Goal: Check status: Check status

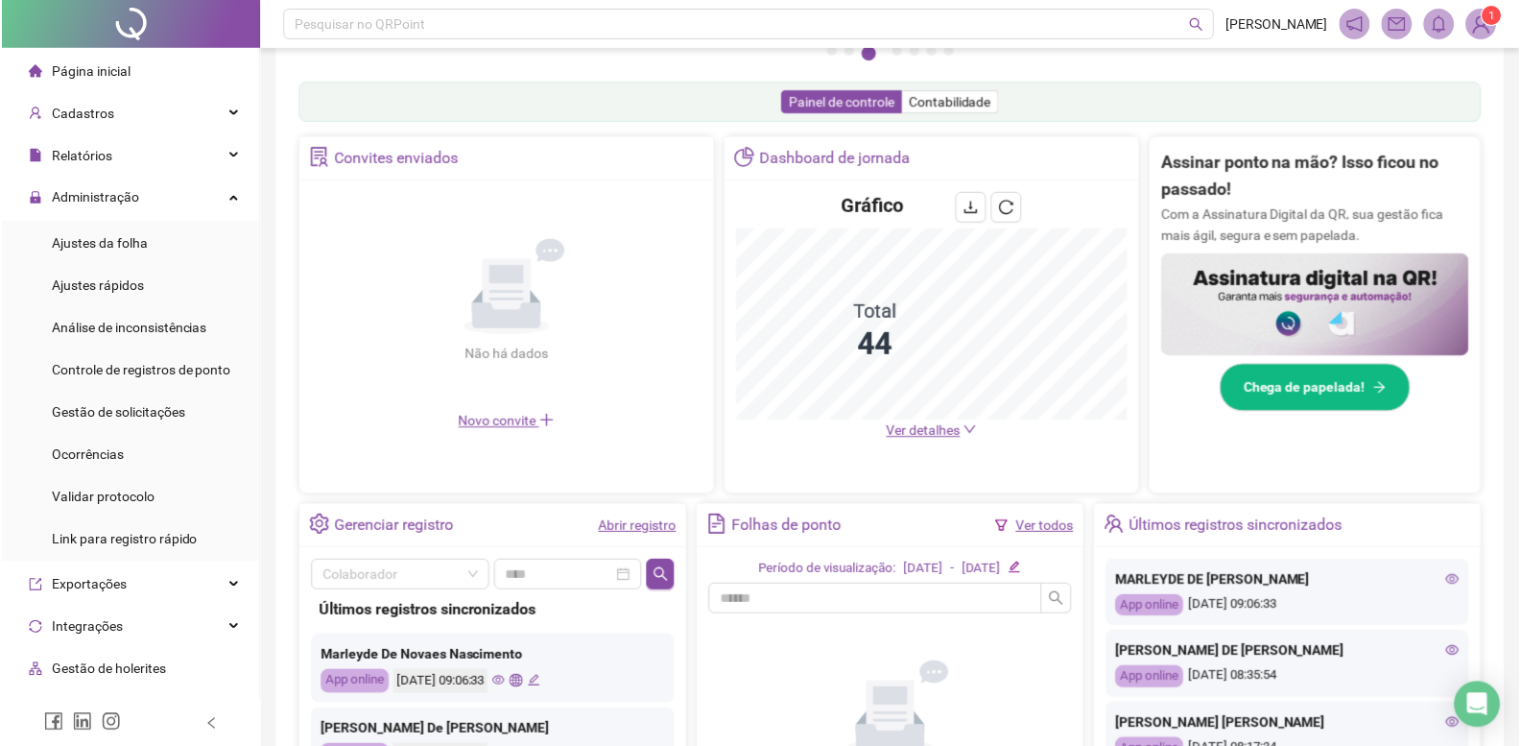
scroll to position [502, 0]
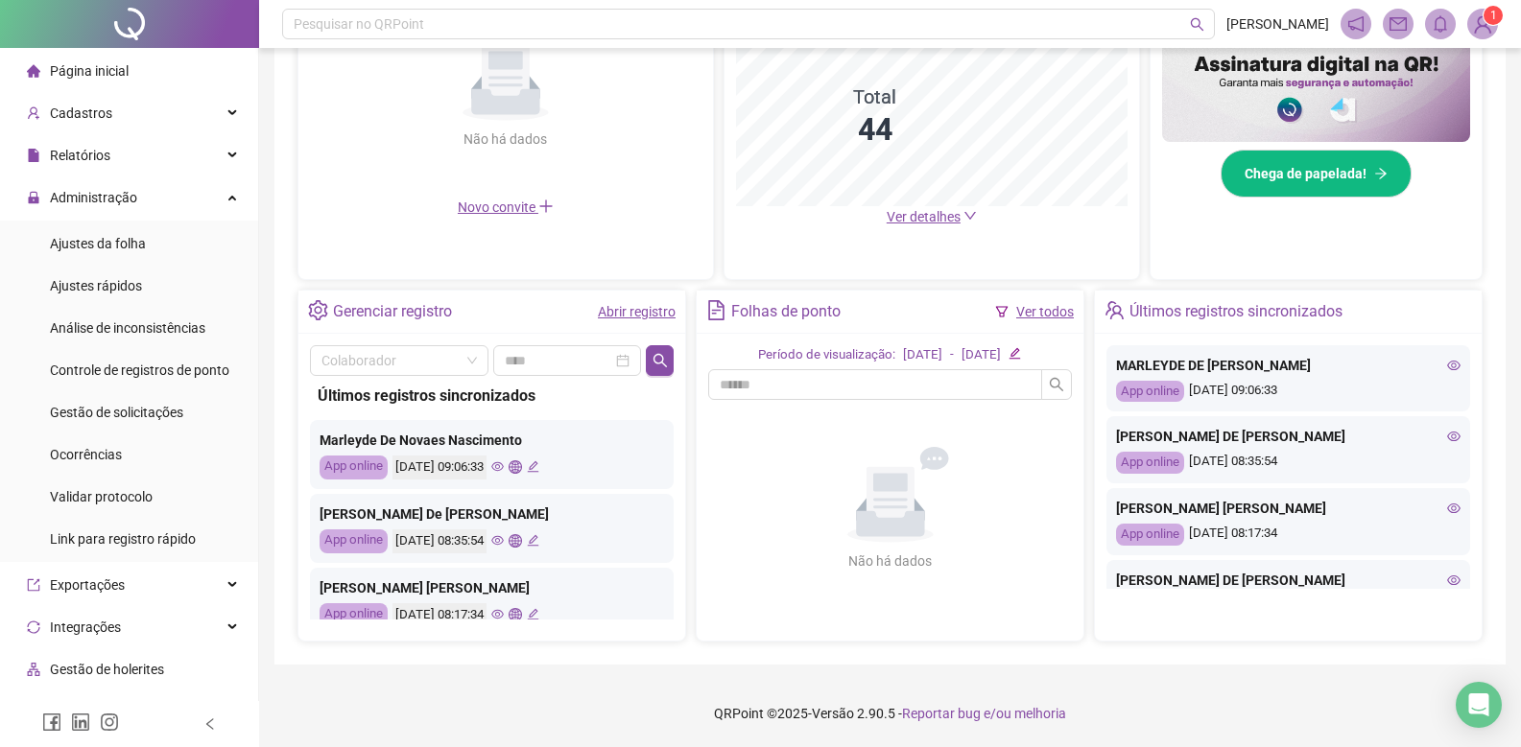
click at [94, 68] on span "Página inicial" at bounding box center [89, 70] width 79 height 15
click at [629, 307] on link "Abrir registro" at bounding box center [637, 311] width 78 height 15
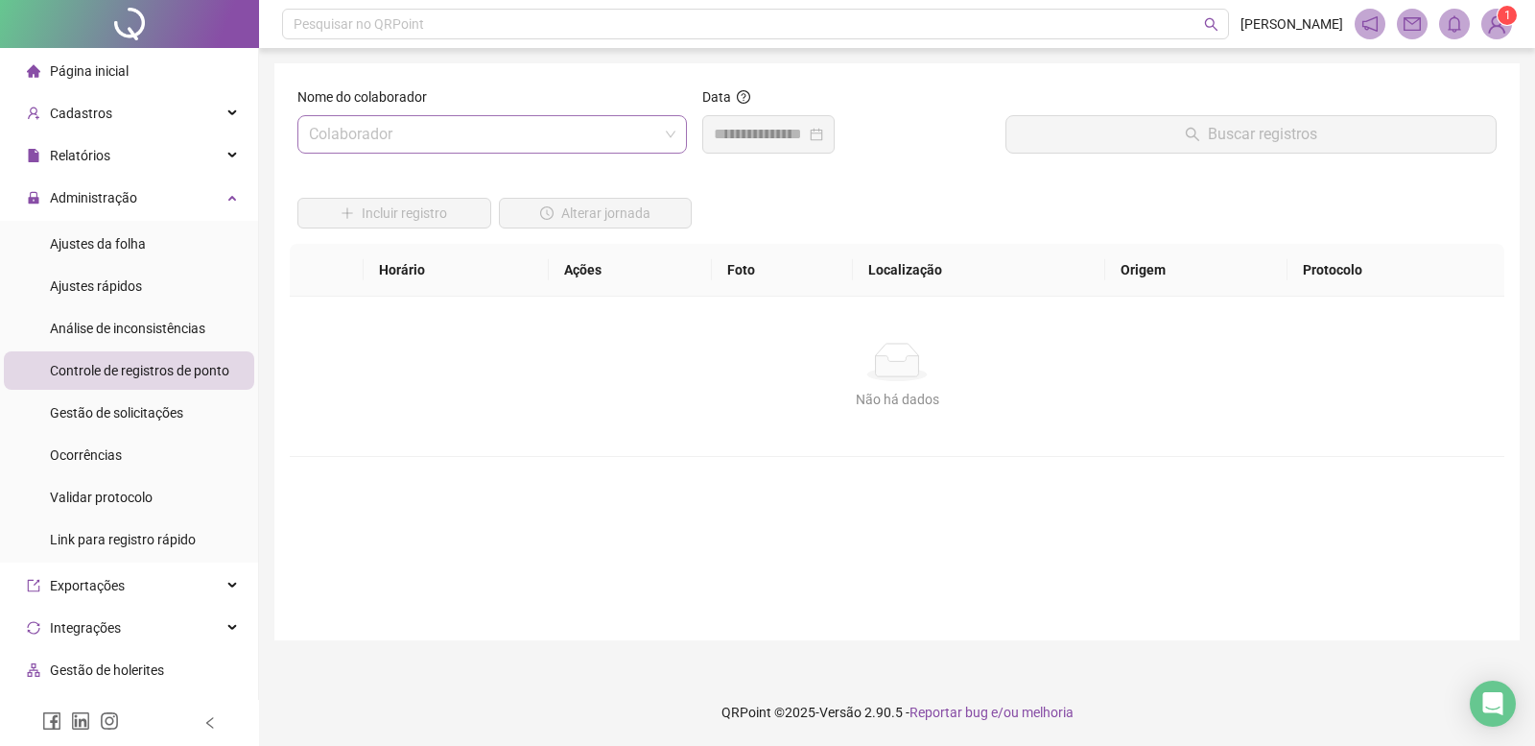
click at [424, 118] on input "search" at bounding box center [483, 134] width 349 height 36
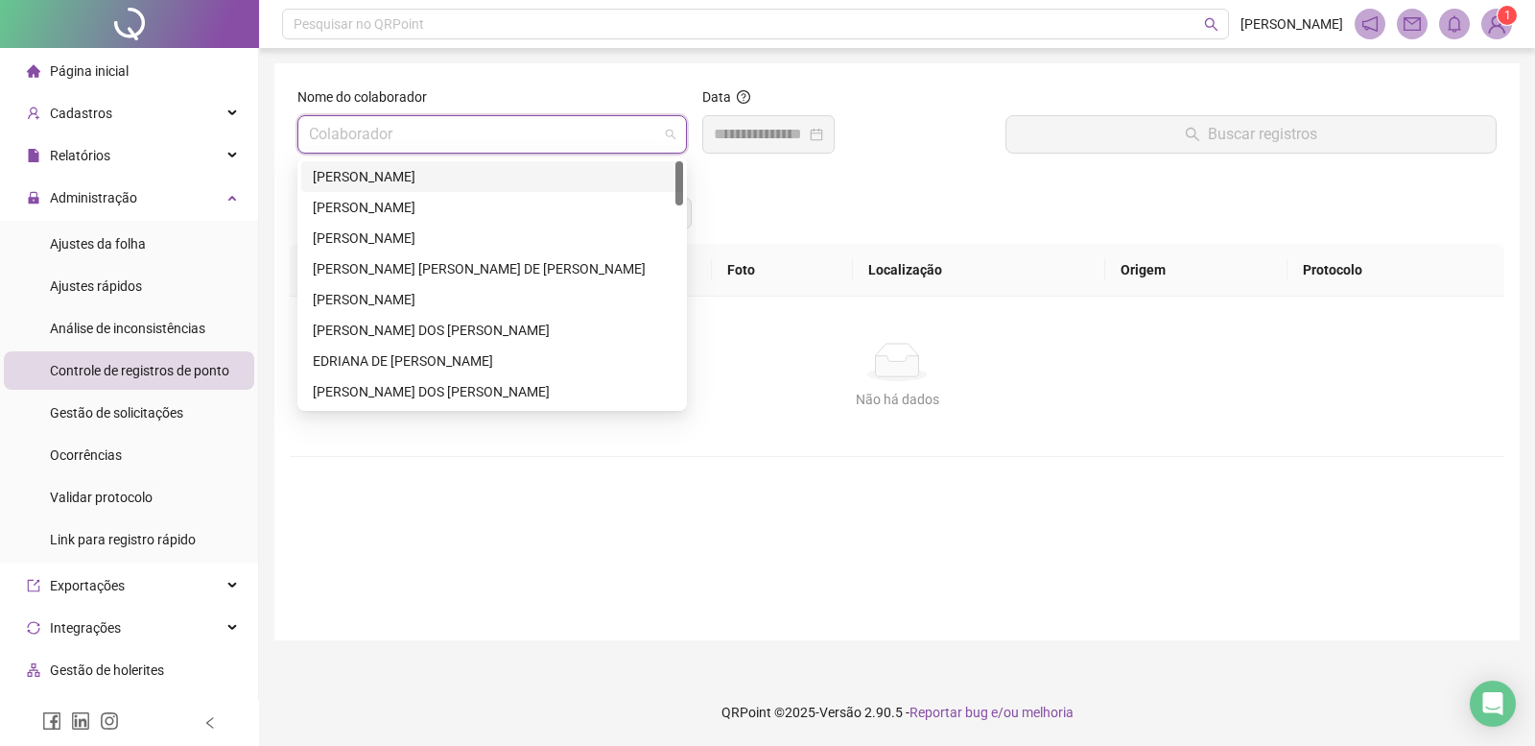
click at [379, 174] on div "[PERSON_NAME]" at bounding box center [492, 176] width 359 height 21
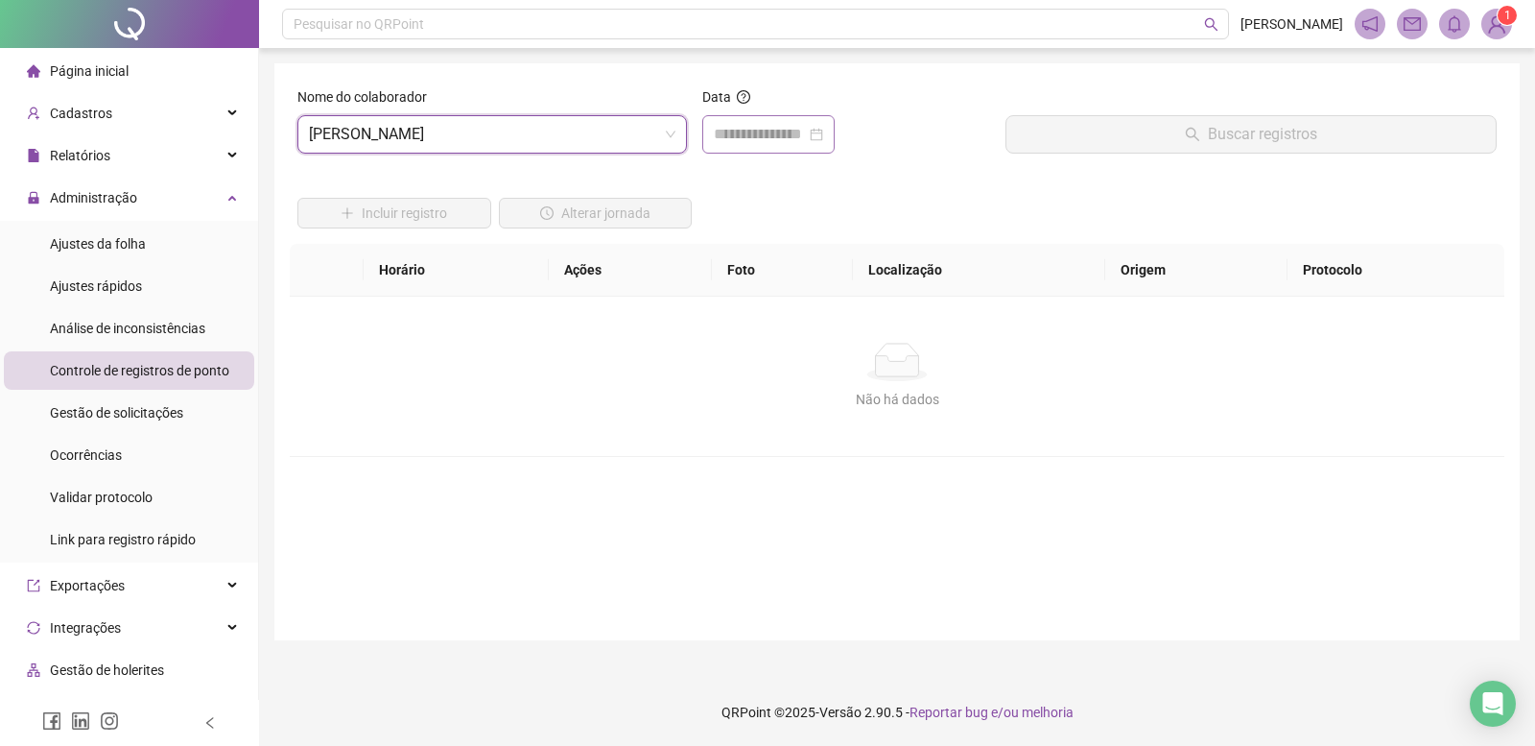
click at [823, 140] on div at bounding box center [768, 134] width 109 height 23
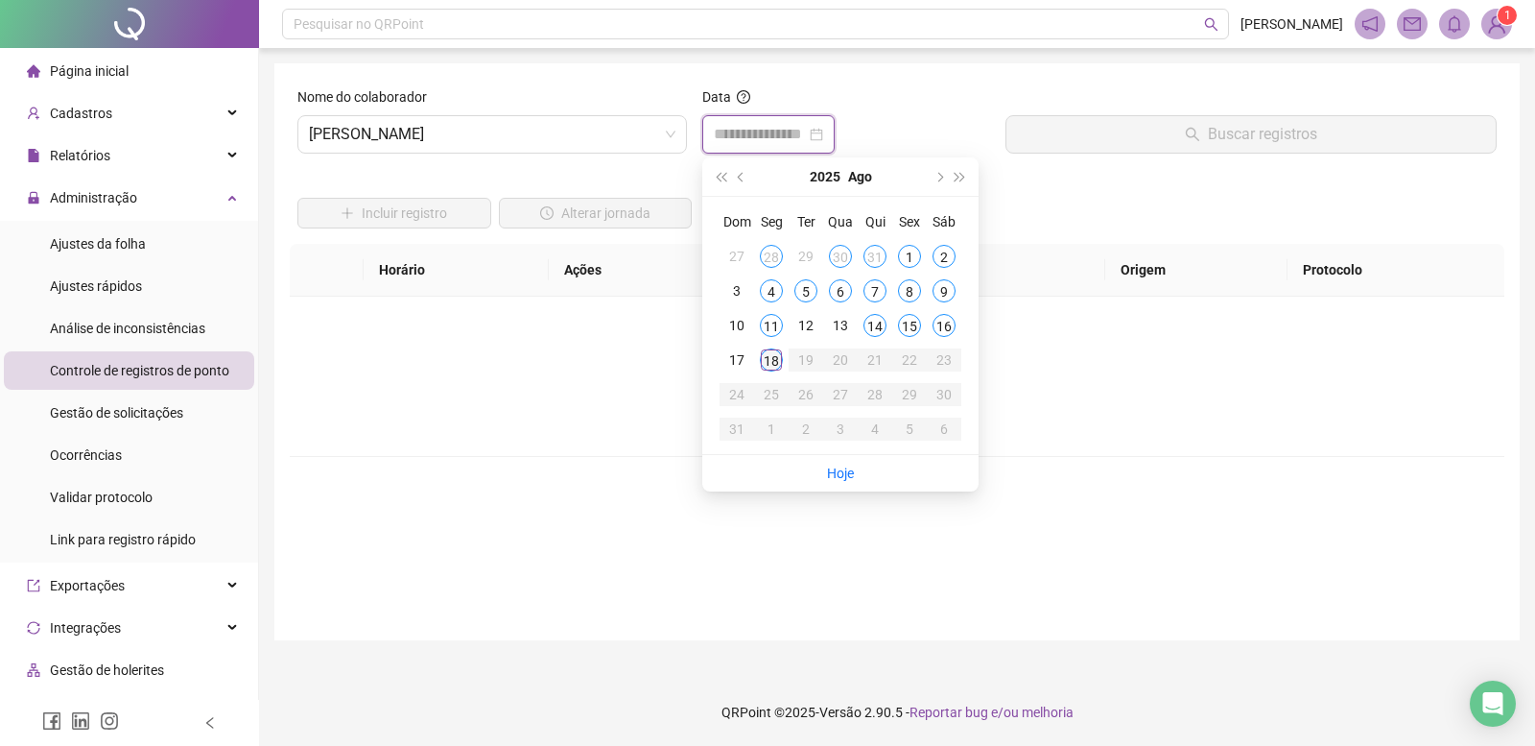
type input "**********"
click at [774, 364] on div "18" at bounding box center [771, 359] width 23 height 23
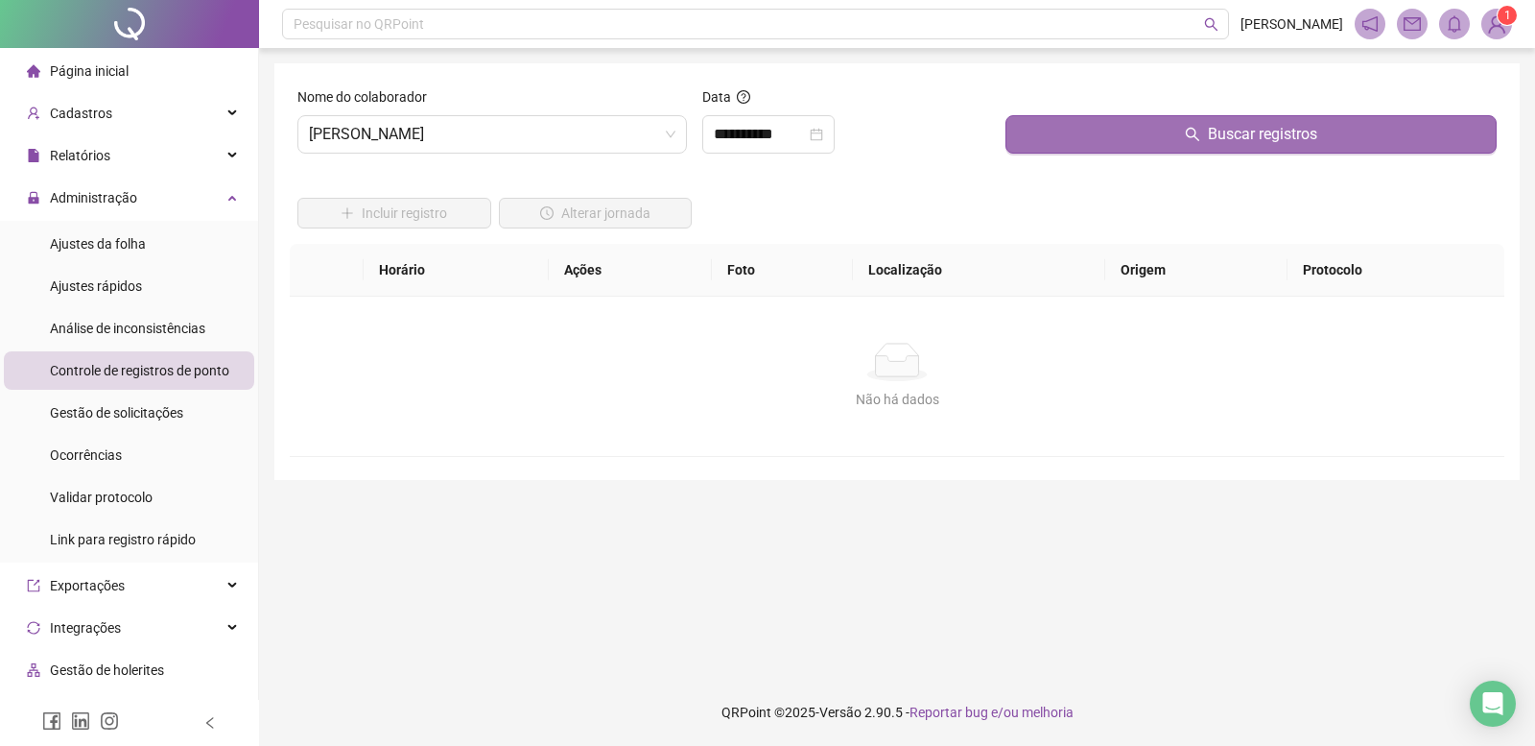
click at [1053, 120] on button "Buscar registros" at bounding box center [1251, 134] width 491 height 38
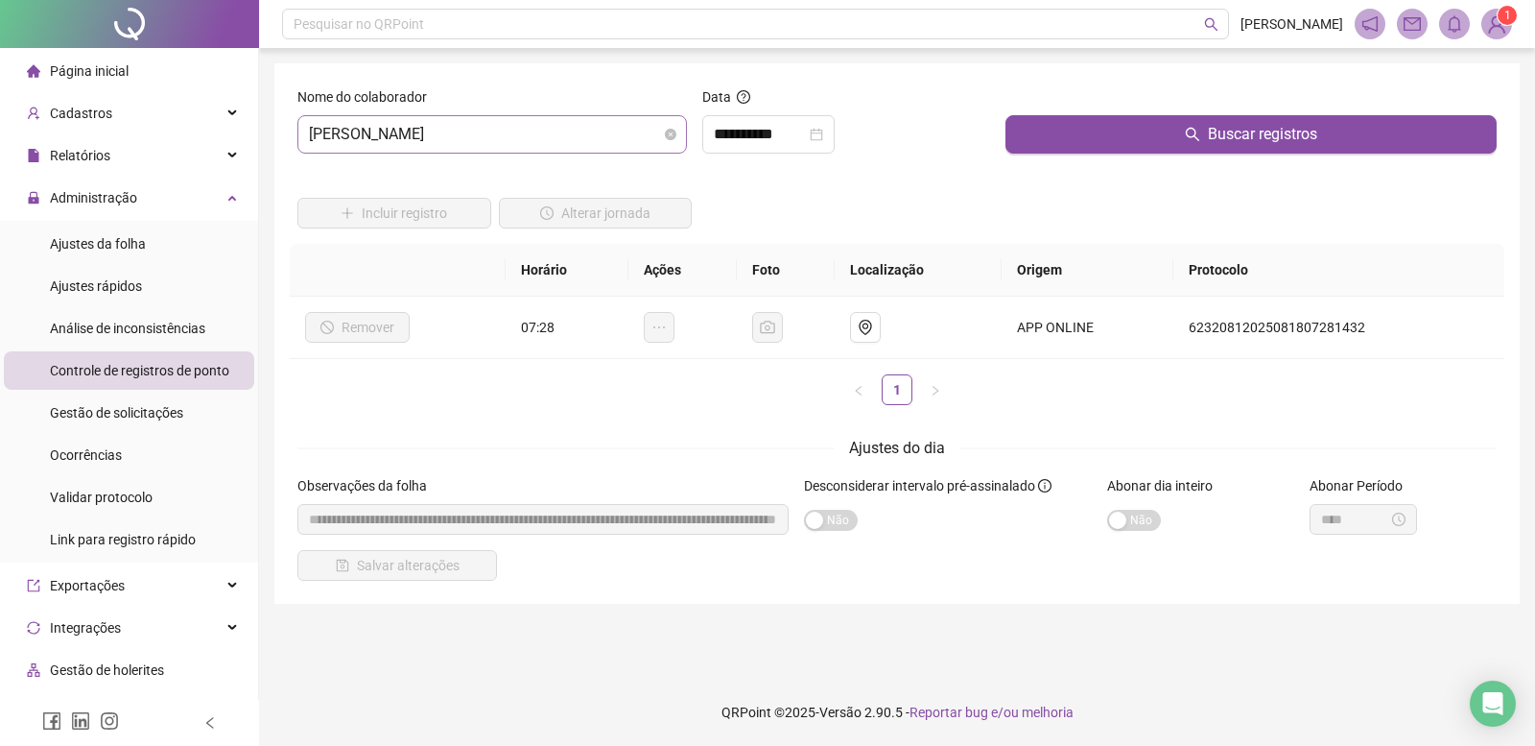
click at [439, 129] on span "[PERSON_NAME]" at bounding box center [492, 134] width 367 height 36
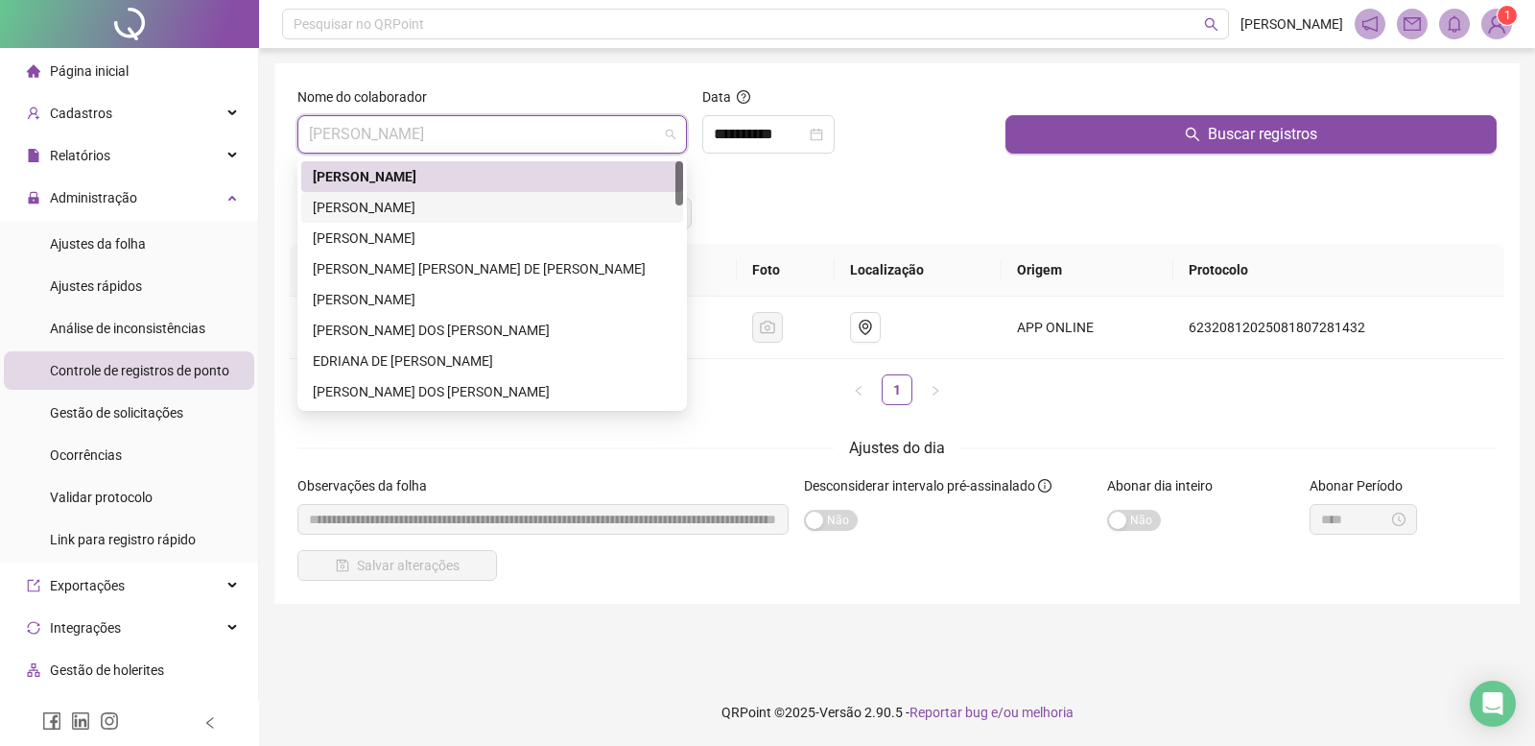
click at [389, 214] on div "[PERSON_NAME]" at bounding box center [492, 207] width 359 height 21
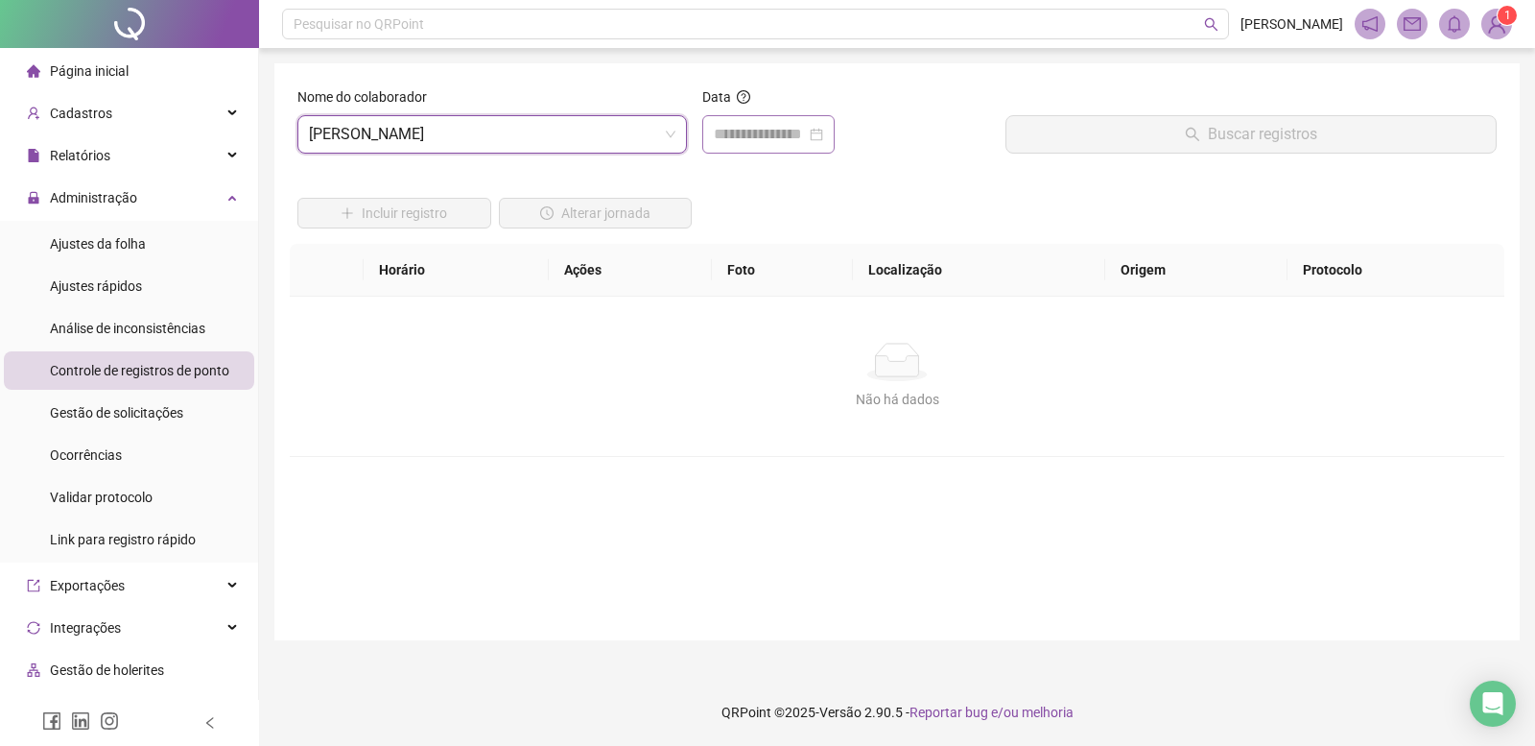
click at [823, 137] on div at bounding box center [768, 134] width 109 height 23
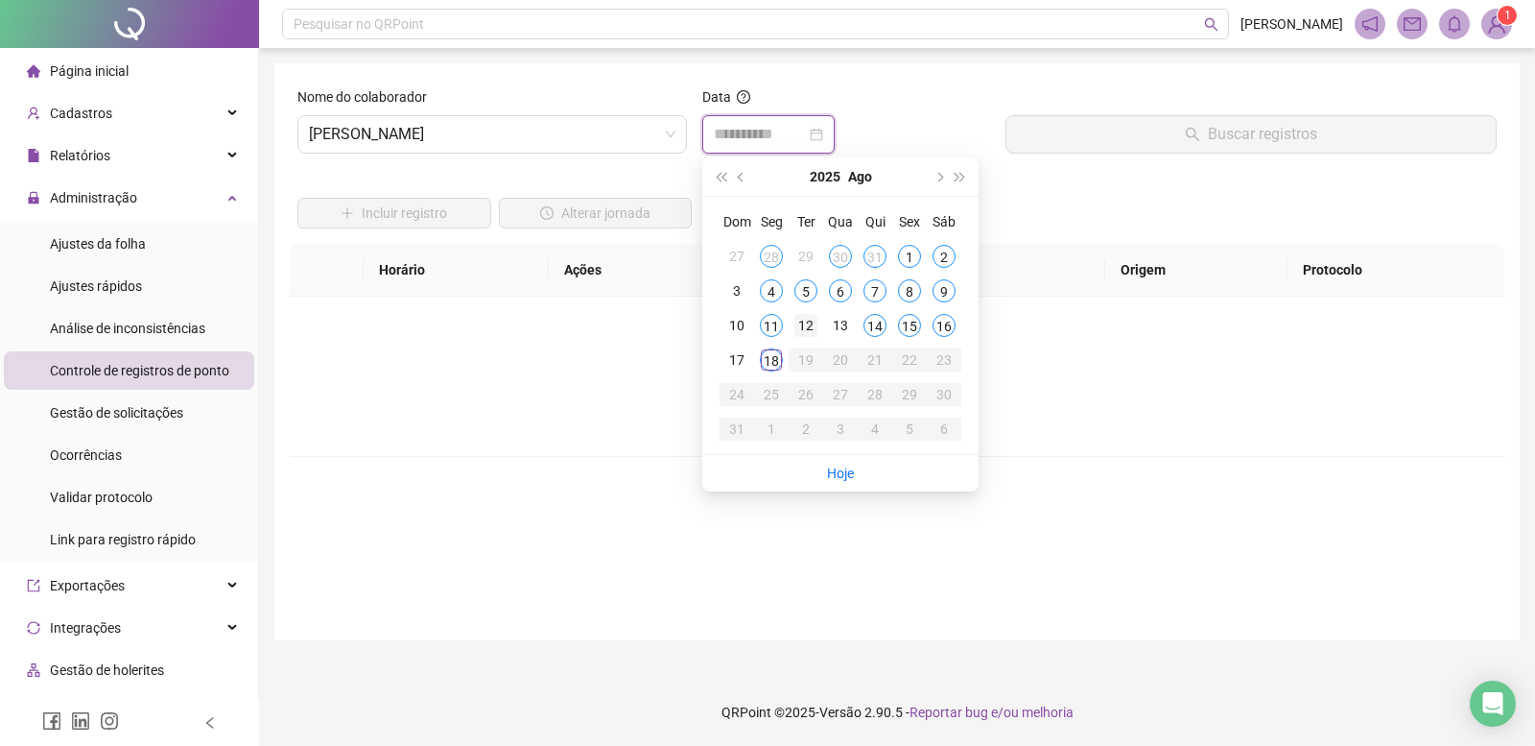
type input "**********"
click at [763, 352] on div "18" at bounding box center [771, 359] width 23 height 23
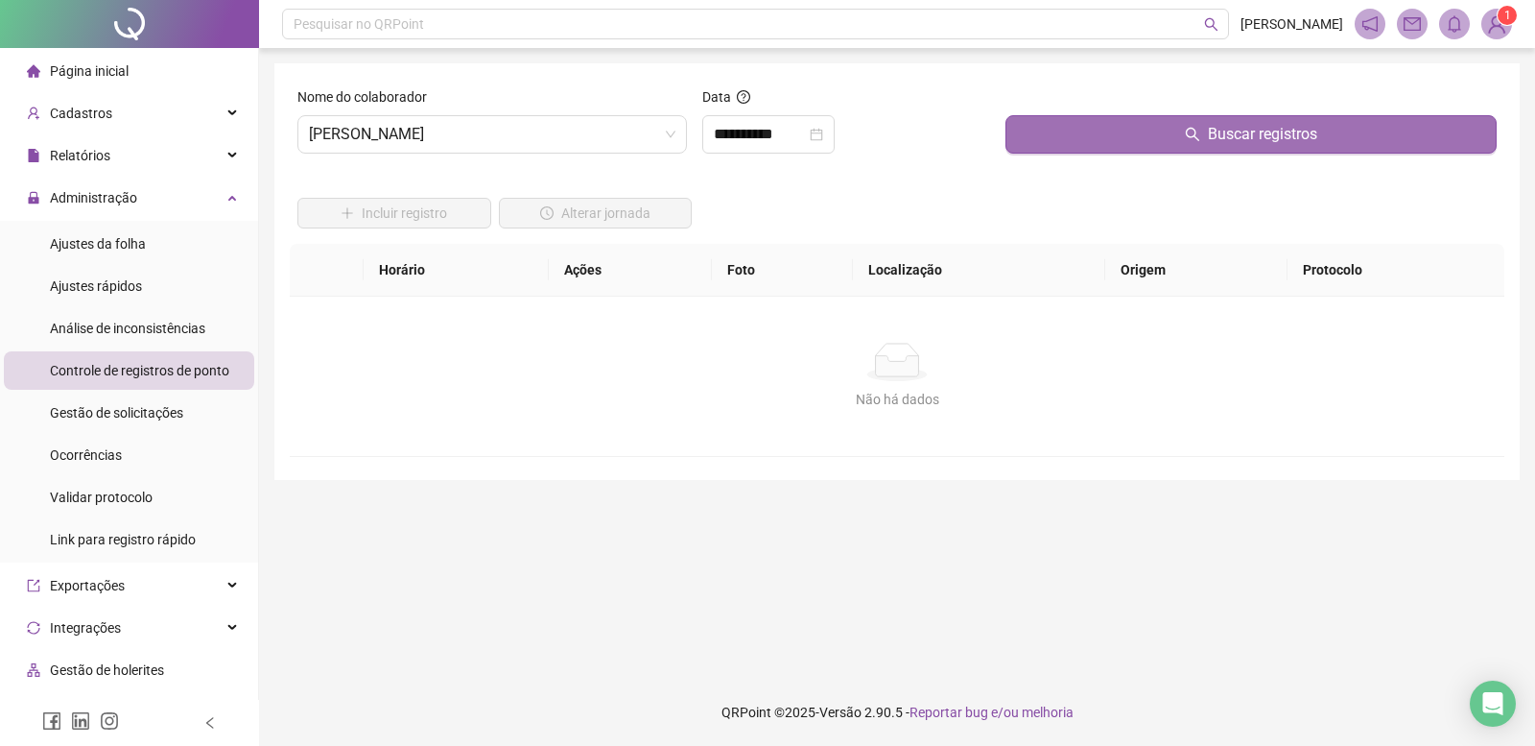
click at [1137, 130] on button "Buscar registros" at bounding box center [1251, 134] width 491 height 38
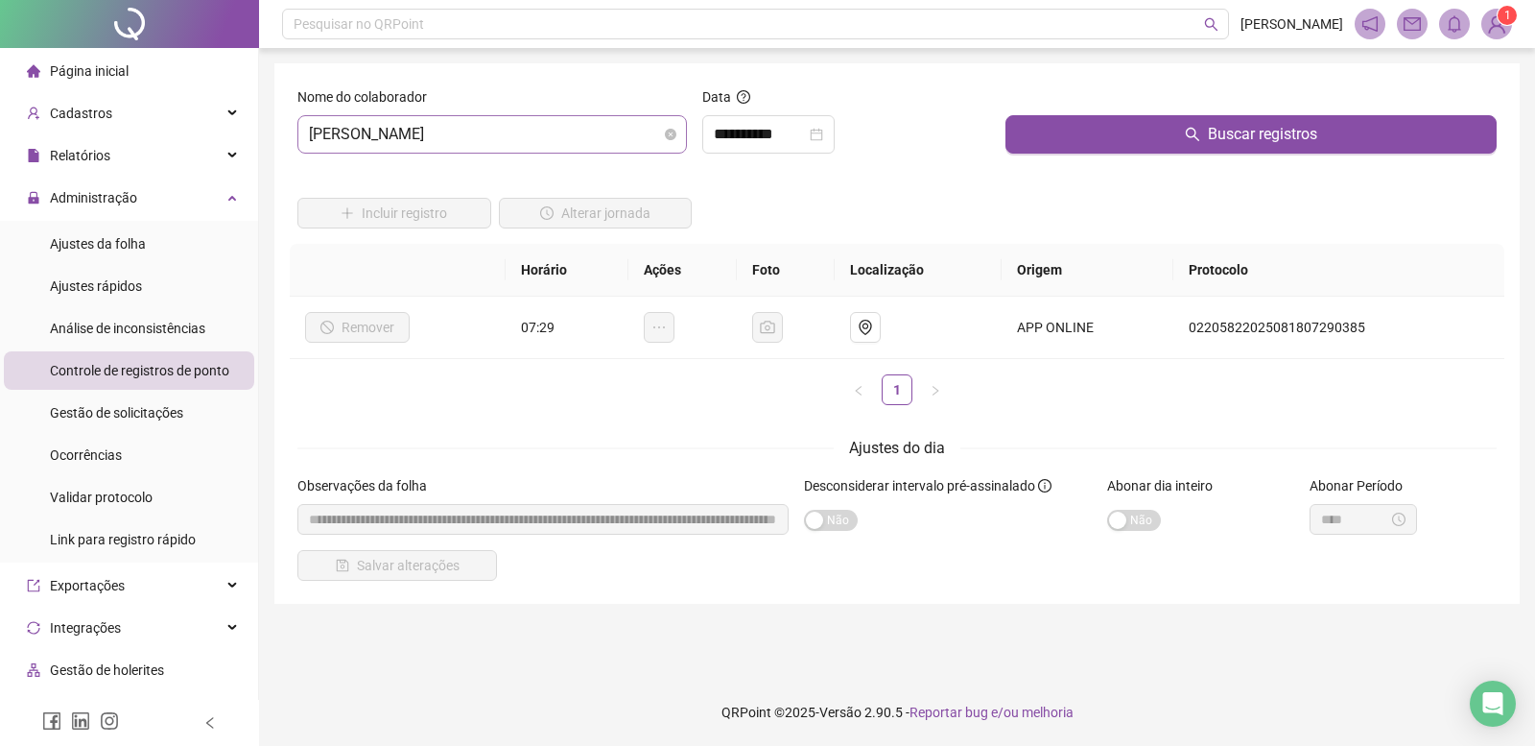
click at [551, 135] on span "[PERSON_NAME]" at bounding box center [492, 134] width 367 height 36
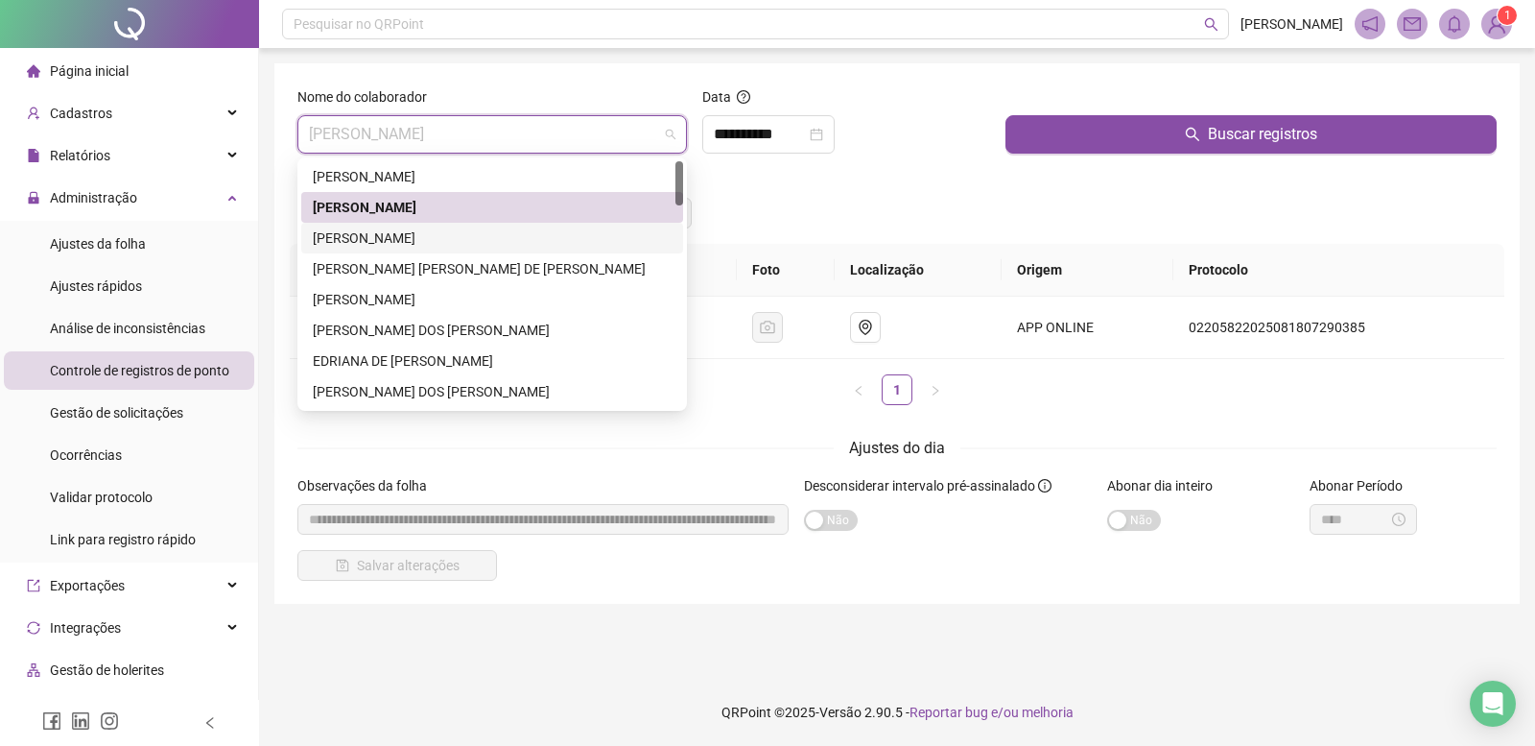
click at [347, 236] on div "[PERSON_NAME]" at bounding box center [492, 237] width 359 height 21
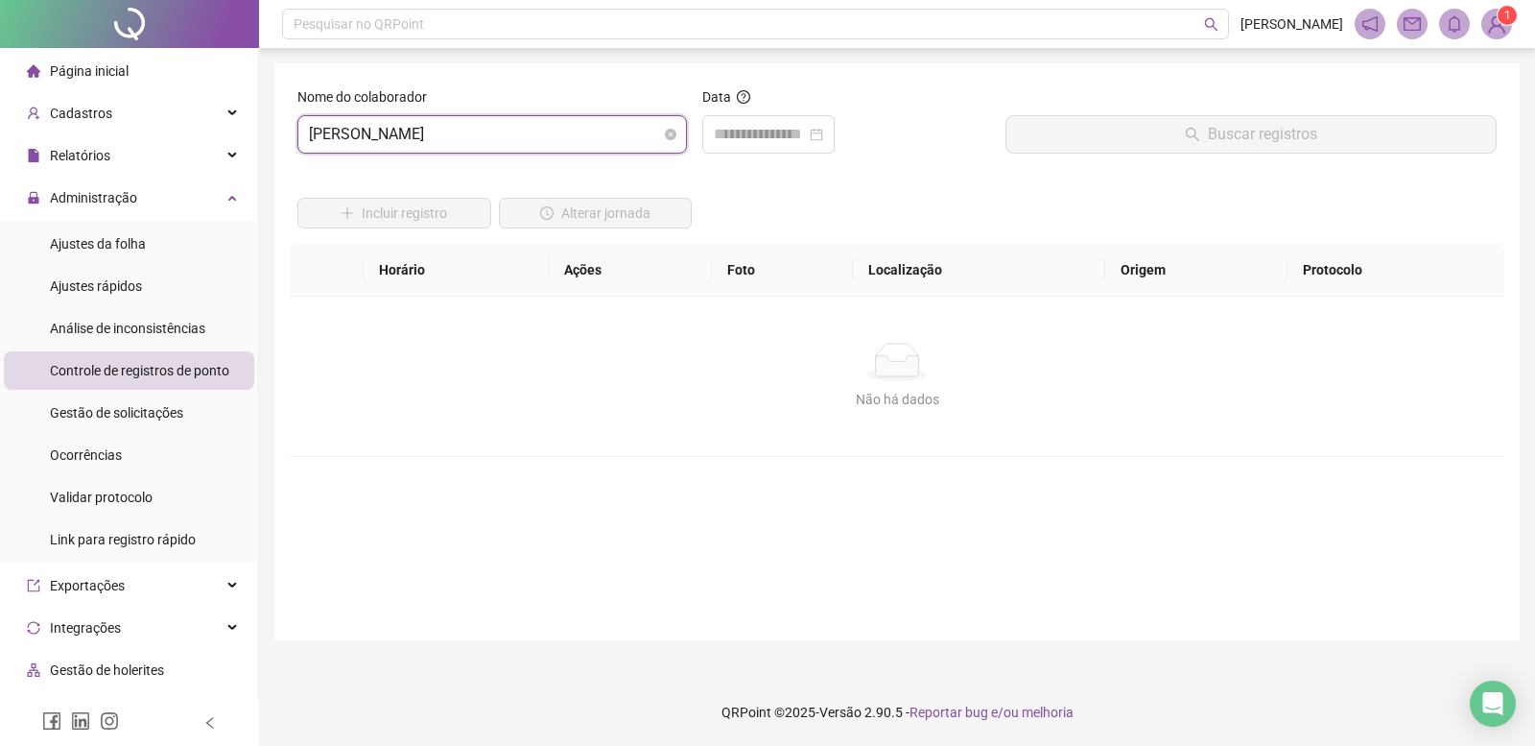
click at [455, 127] on span "[PERSON_NAME]" at bounding box center [492, 134] width 367 height 36
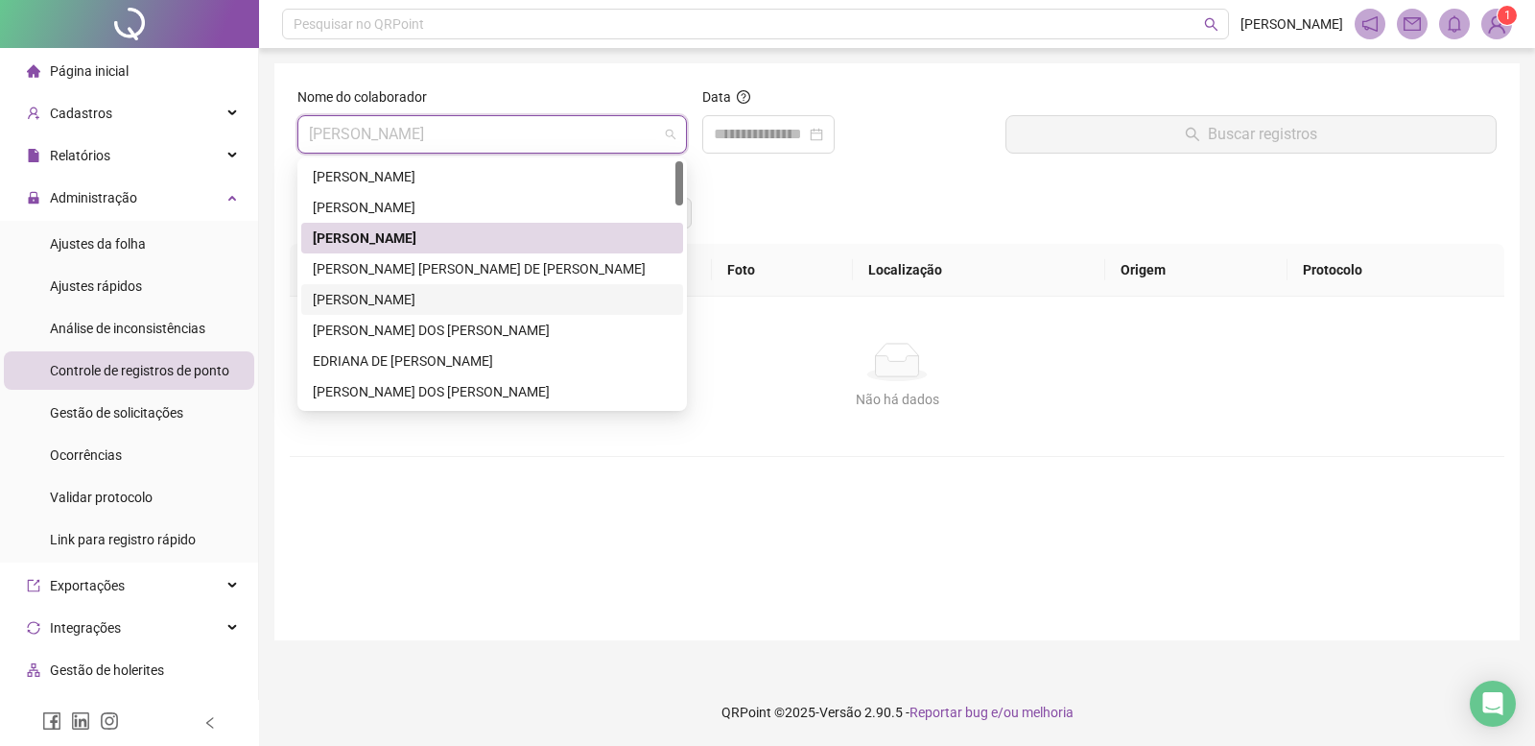
drag, startPoint x: 365, startPoint y: 289, endPoint x: 529, endPoint y: 241, distance: 171.0
click at [365, 289] on div "[PERSON_NAME]" at bounding box center [492, 299] width 359 height 21
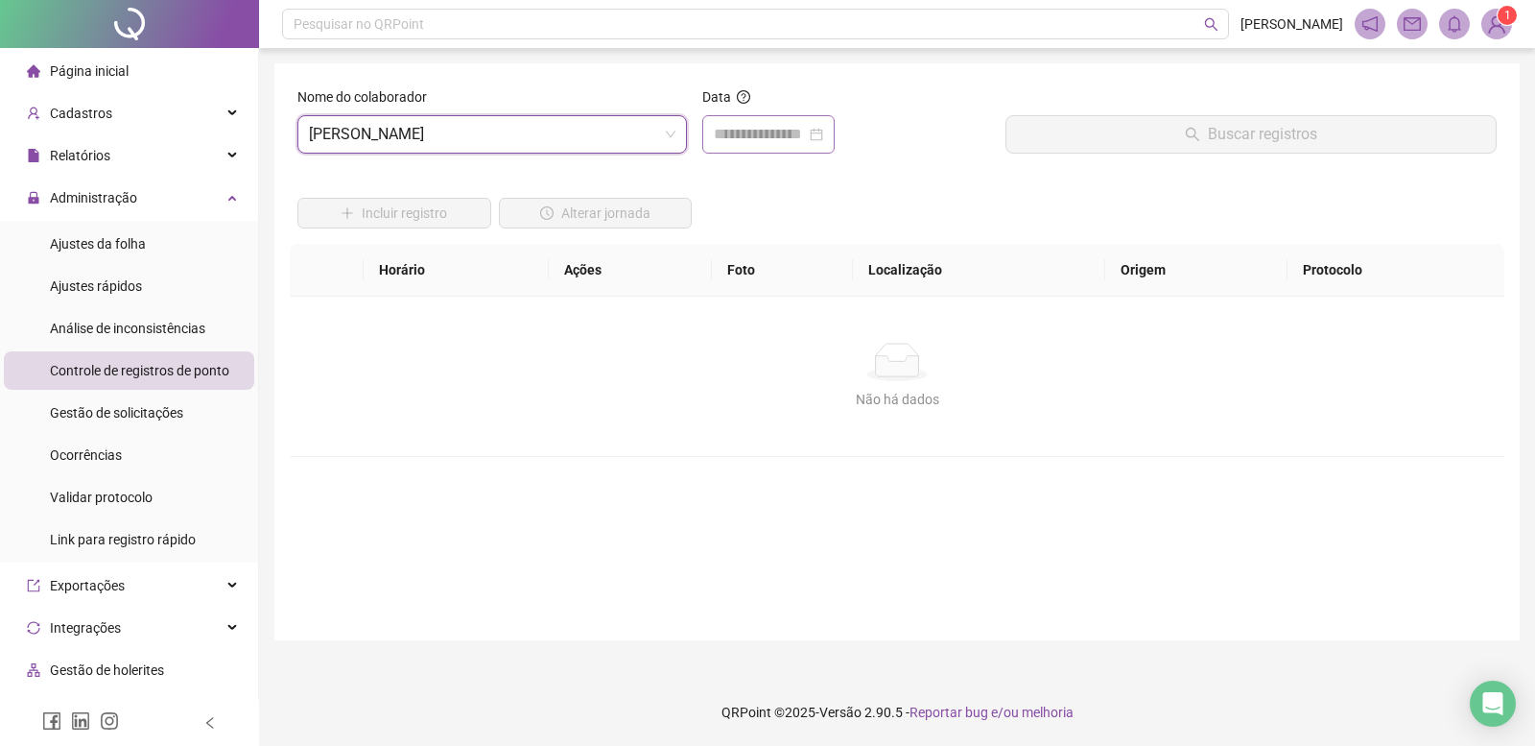
click at [823, 135] on div at bounding box center [768, 134] width 109 height 23
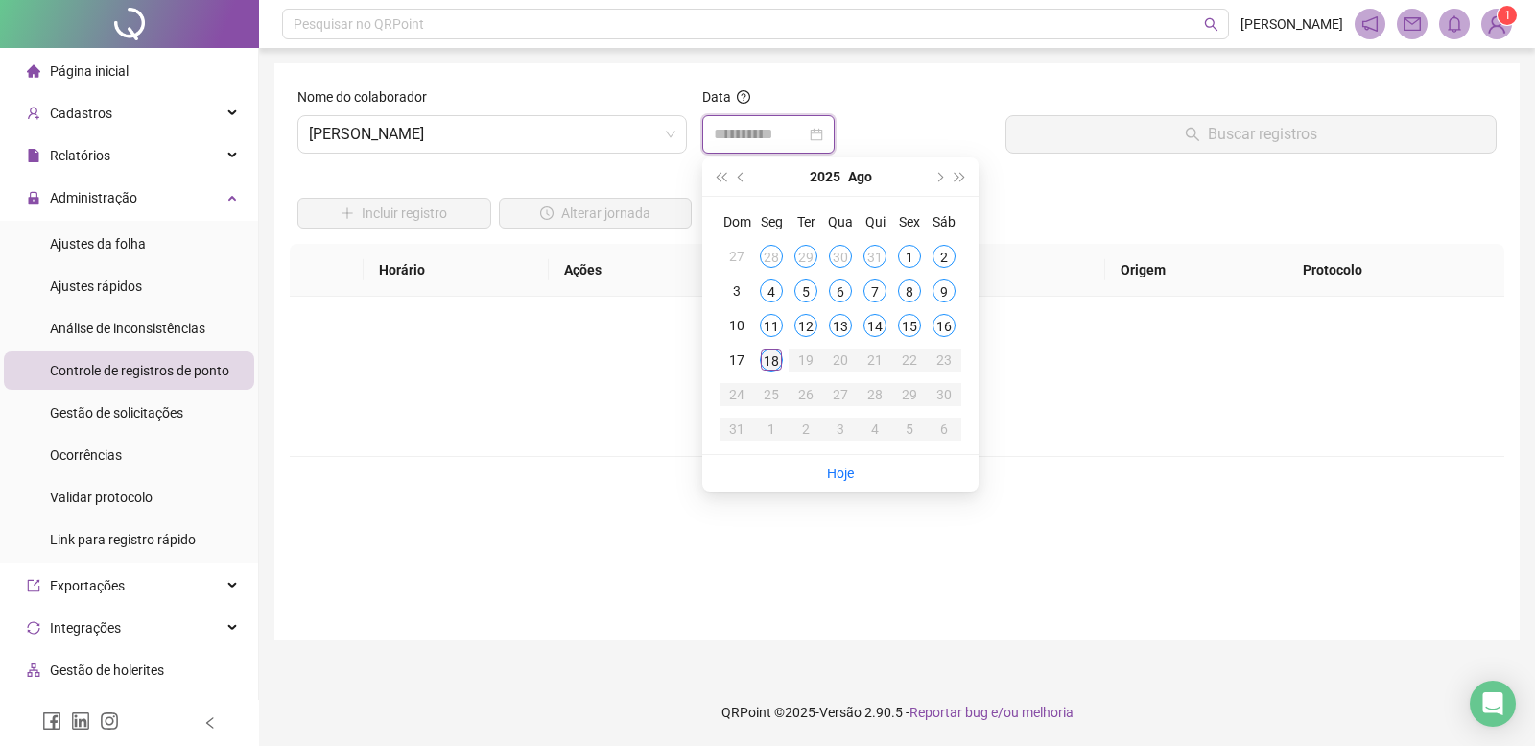
type input "**********"
click at [771, 362] on div "18" at bounding box center [771, 359] width 23 height 23
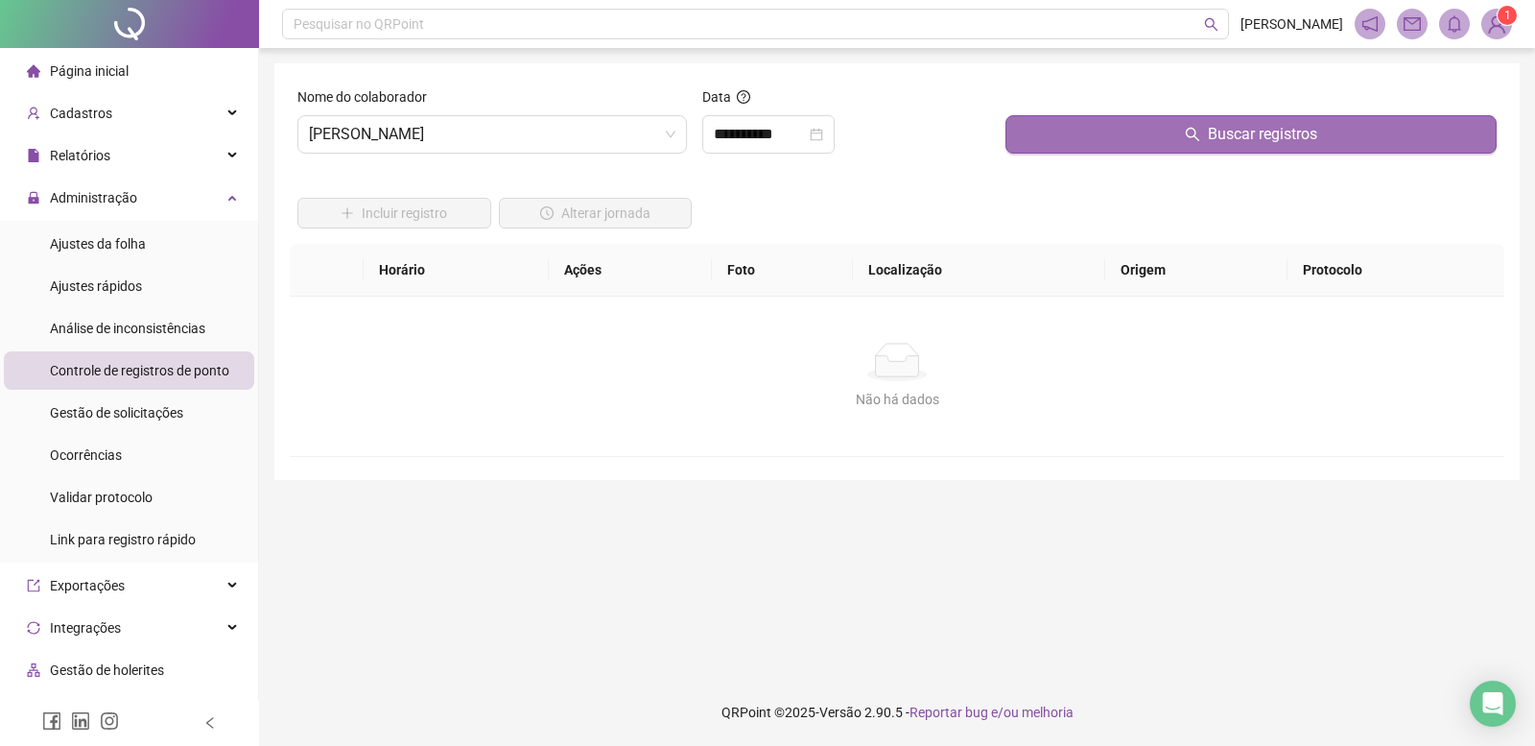
click at [1088, 121] on button "Buscar registros" at bounding box center [1251, 134] width 491 height 38
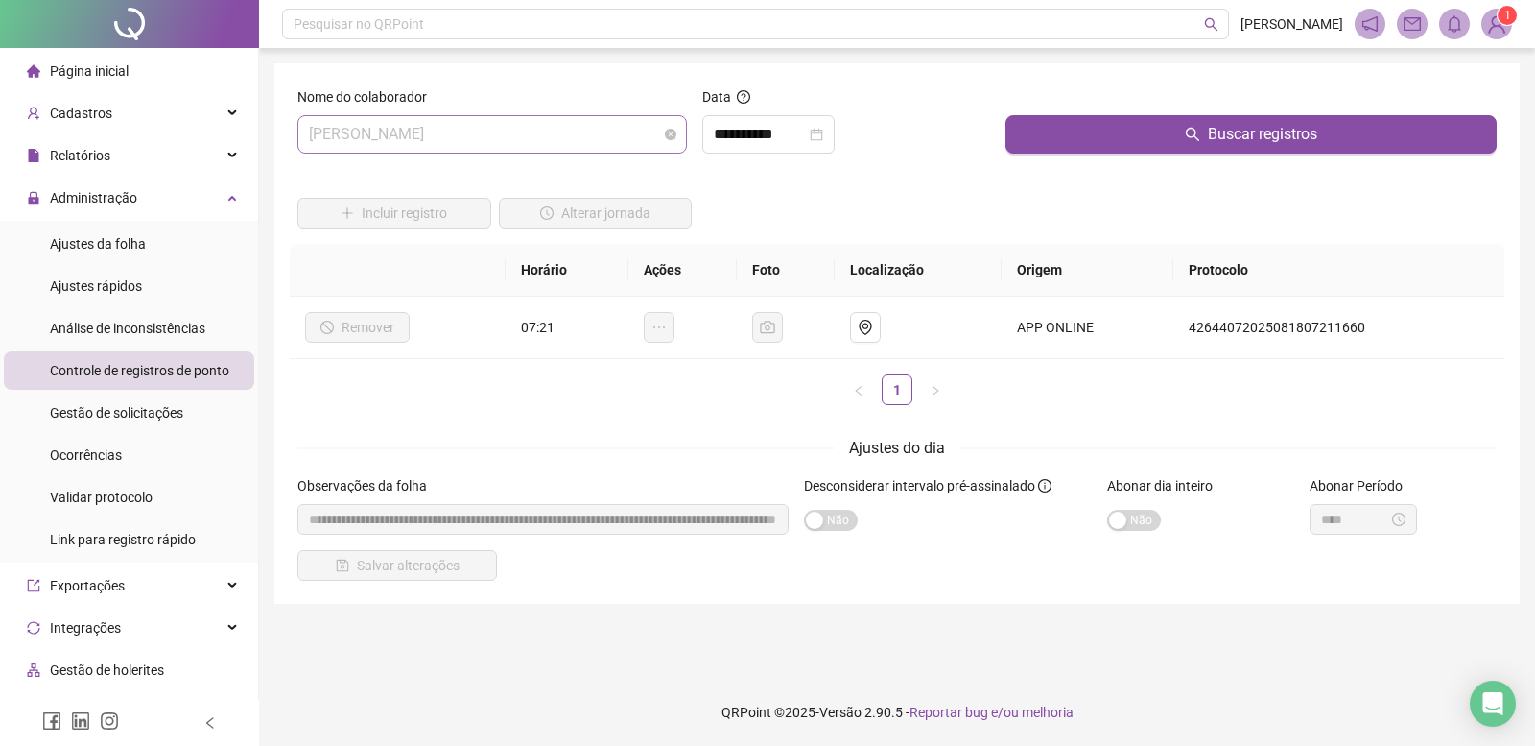
click at [470, 138] on span "[PERSON_NAME]" at bounding box center [492, 134] width 367 height 36
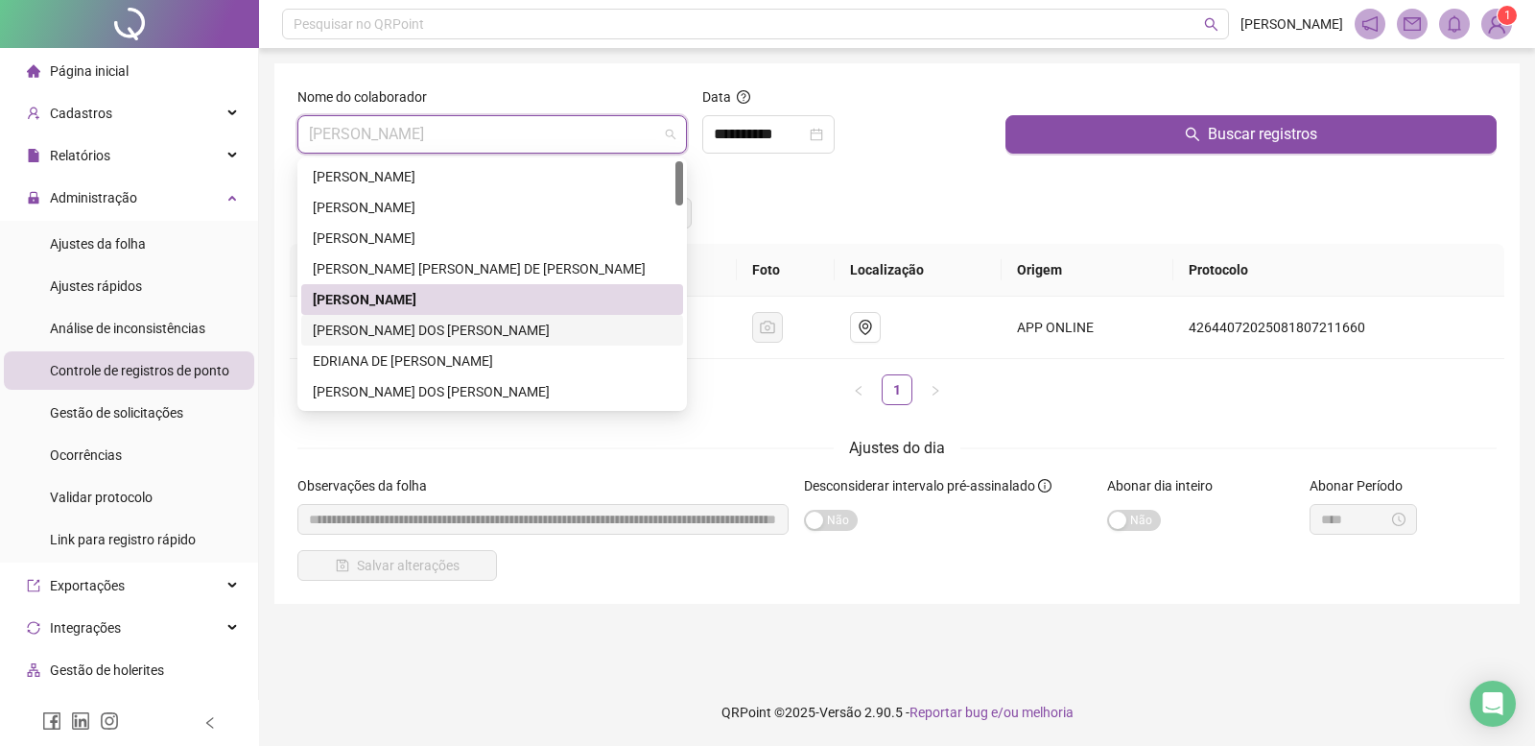
click at [414, 337] on div "[PERSON_NAME] DOS [PERSON_NAME]" at bounding box center [492, 330] width 359 height 21
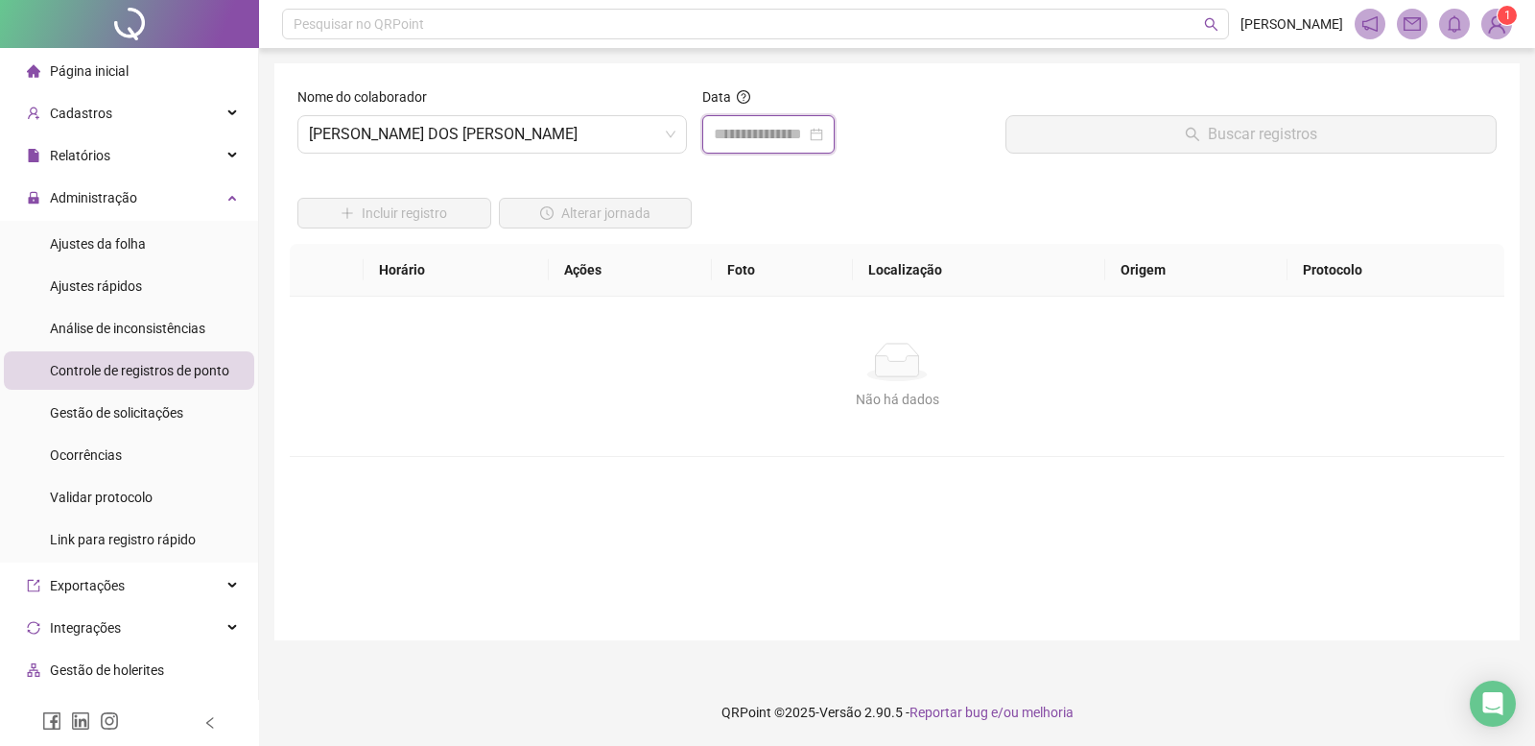
click at [806, 136] on input at bounding box center [760, 134] width 92 height 23
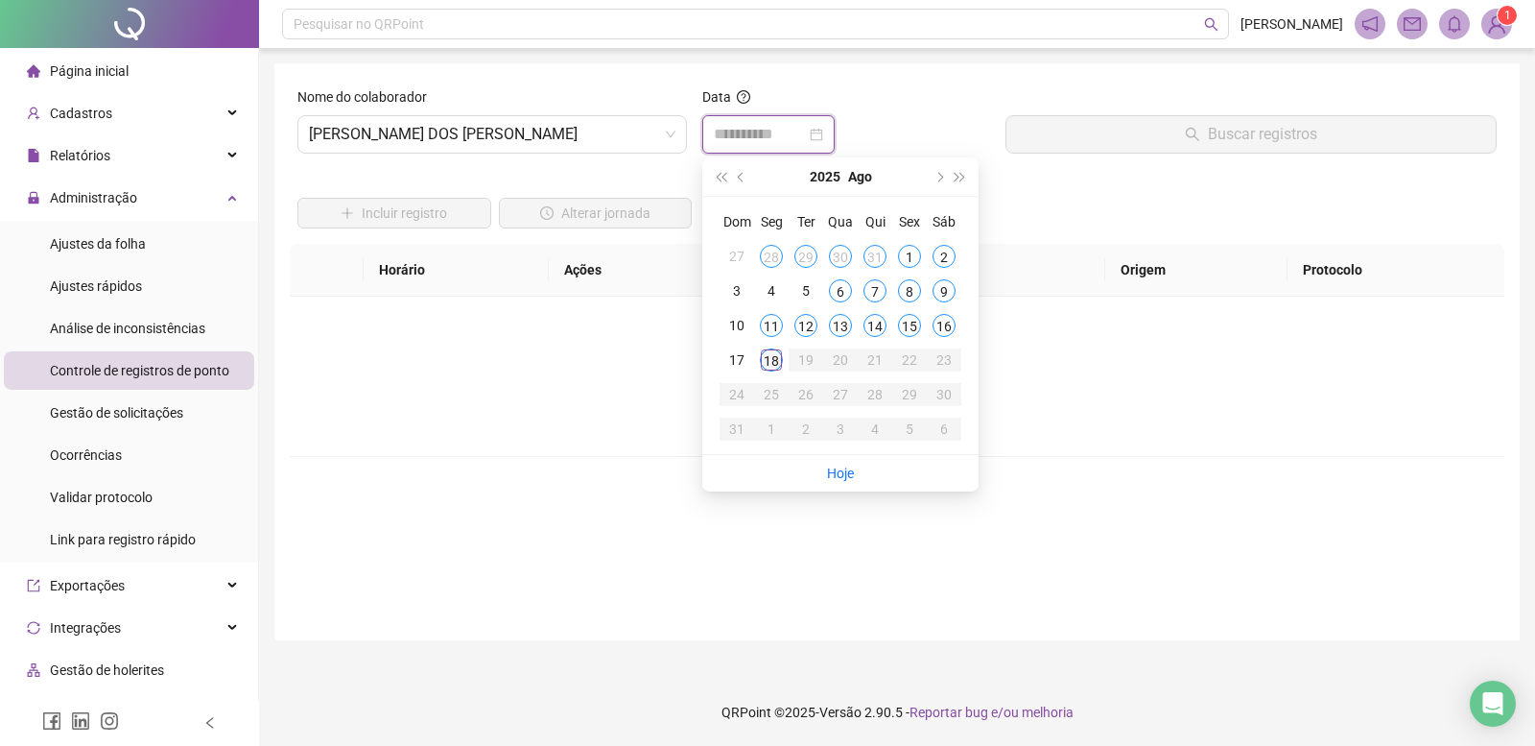
type input "**********"
click at [772, 357] on div "18" at bounding box center [771, 359] width 23 height 23
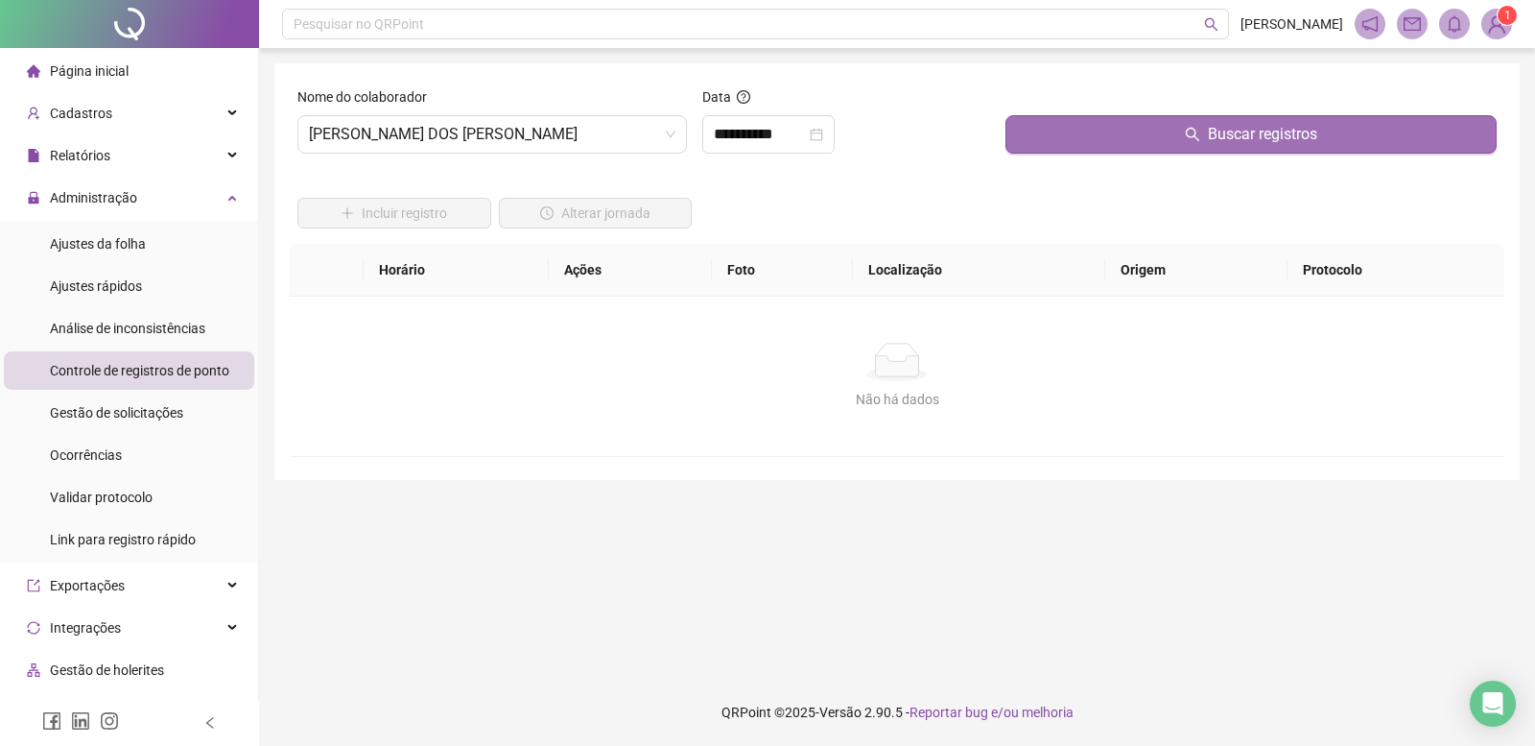
click at [1083, 138] on button "Buscar registros" at bounding box center [1251, 134] width 491 height 38
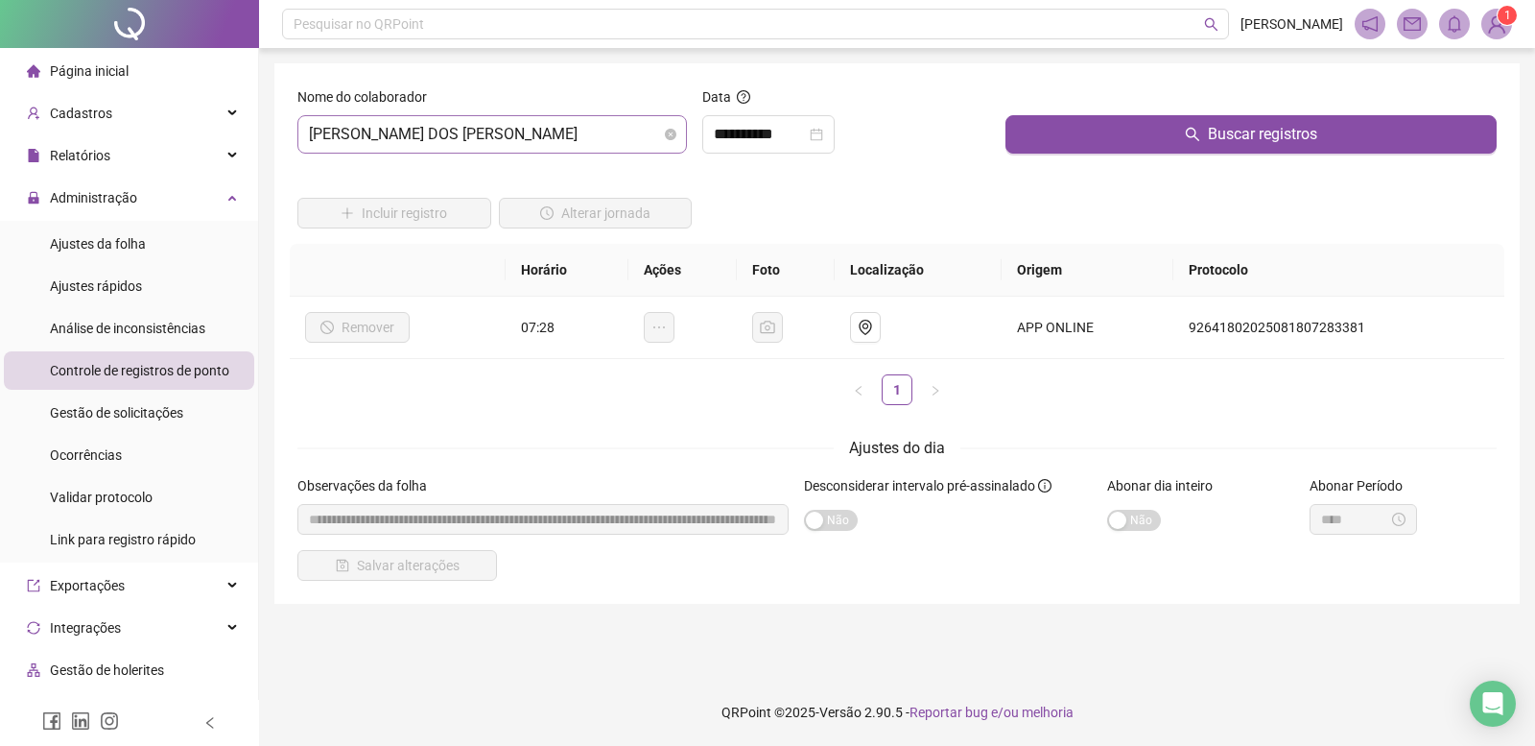
click at [443, 130] on span "[PERSON_NAME] DOS [PERSON_NAME]" at bounding box center [492, 134] width 367 height 36
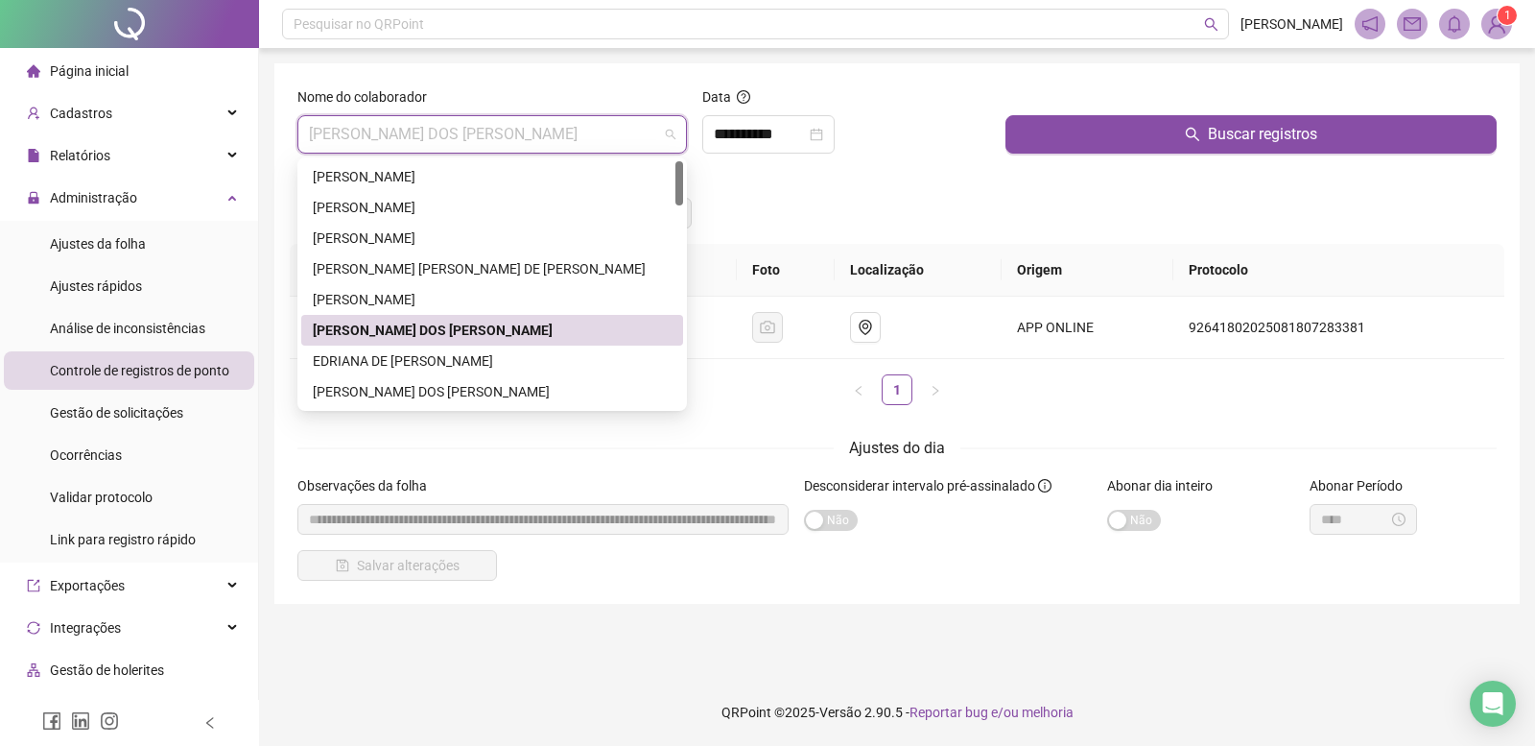
click at [378, 343] on div "[PERSON_NAME] DOS [PERSON_NAME]" at bounding box center [492, 330] width 382 height 31
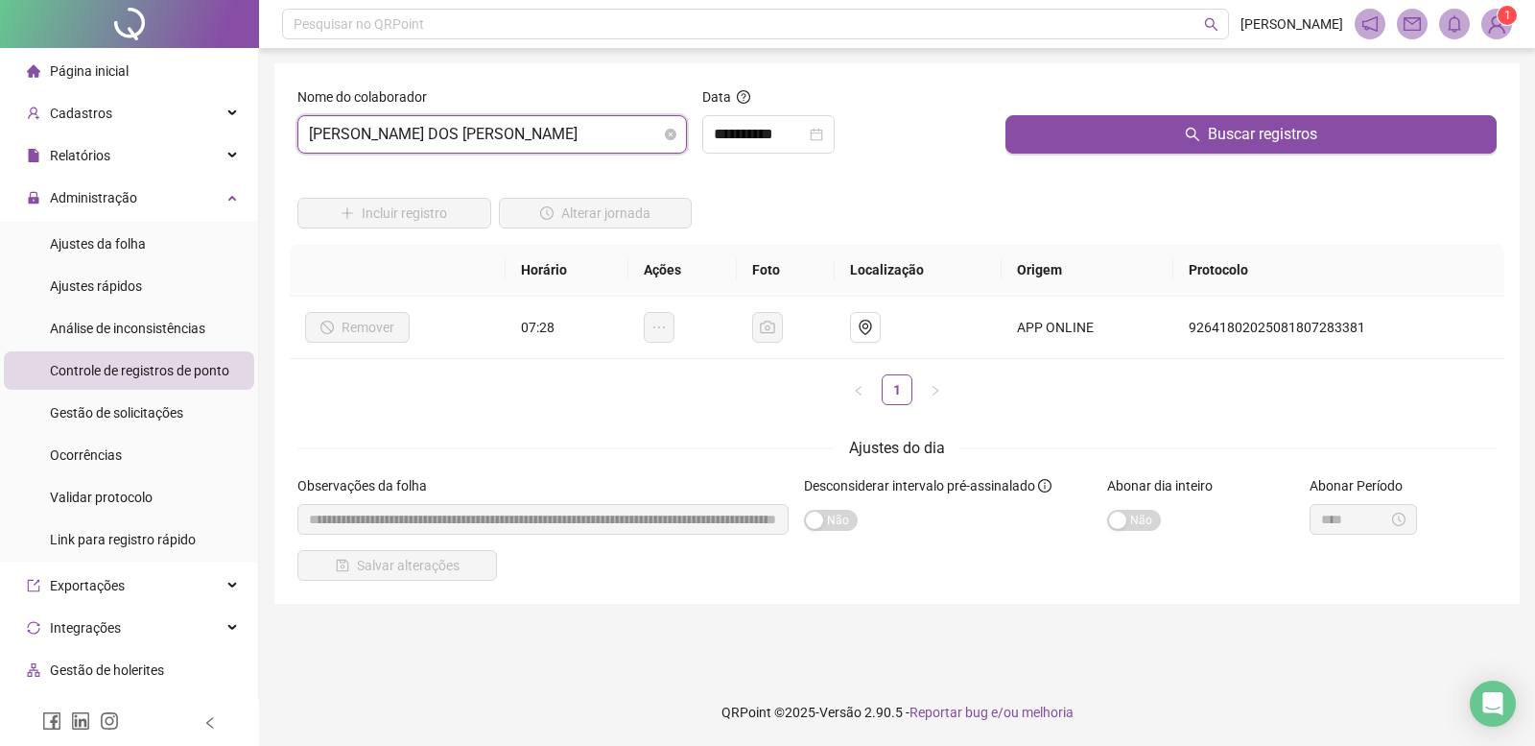
click at [405, 139] on span "[PERSON_NAME] DOS [PERSON_NAME]" at bounding box center [492, 134] width 367 height 36
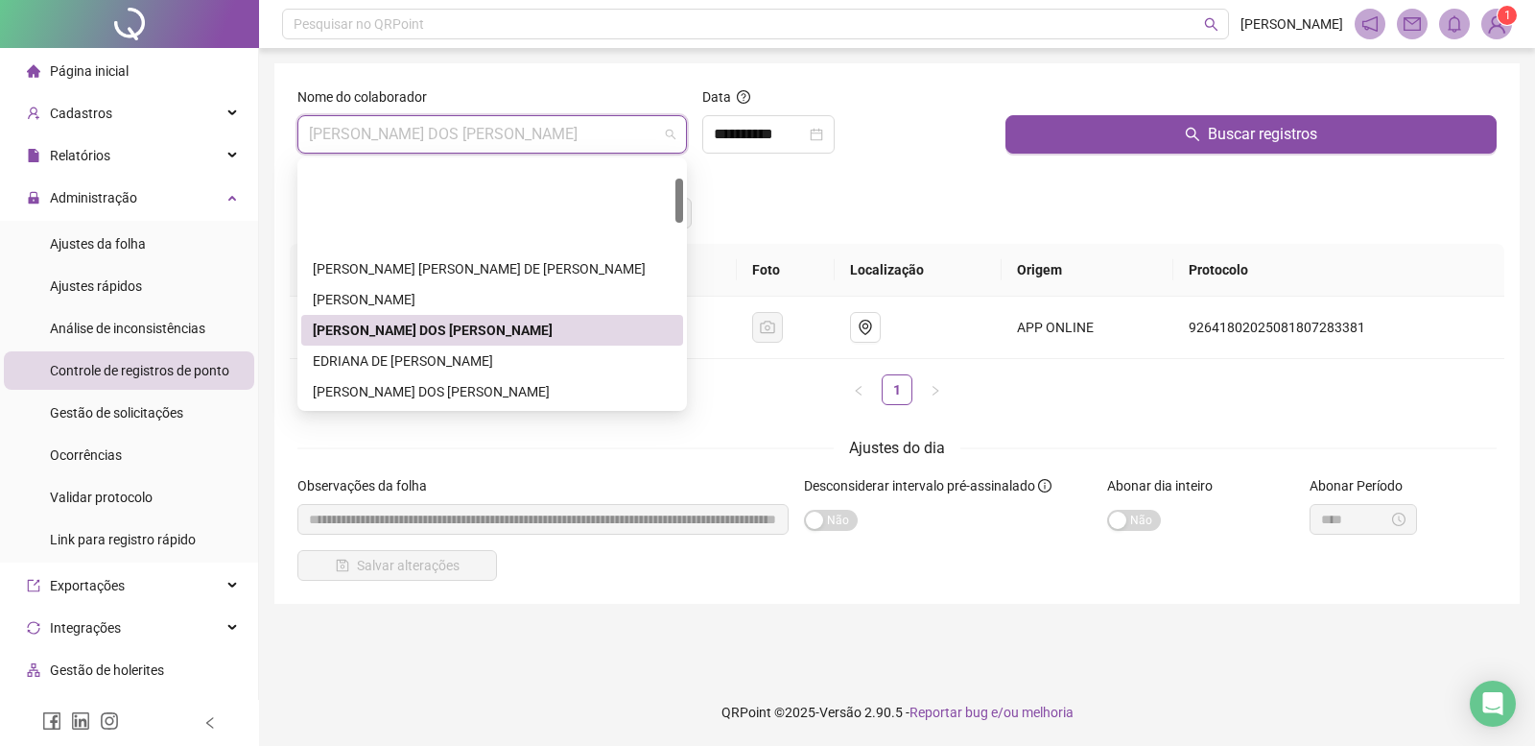
scroll to position [96, 0]
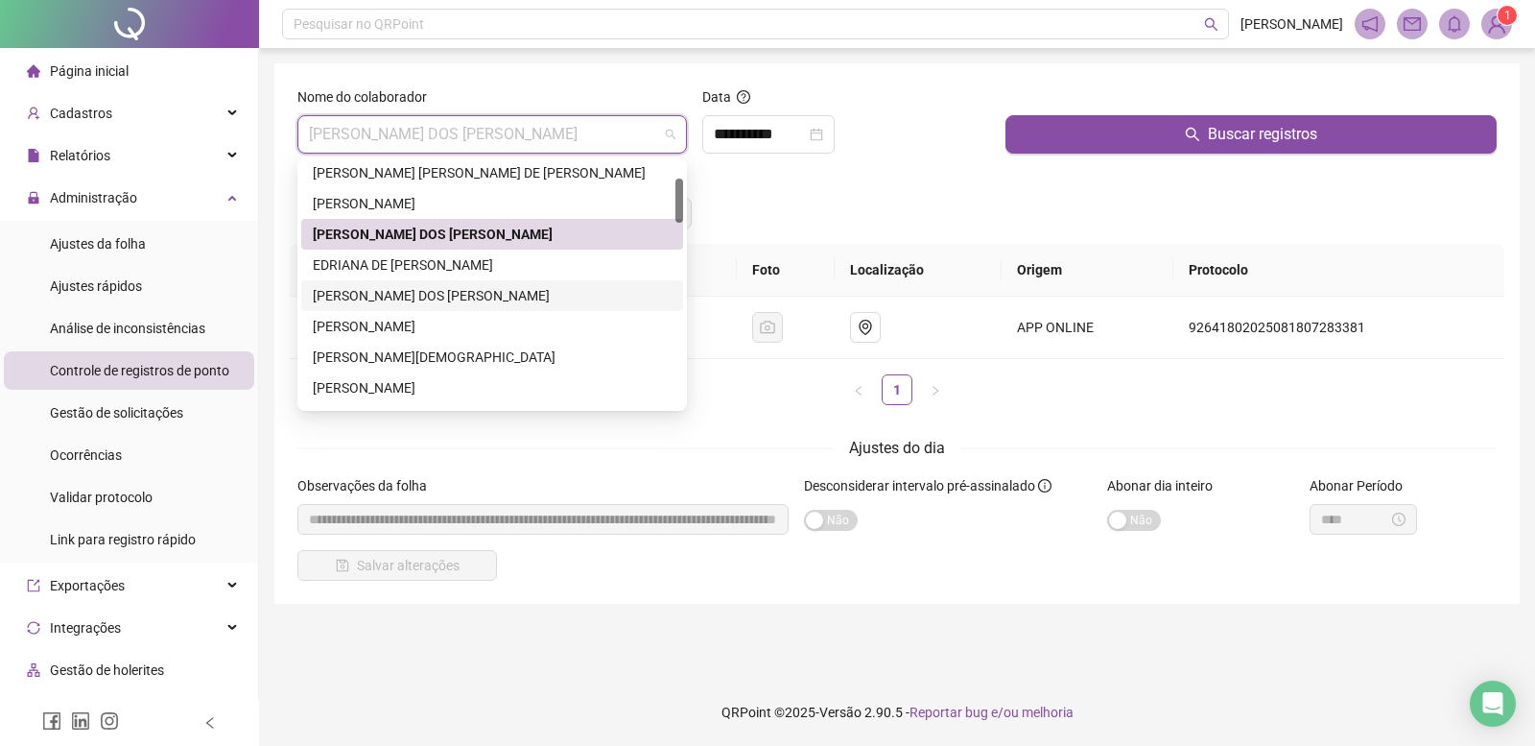
click at [374, 291] on div "[PERSON_NAME] DOS [PERSON_NAME]" at bounding box center [492, 295] width 359 height 21
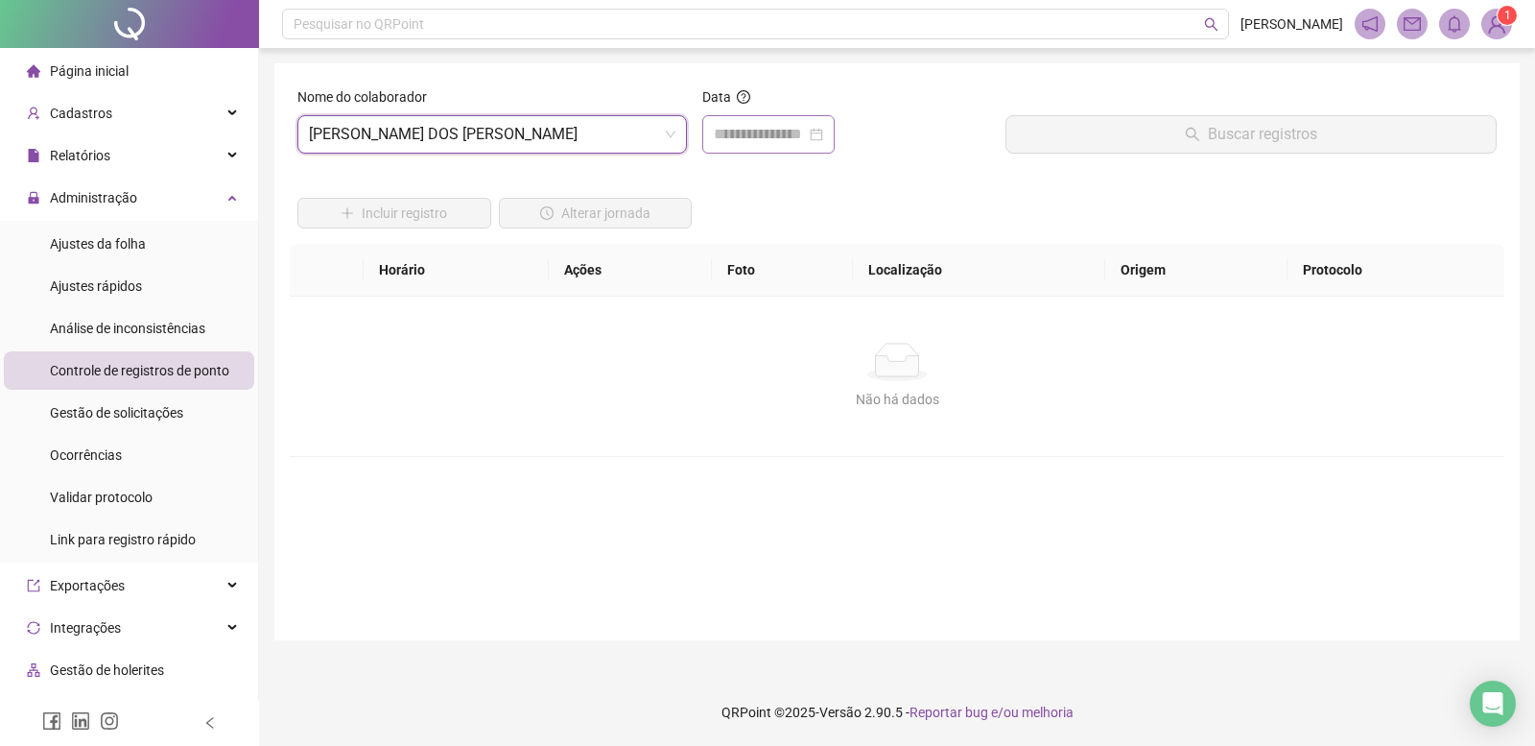
click at [823, 134] on div at bounding box center [768, 134] width 109 height 23
type input "**********"
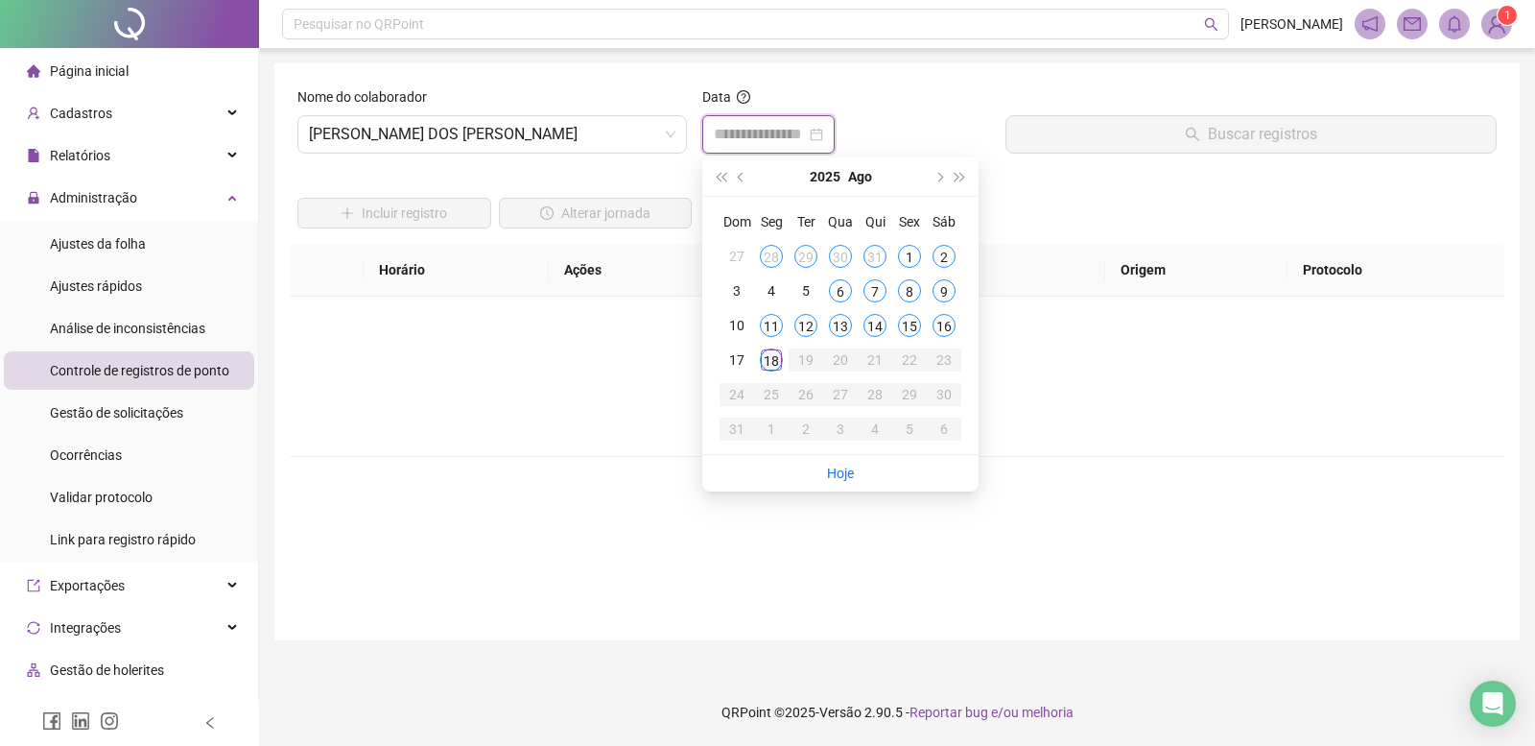
type input "**********"
click at [763, 365] on div "18" at bounding box center [771, 359] width 23 height 23
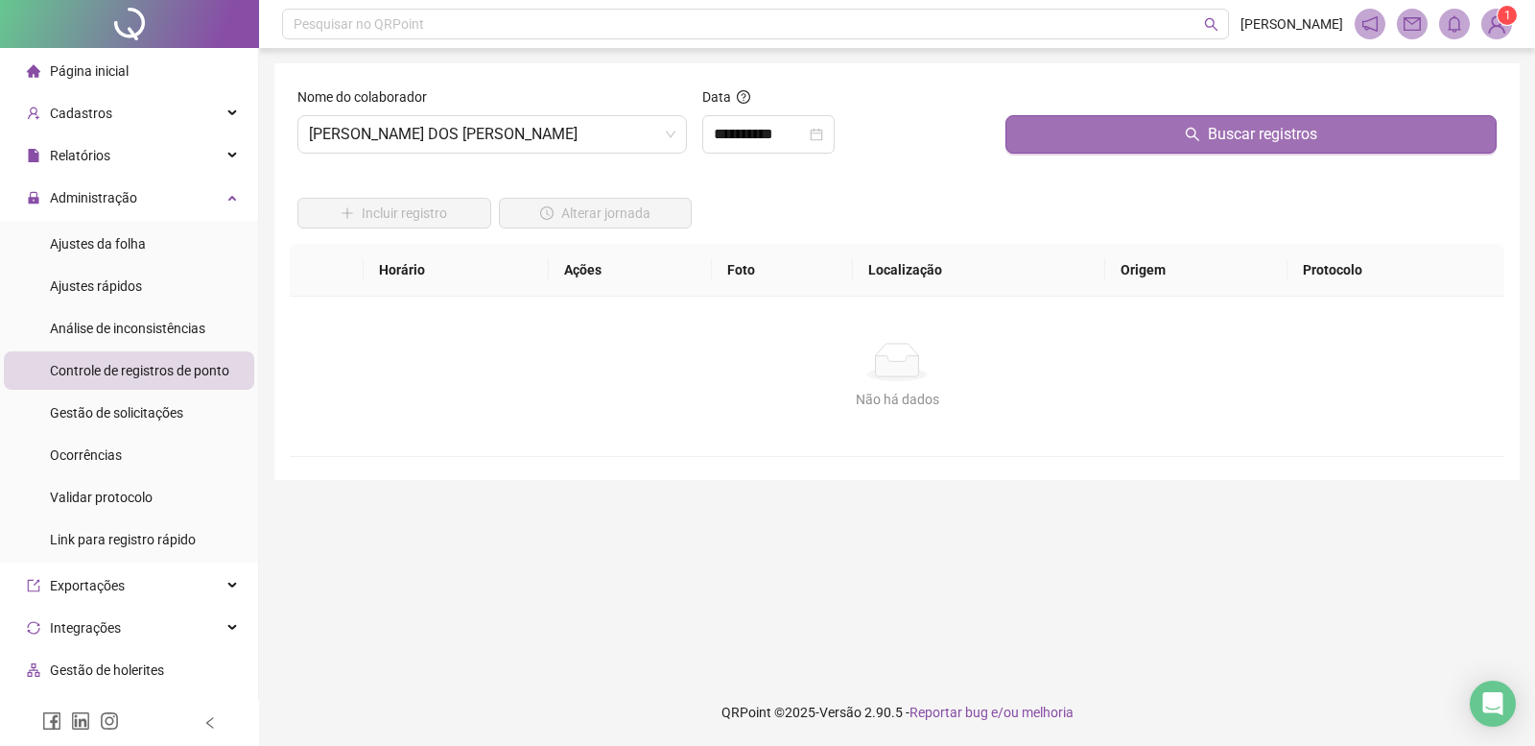
click at [1017, 133] on button "Buscar registros" at bounding box center [1251, 134] width 491 height 38
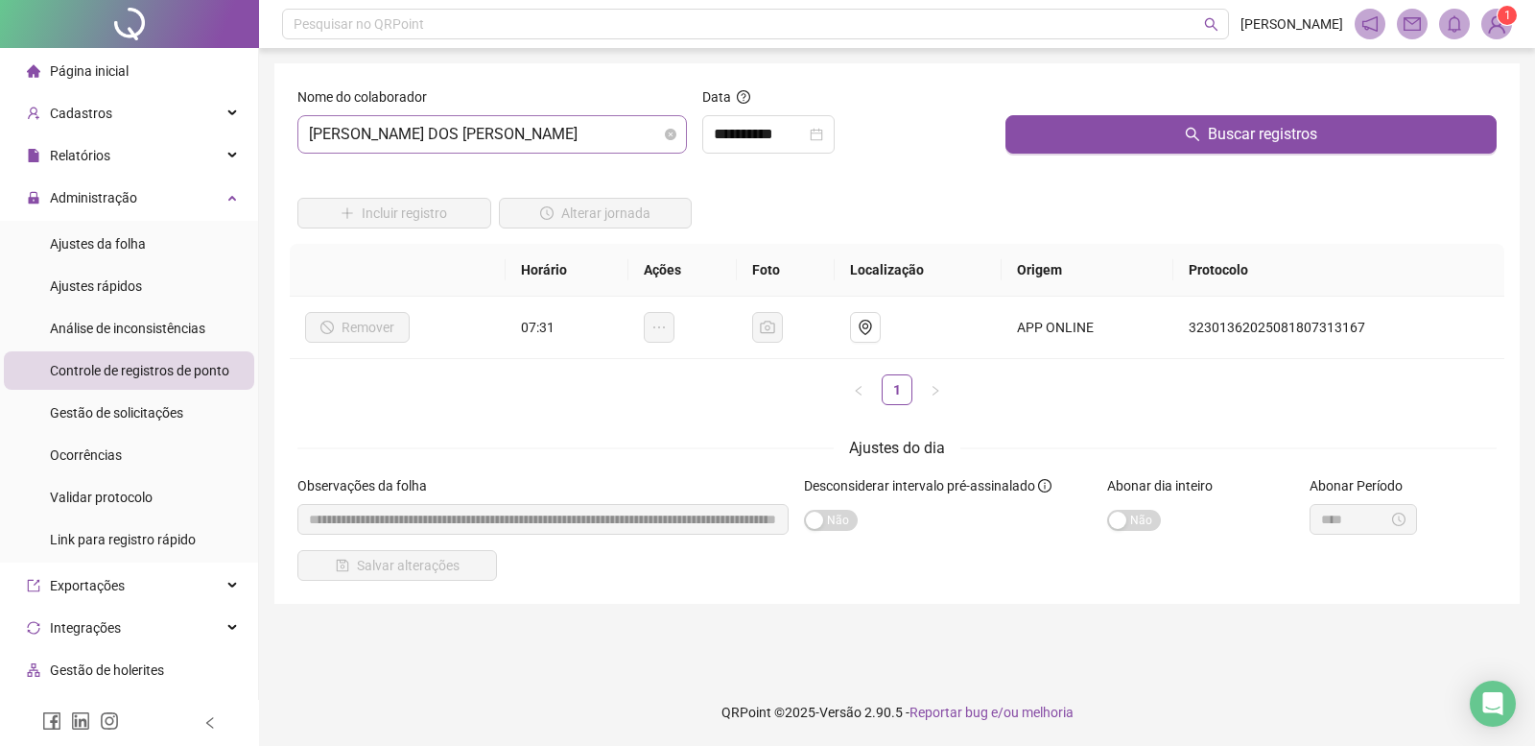
click at [533, 126] on span "[PERSON_NAME] DOS [PERSON_NAME]" at bounding box center [492, 134] width 367 height 36
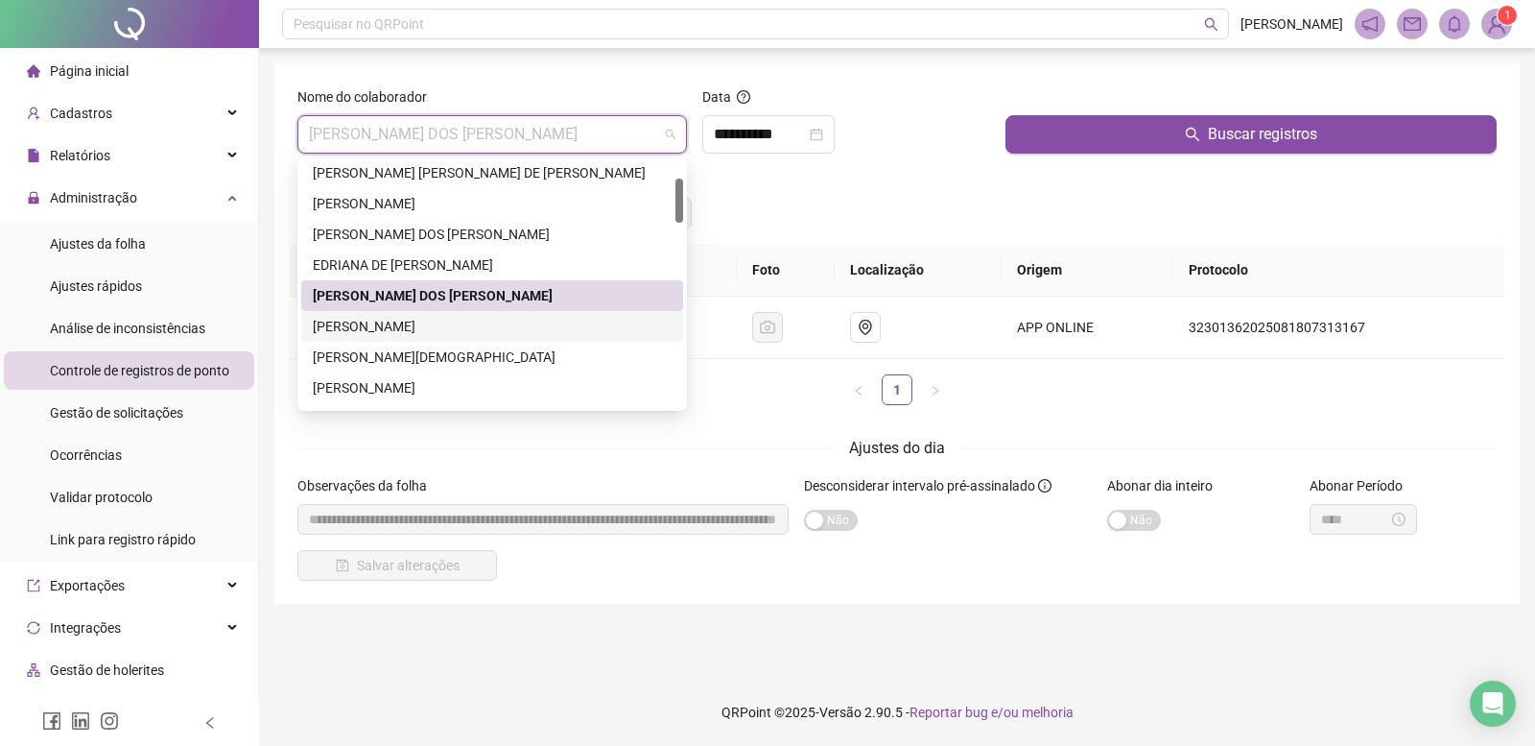
click at [391, 321] on div "[PERSON_NAME]" at bounding box center [492, 326] width 359 height 21
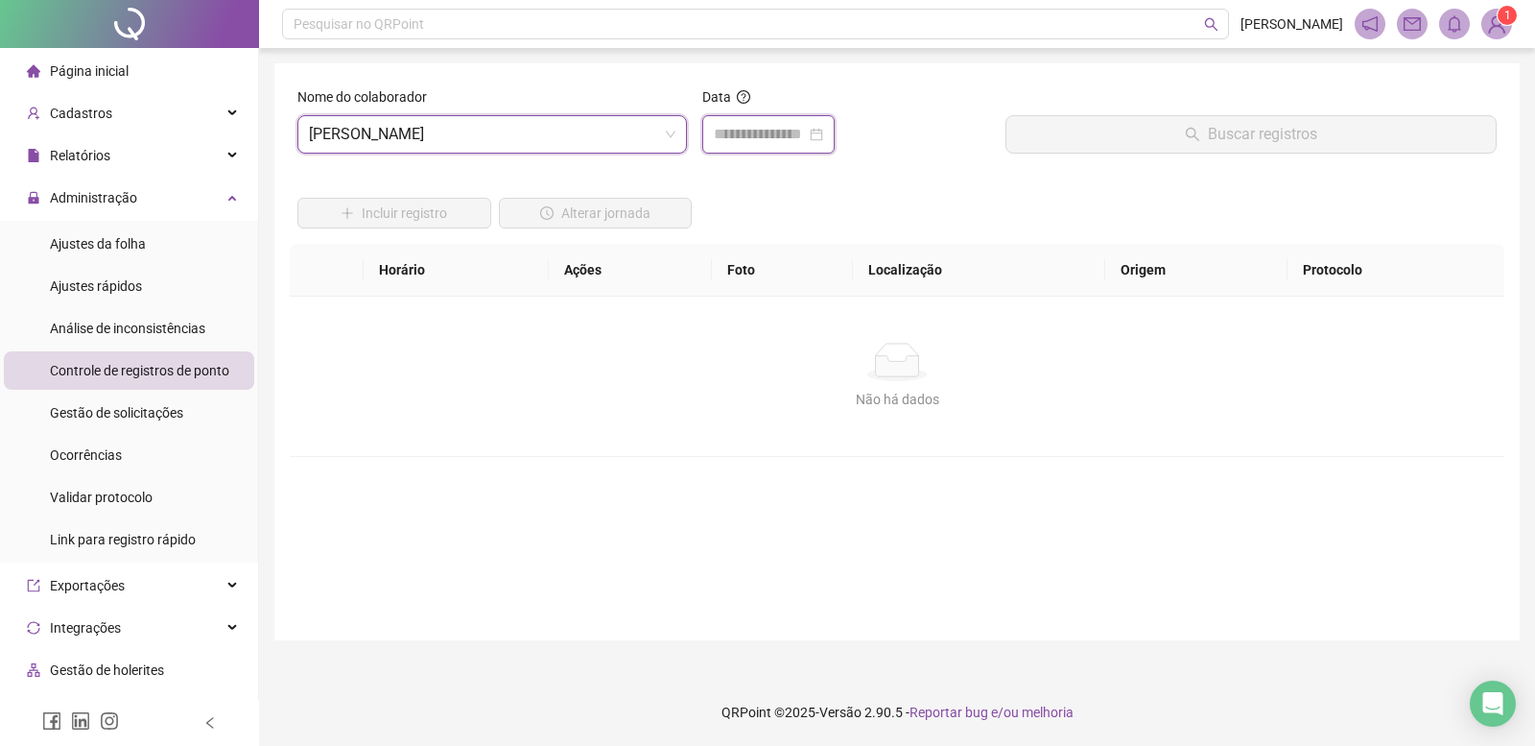
click at [806, 141] on input at bounding box center [760, 134] width 92 height 23
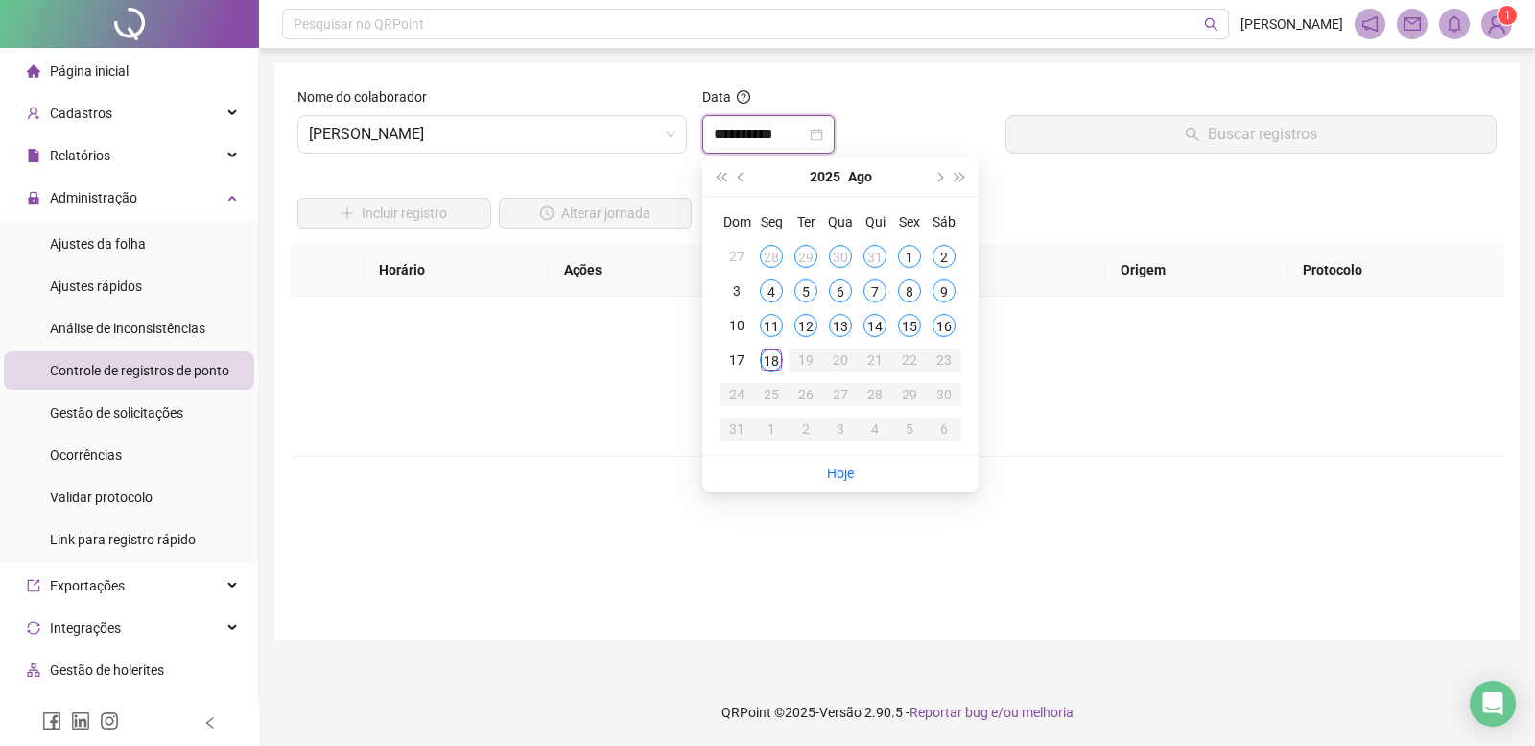
type input "**********"
click at [771, 364] on div "18" at bounding box center [771, 359] width 23 height 23
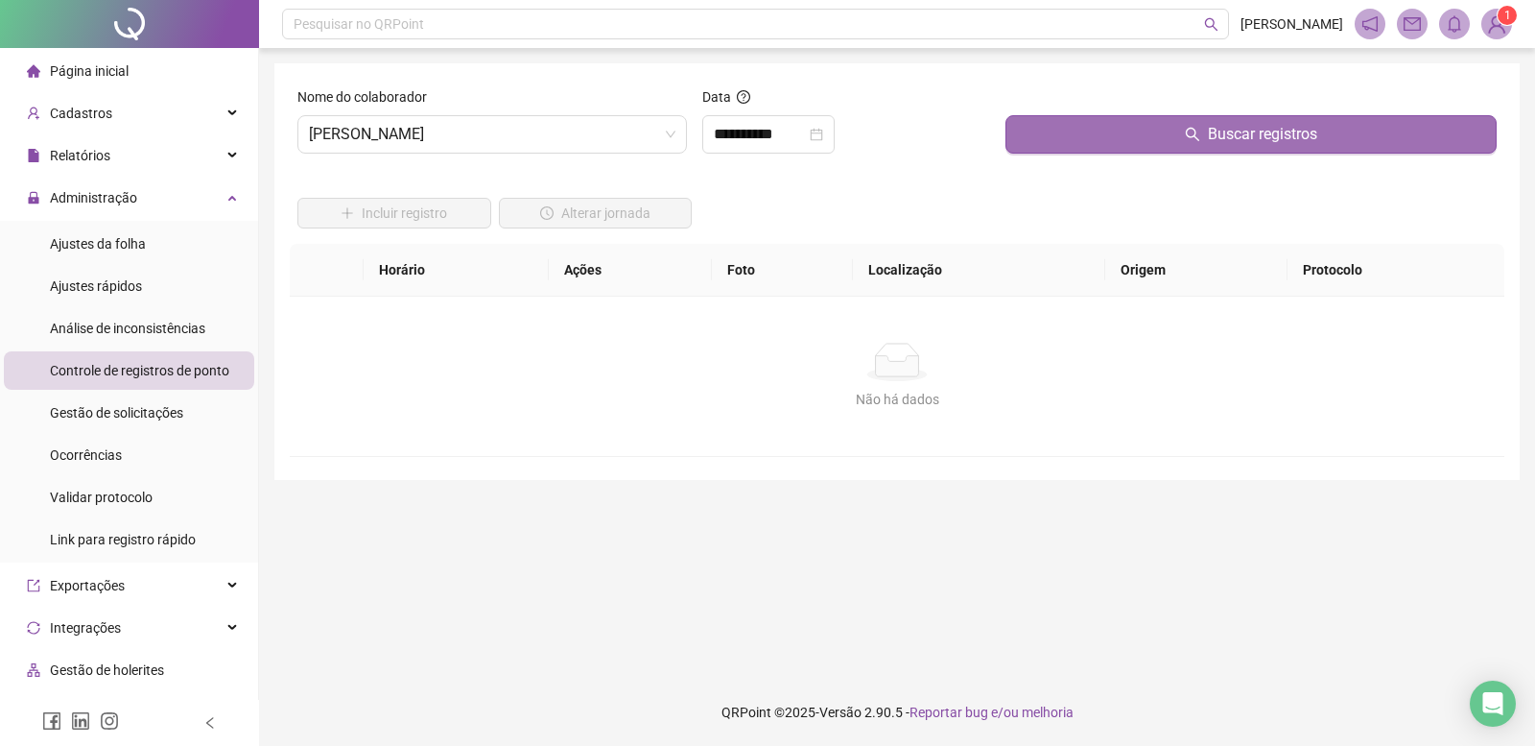
click at [1107, 117] on button "Buscar registros" at bounding box center [1251, 134] width 491 height 38
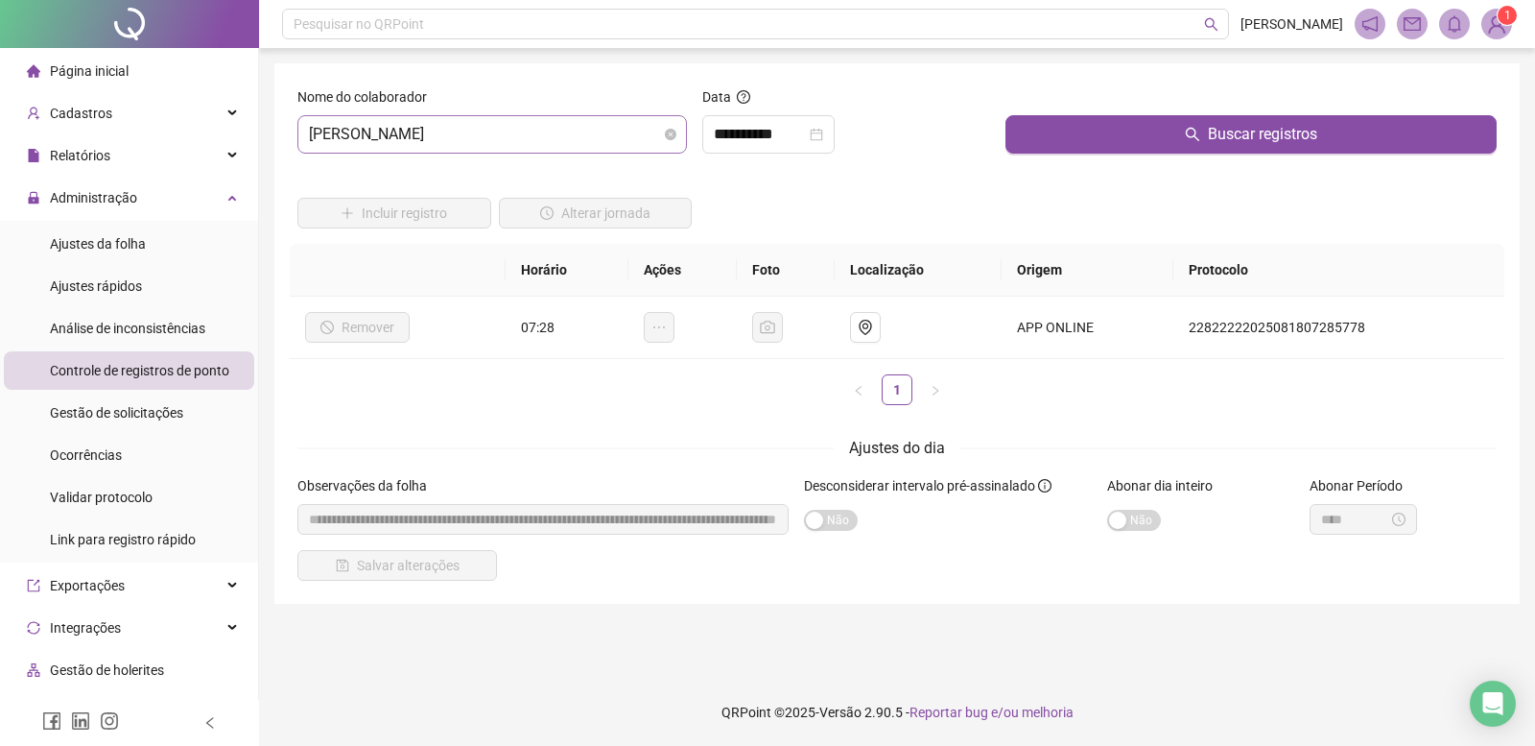
click at [581, 145] on span "[PERSON_NAME]" at bounding box center [492, 134] width 367 height 36
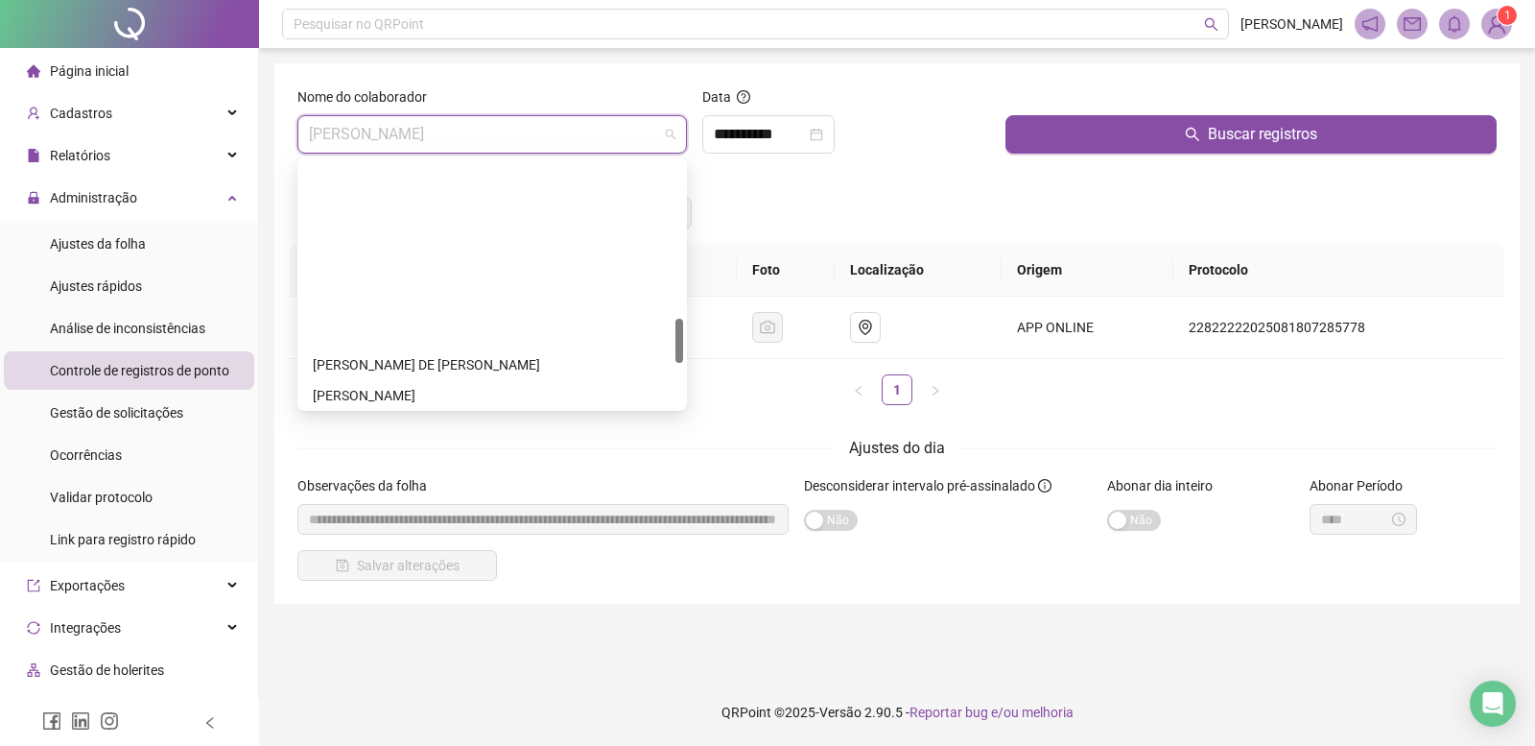
scroll to position [1105, 0]
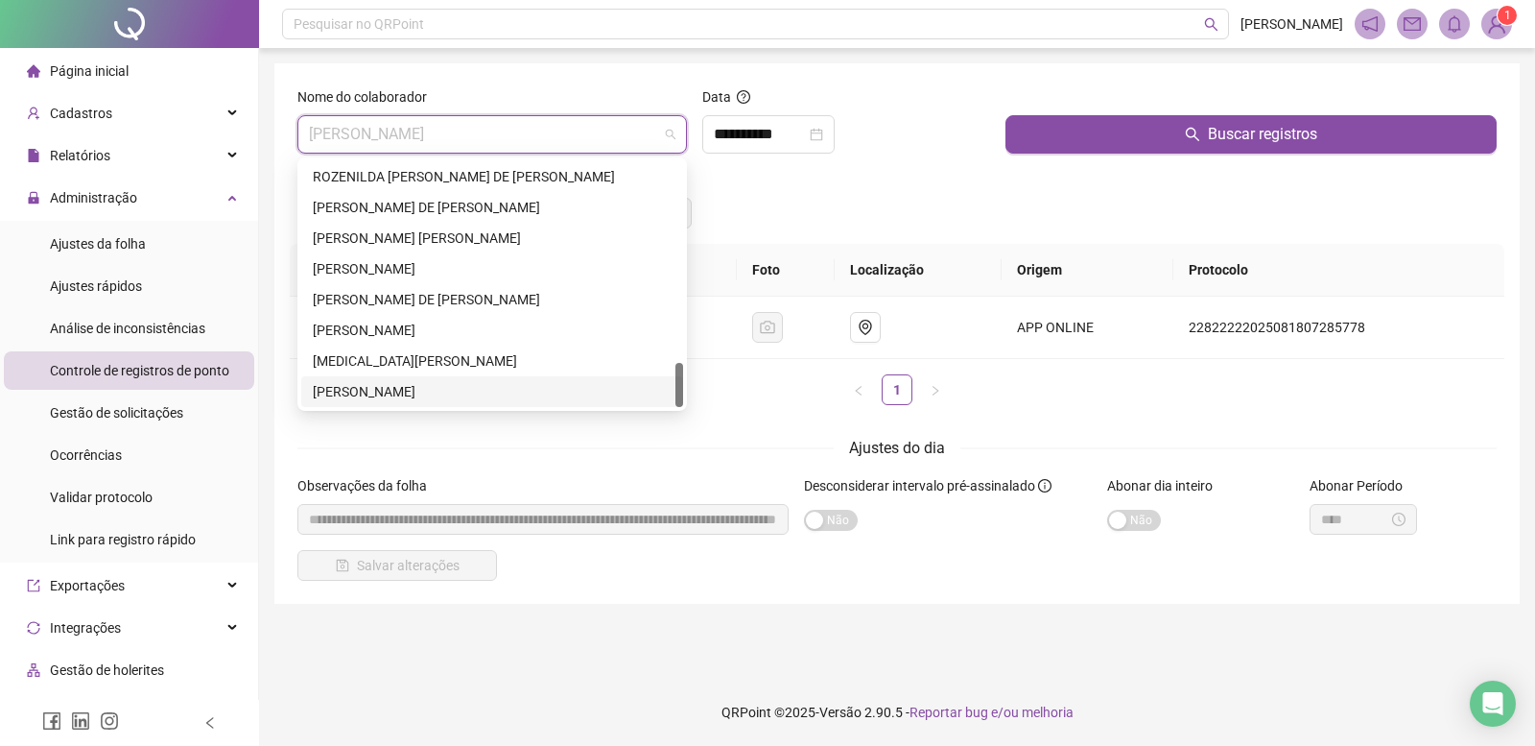
click at [415, 391] on div "[PERSON_NAME]" at bounding box center [492, 391] width 359 height 21
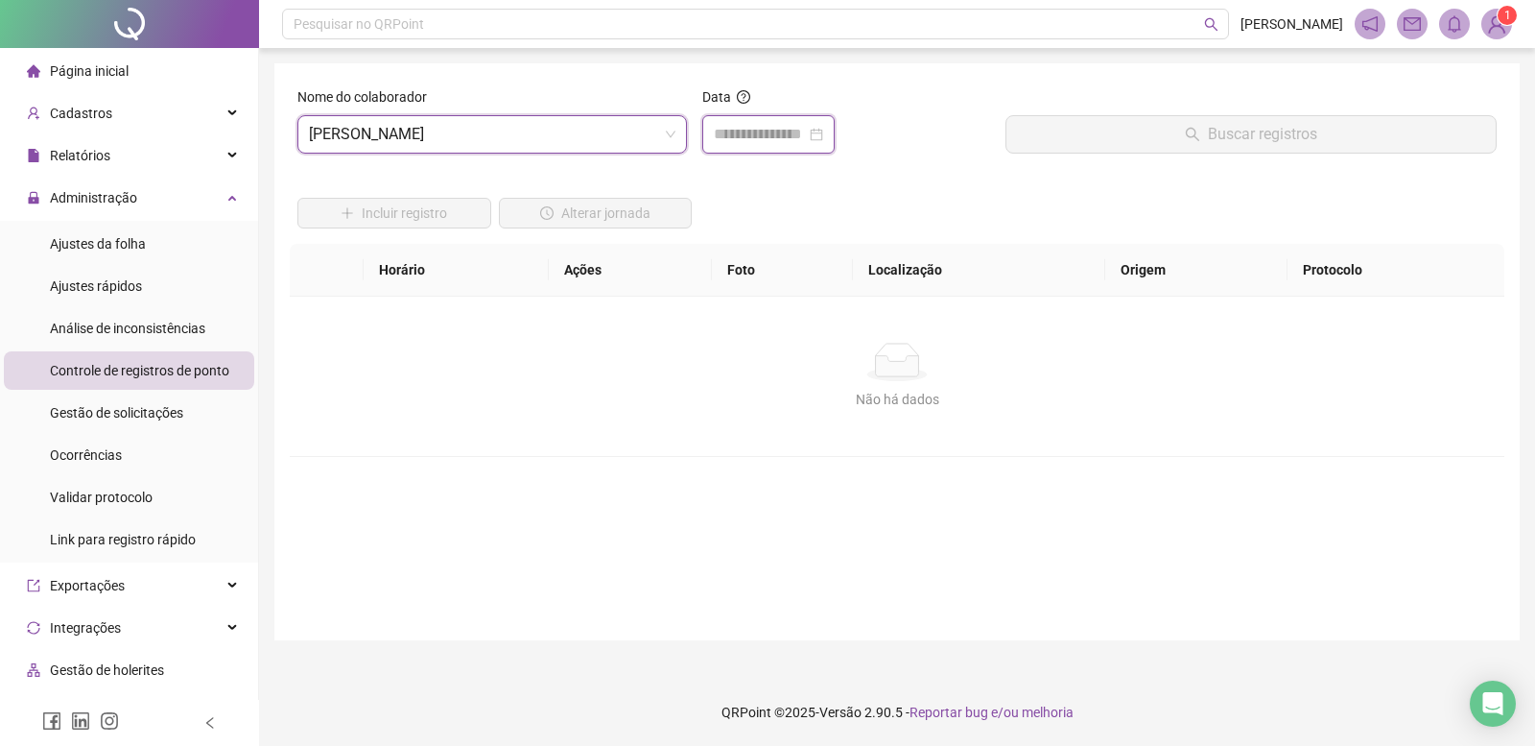
click at [771, 141] on input at bounding box center [760, 134] width 92 height 23
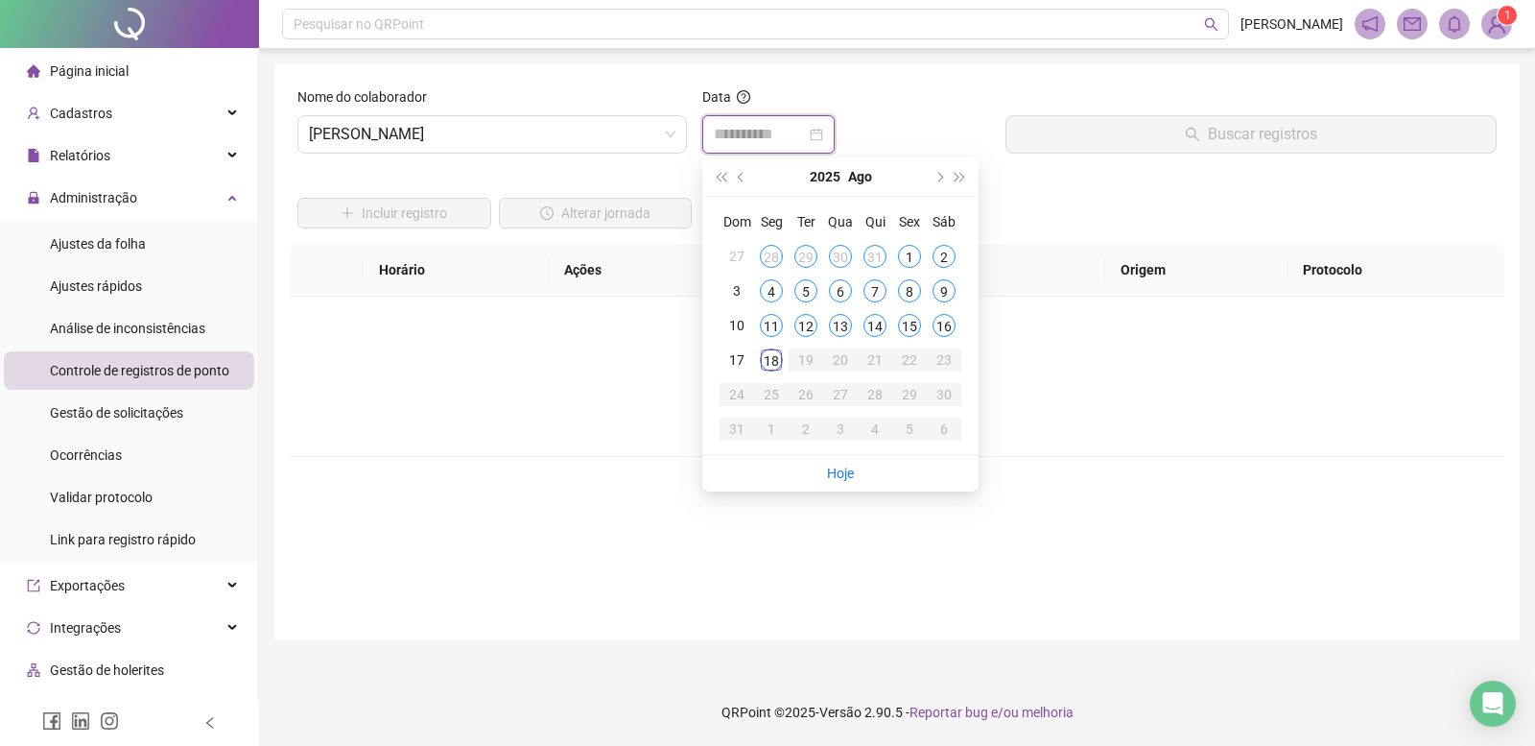
type input "**********"
click at [773, 362] on div "18" at bounding box center [771, 359] width 23 height 23
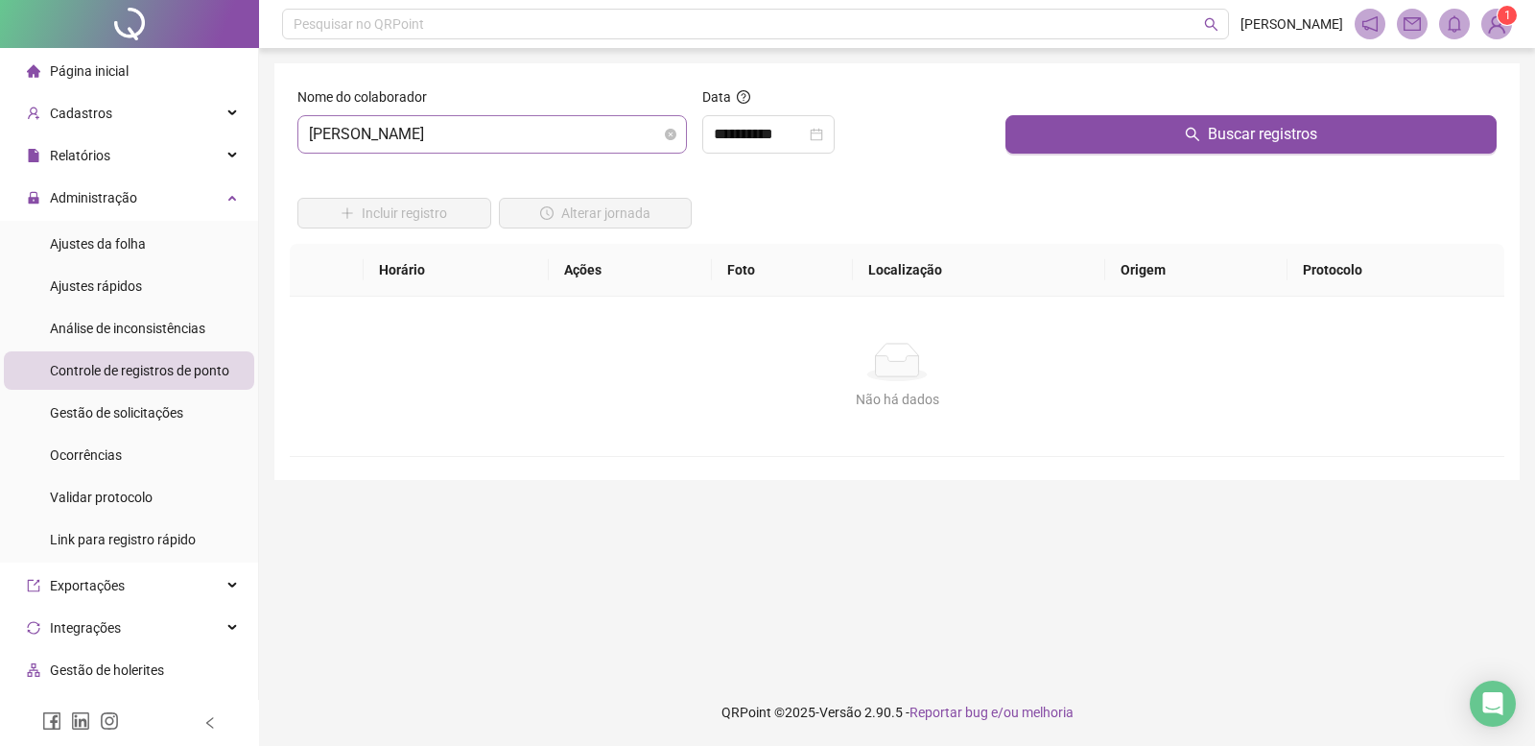
click at [1124, 118] on button "Buscar registros" at bounding box center [1251, 134] width 491 height 38
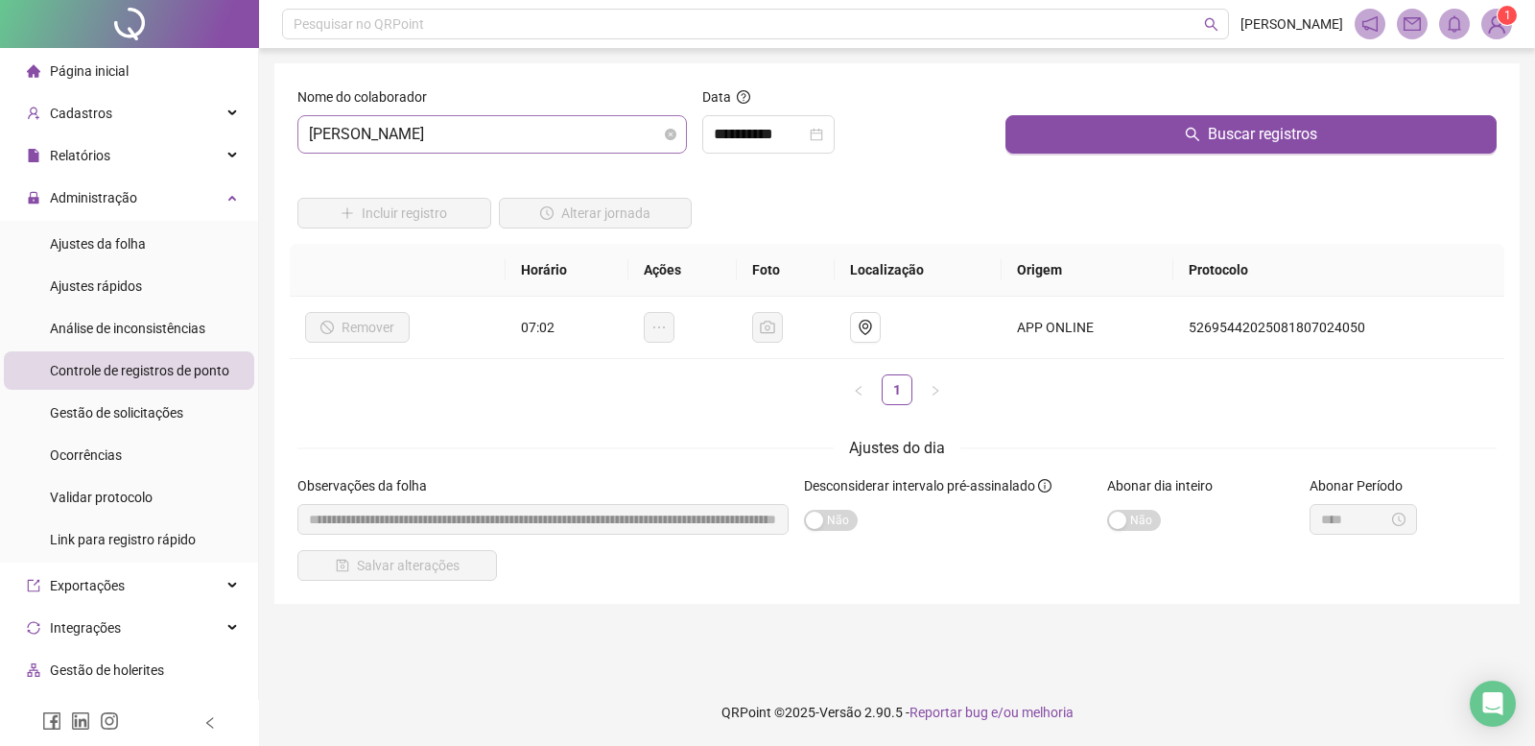
click at [547, 143] on span "[PERSON_NAME]" at bounding box center [492, 134] width 367 height 36
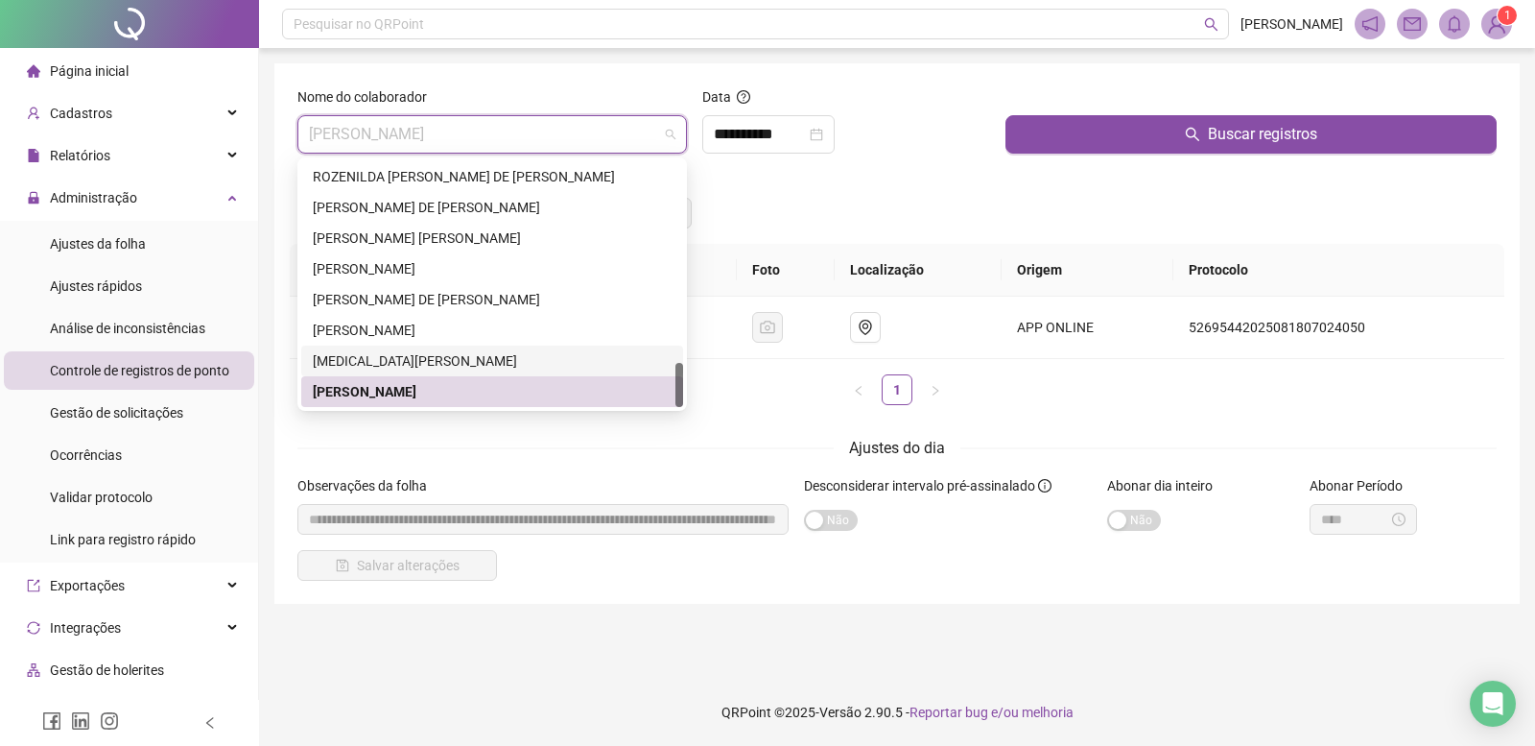
click at [413, 358] on div "[MEDICAL_DATA][PERSON_NAME]" at bounding box center [492, 360] width 359 height 21
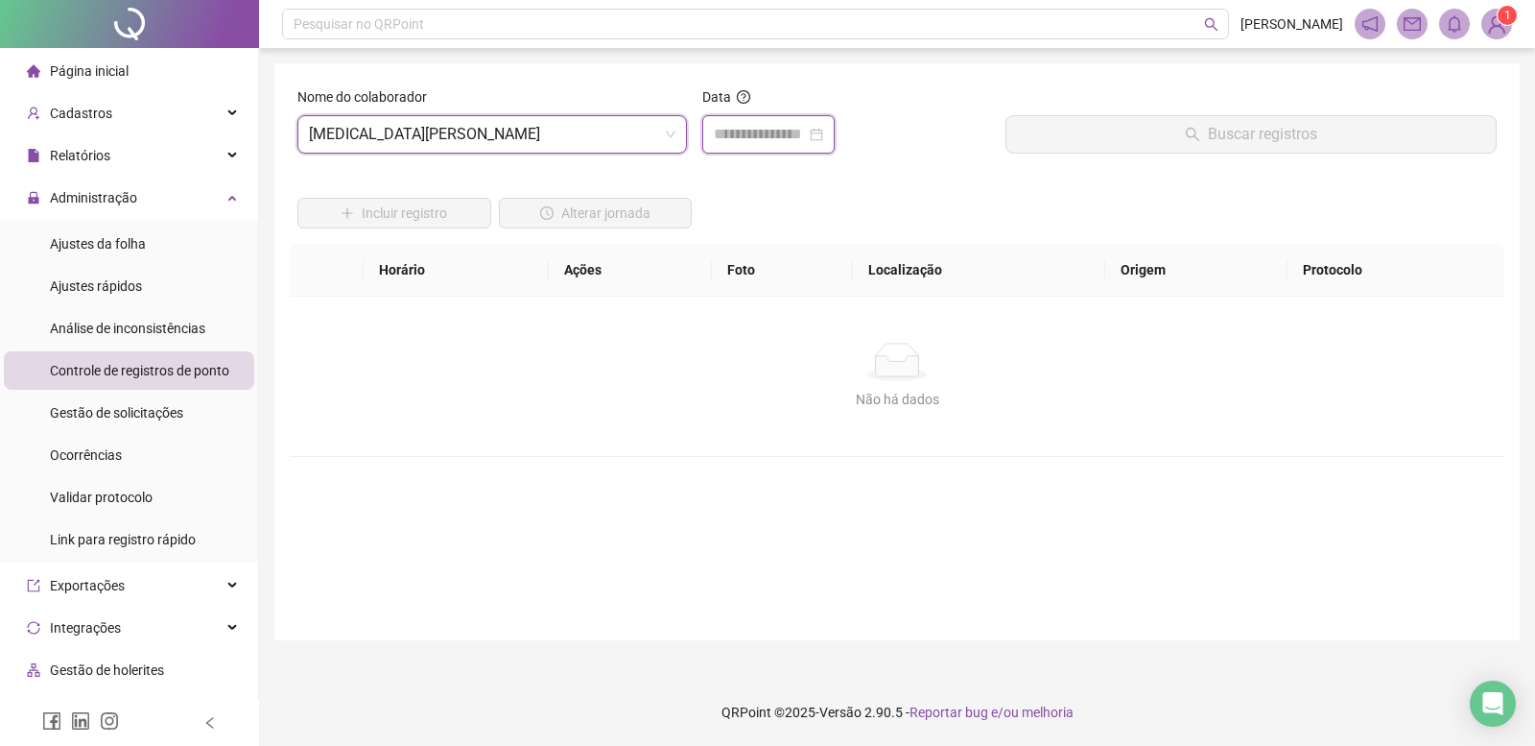
click at [741, 141] on input at bounding box center [760, 134] width 92 height 23
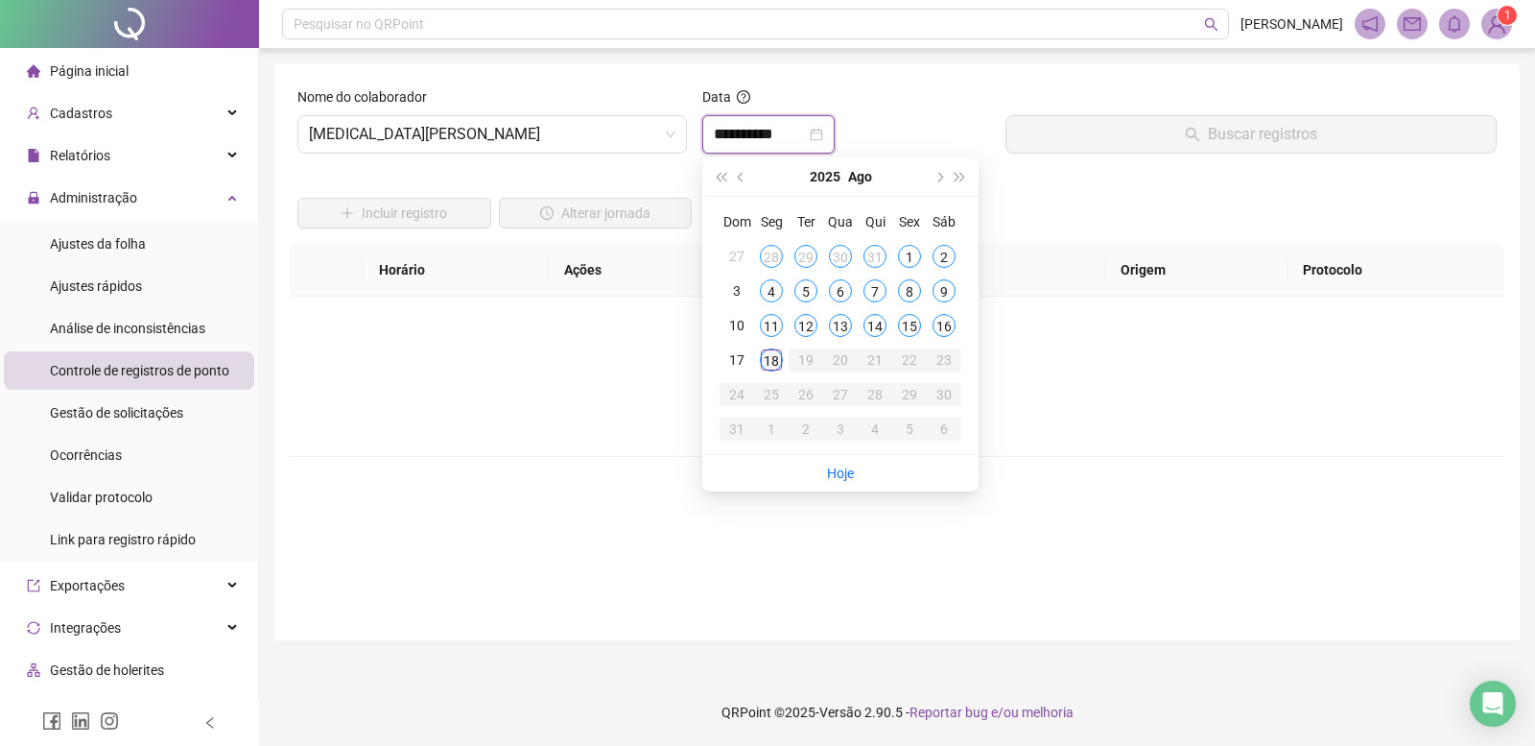
type input "**********"
click at [771, 364] on div "18" at bounding box center [771, 359] width 23 height 23
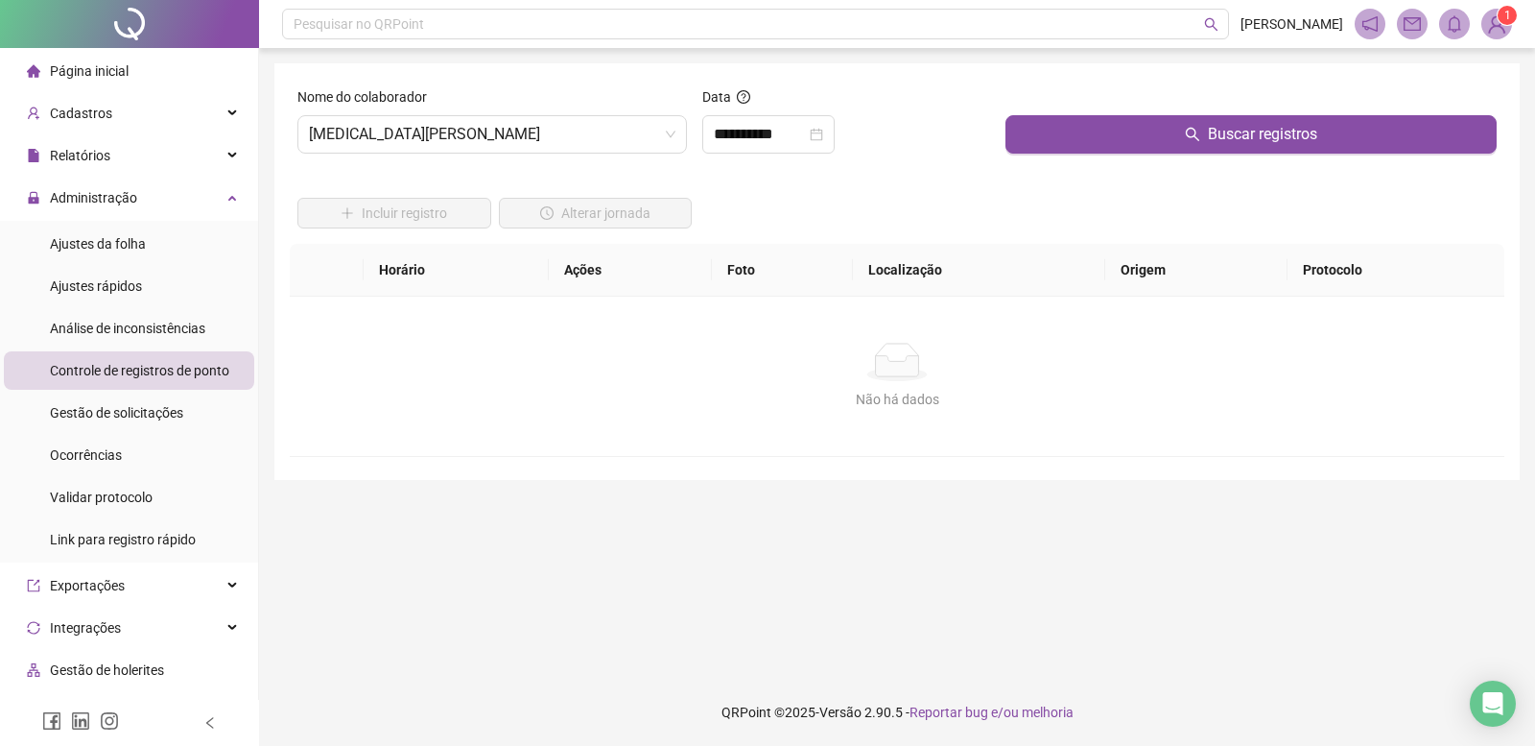
drag, startPoint x: 1063, startPoint y: 131, endPoint x: 979, endPoint y: 138, distance: 84.7
click at [1064, 130] on button "Buscar registros" at bounding box center [1251, 134] width 491 height 38
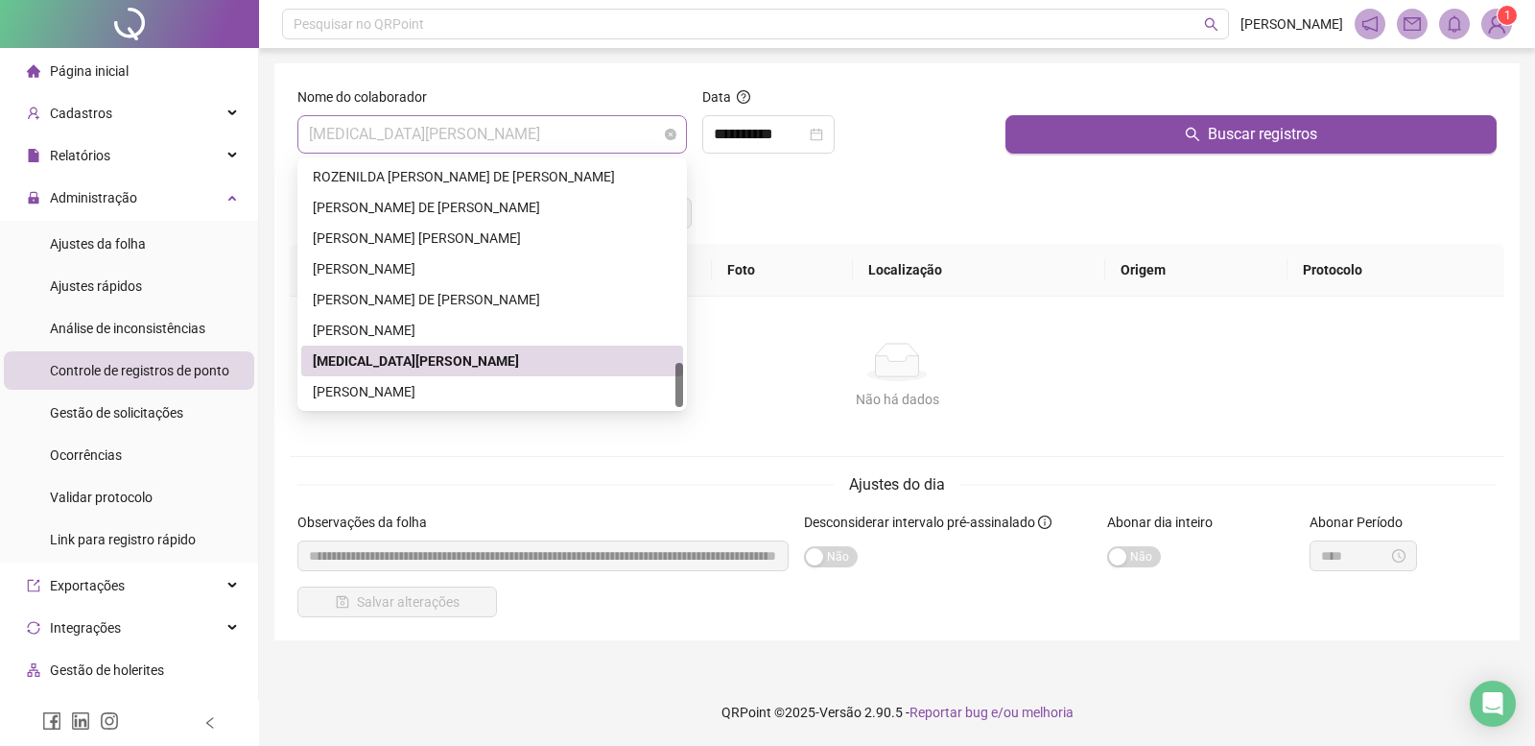
click at [611, 130] on span "[MEDICAL_DATA][PERSON_NAME]" at bounding box center [492, 134] width 367 height 36
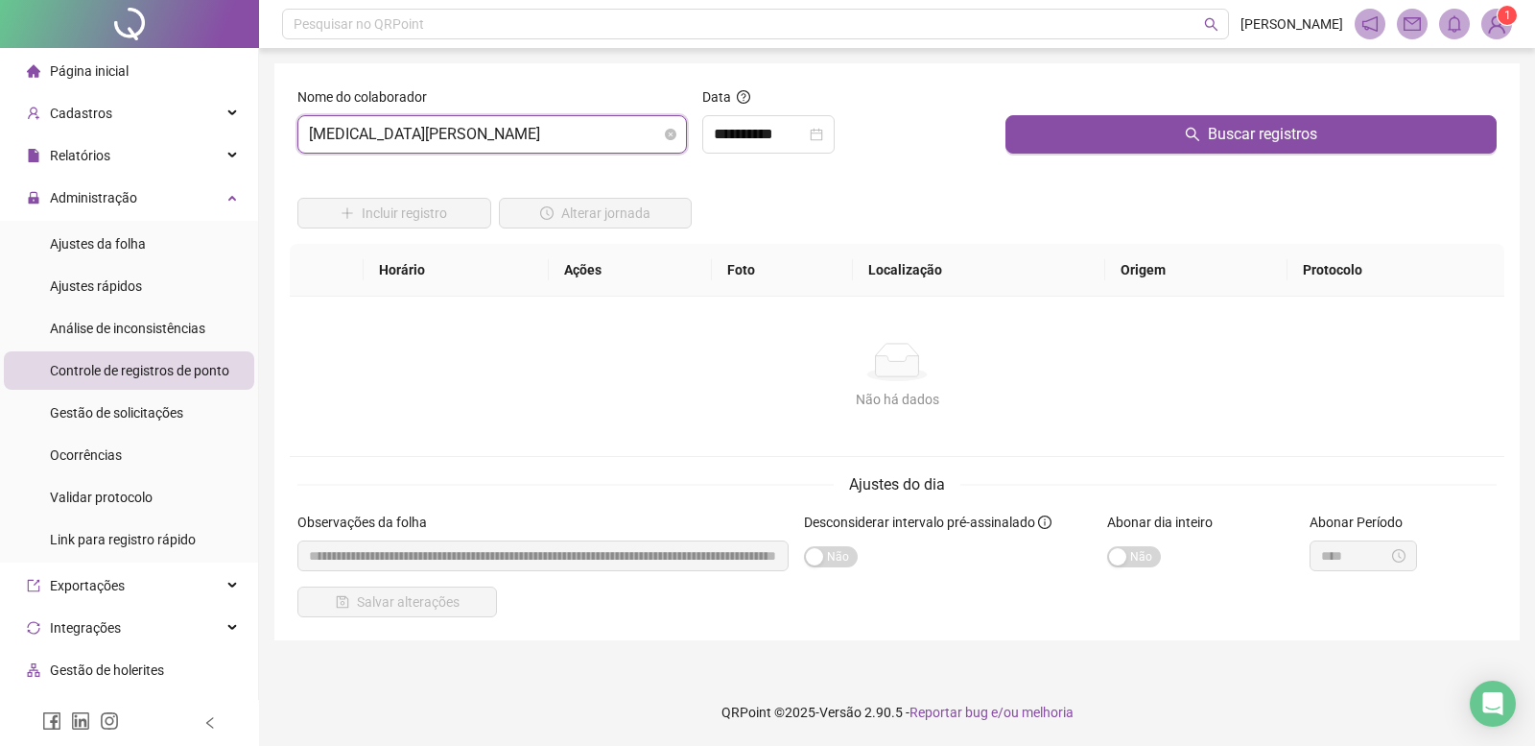
click at [460, 150] on span "[MEDICAL_DATA][PERSON_NAME]" at bounding box center [492, 134] width 367 height 36
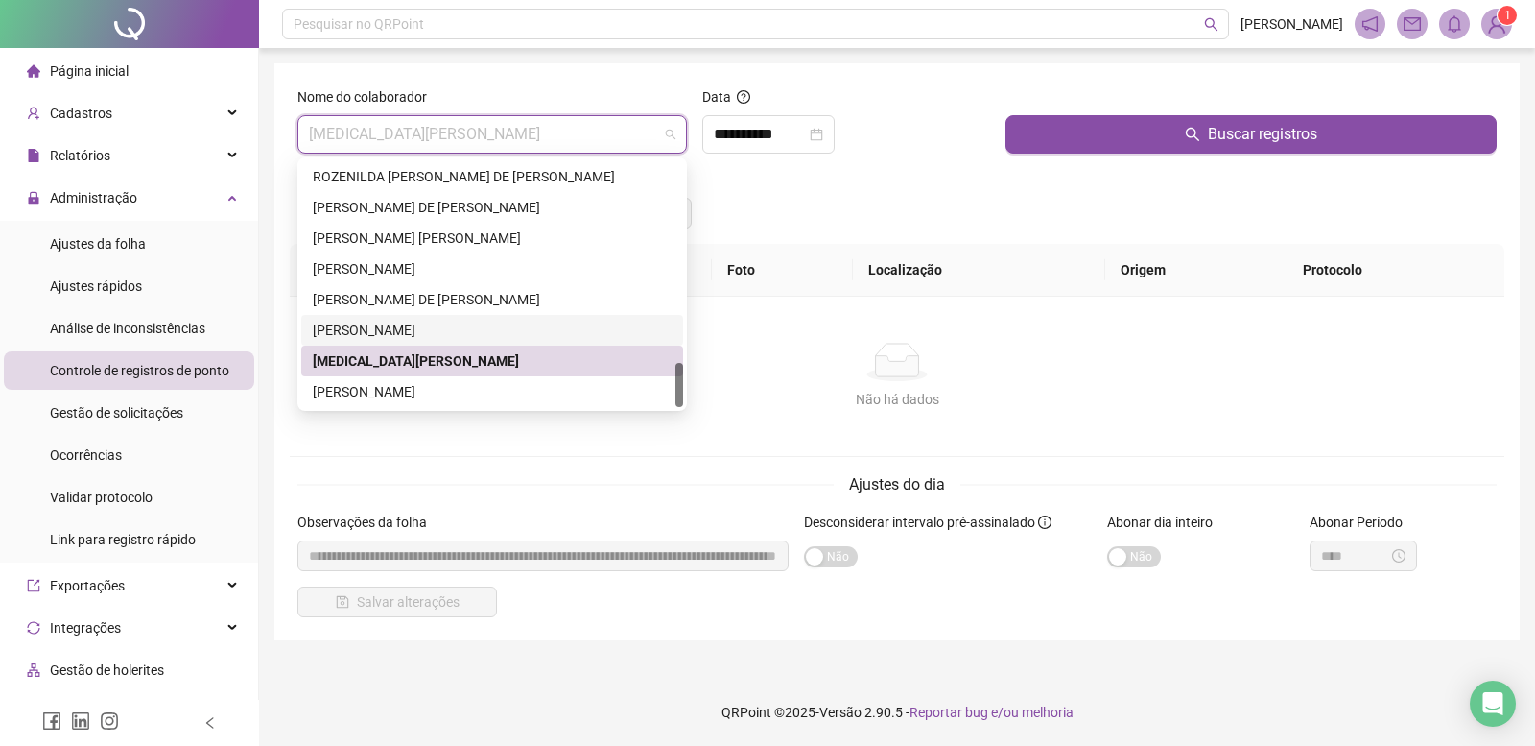
click at [399, 327] on div "[PERSON_NAME]" at bounding box center [492, 330] width 359 height 21
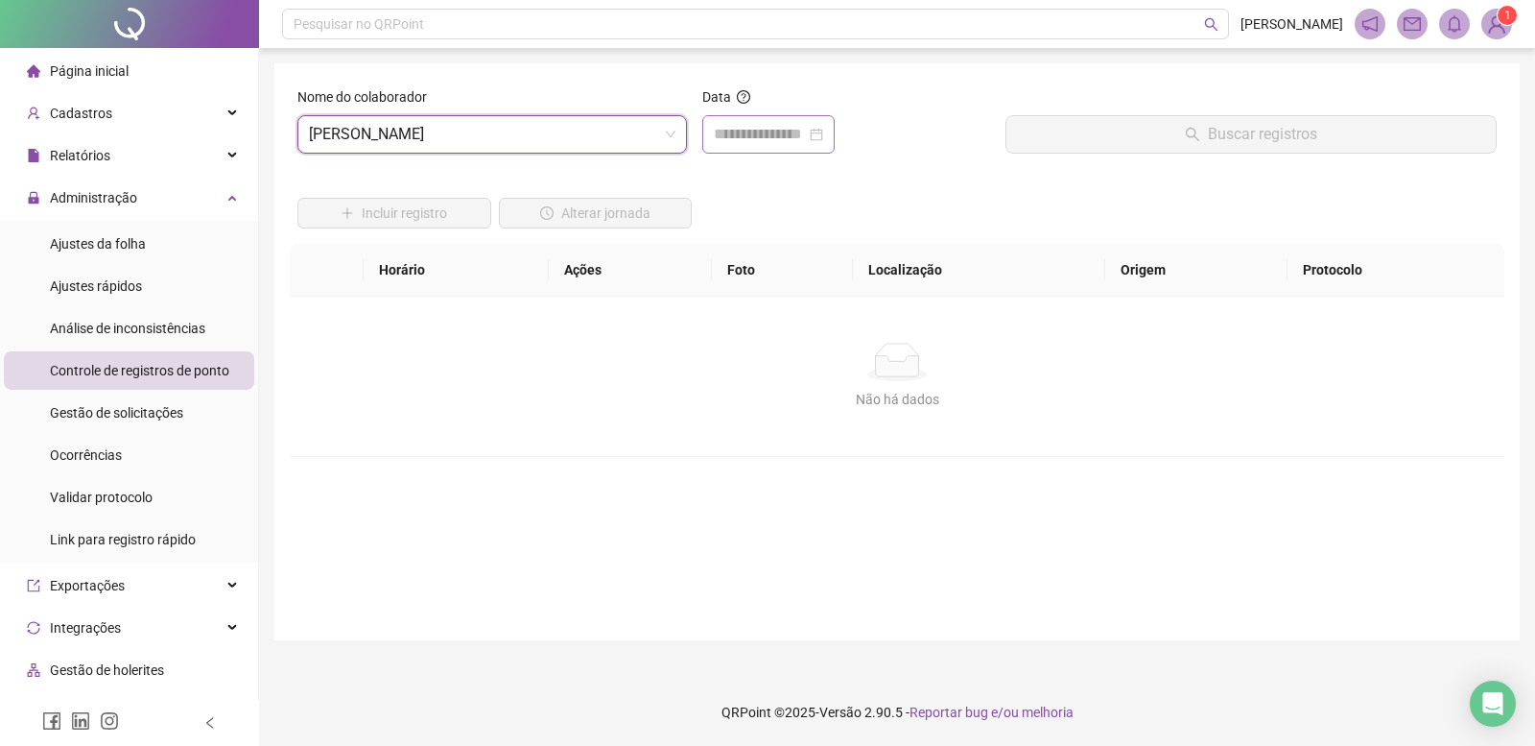
click at [823, 136] on div at bounding box center [768, 134] width 109 height 23
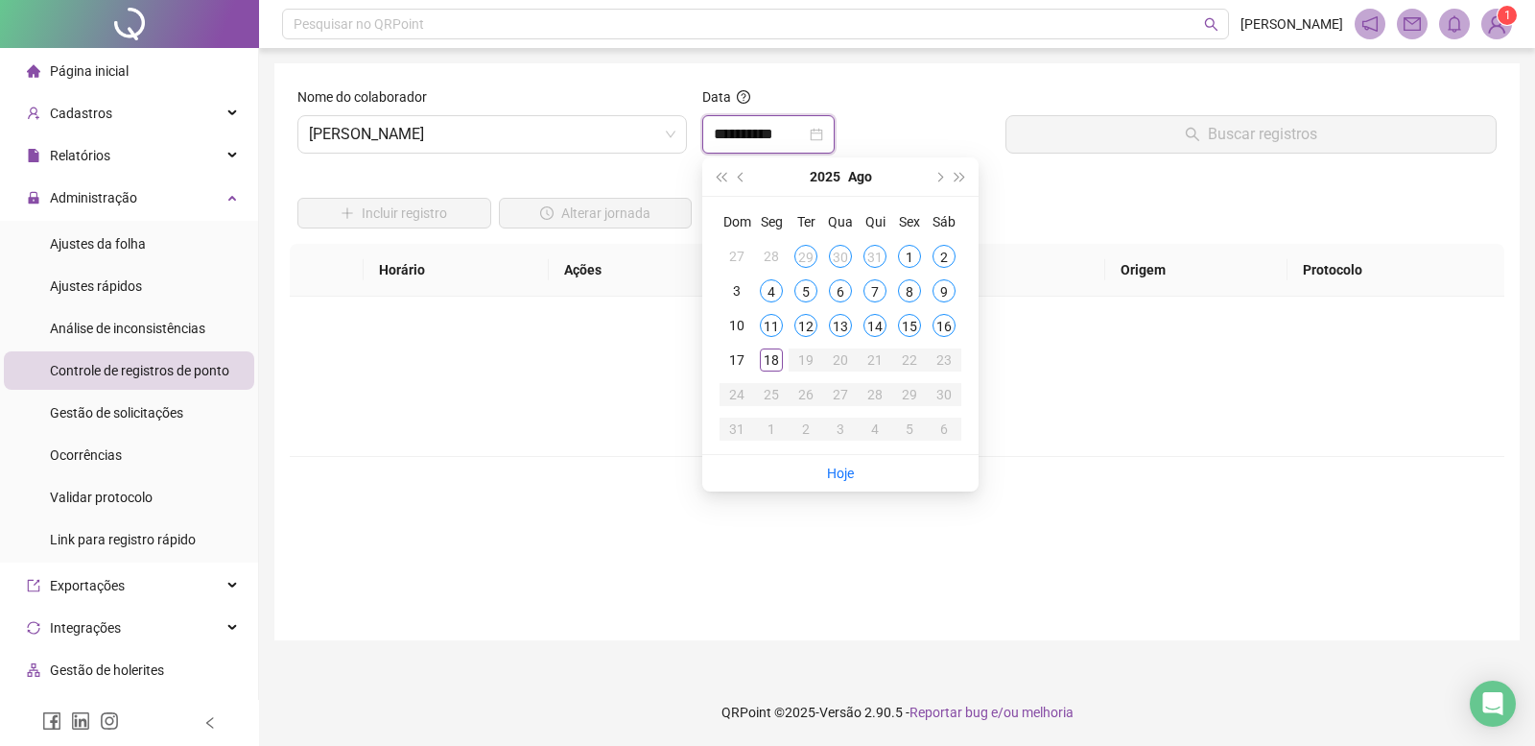
type input "**********"
click at [776, 368] on div "18" at bounding box center [771, 359] width 23 height 23
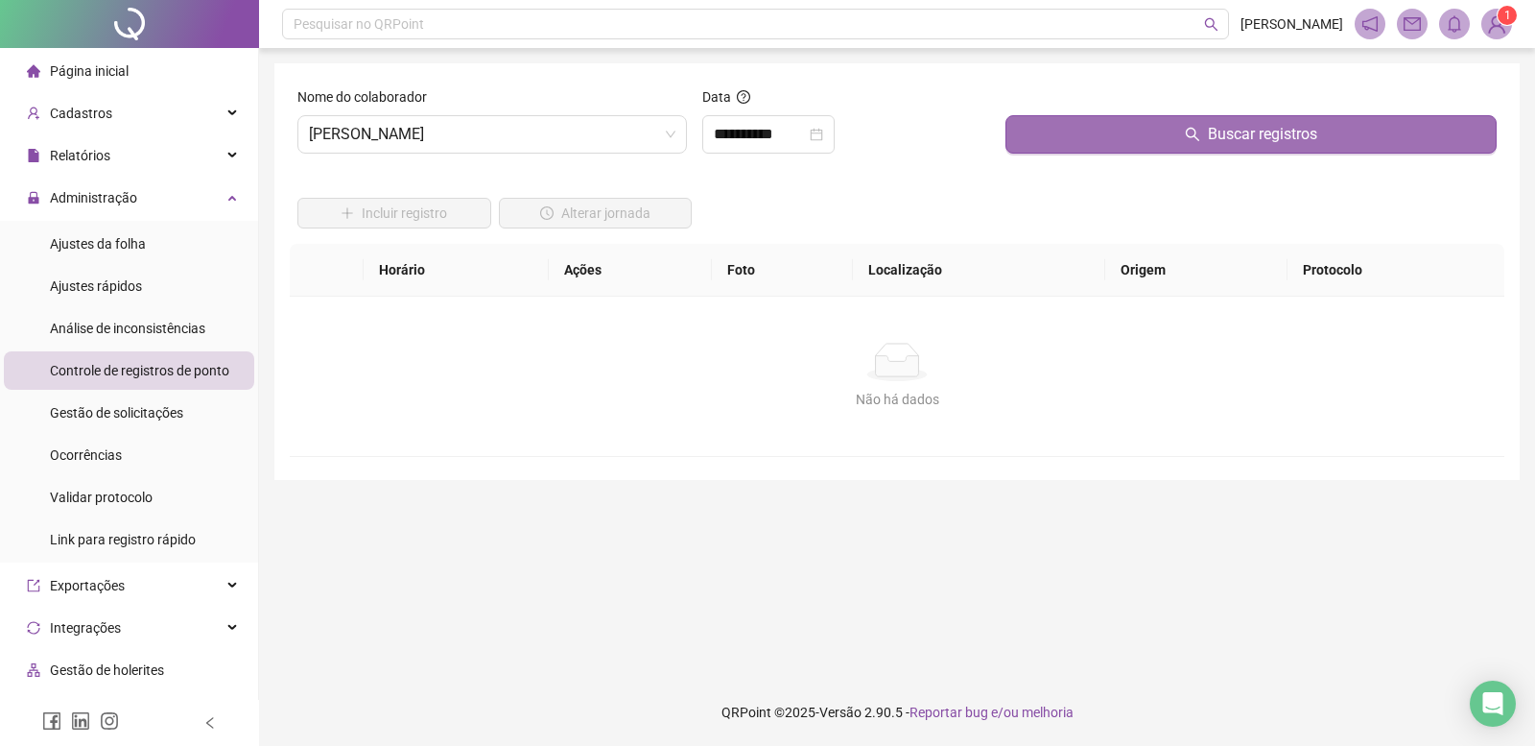
click at [1116, 153] on button "Buscar registros" at bounding box center [1251, 134] width 491 height 38
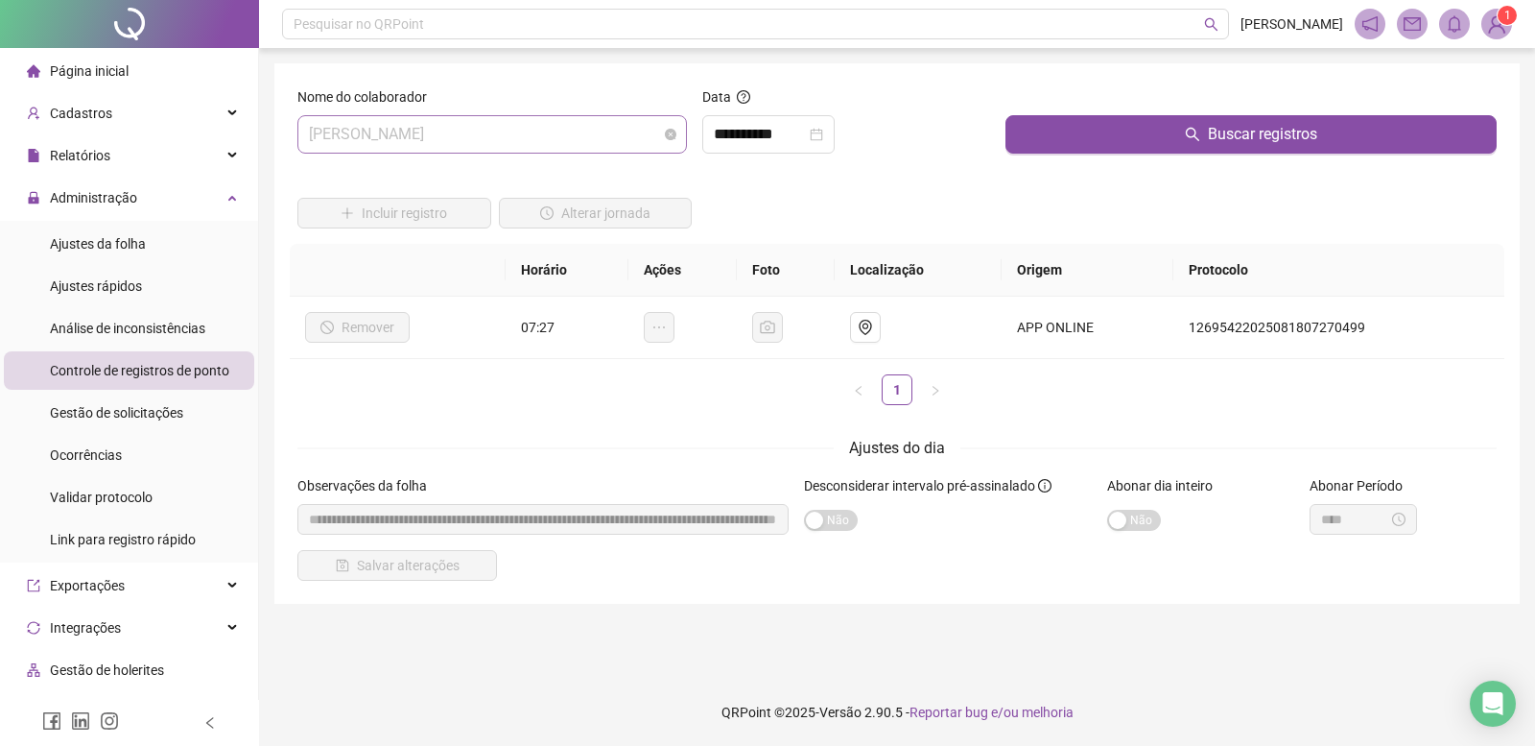
click at [454, 120] on span "[PERSON_NAME]" at bounding box center [492, 134] width 367 height 36
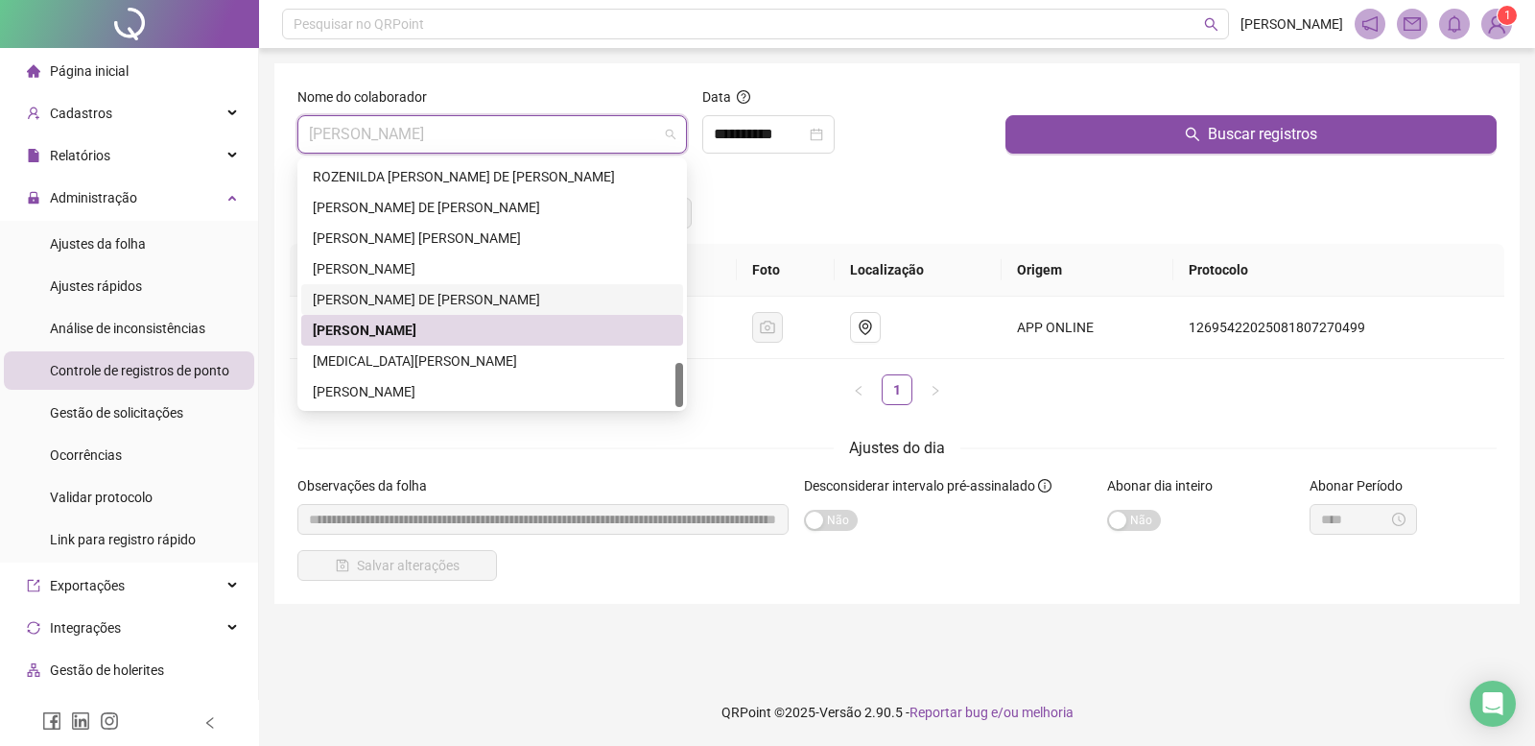
click at [385, 297] on div "[PERSON_NAME] DE [PERSON_NAME]" at bounding box center [492, 299] width 359 height 21
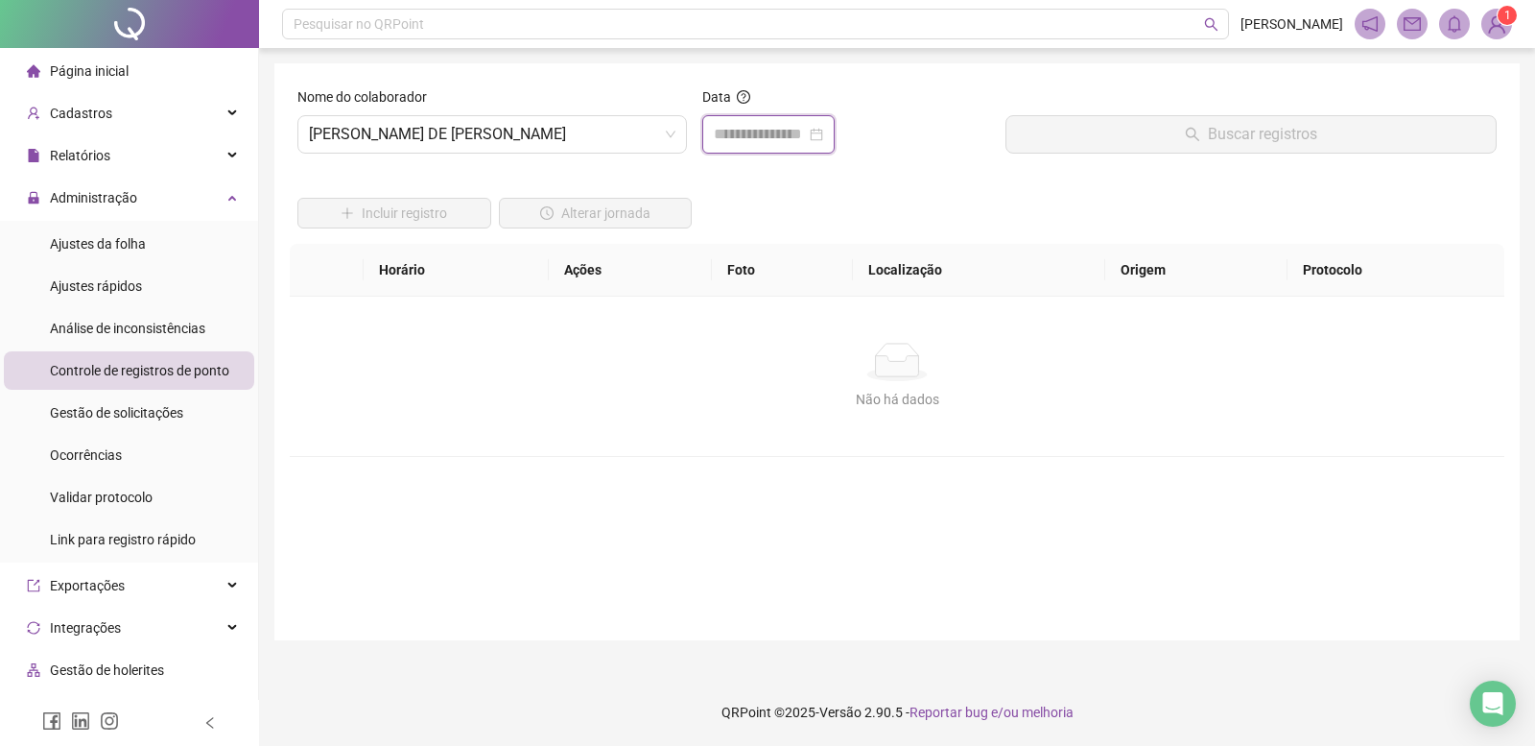
click at [806, 134] on input at bounding box center [760, 134] width 92 height 23
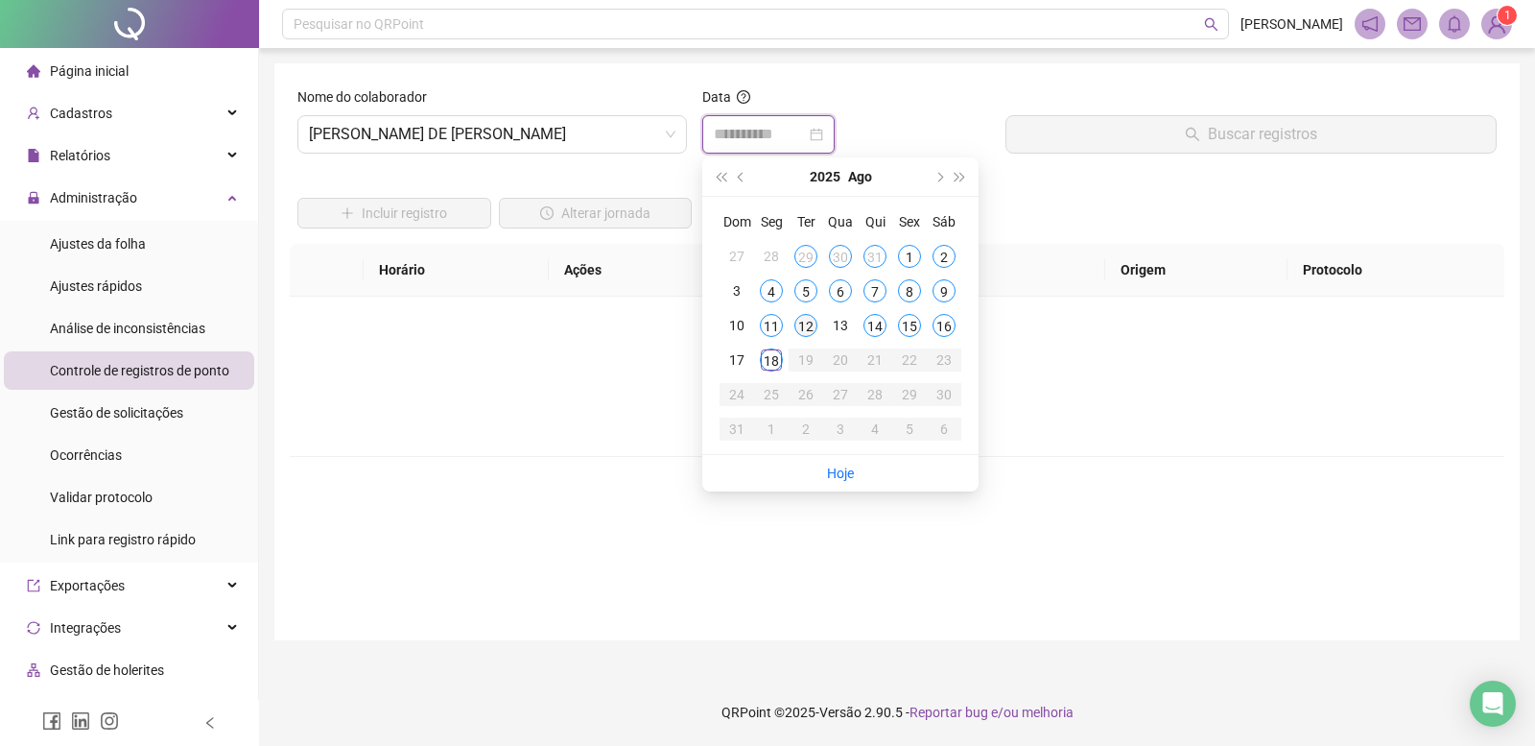
type input "**********"
click at [774, 366] on div "18" at bounding box center [771, 359] width 23 height 23
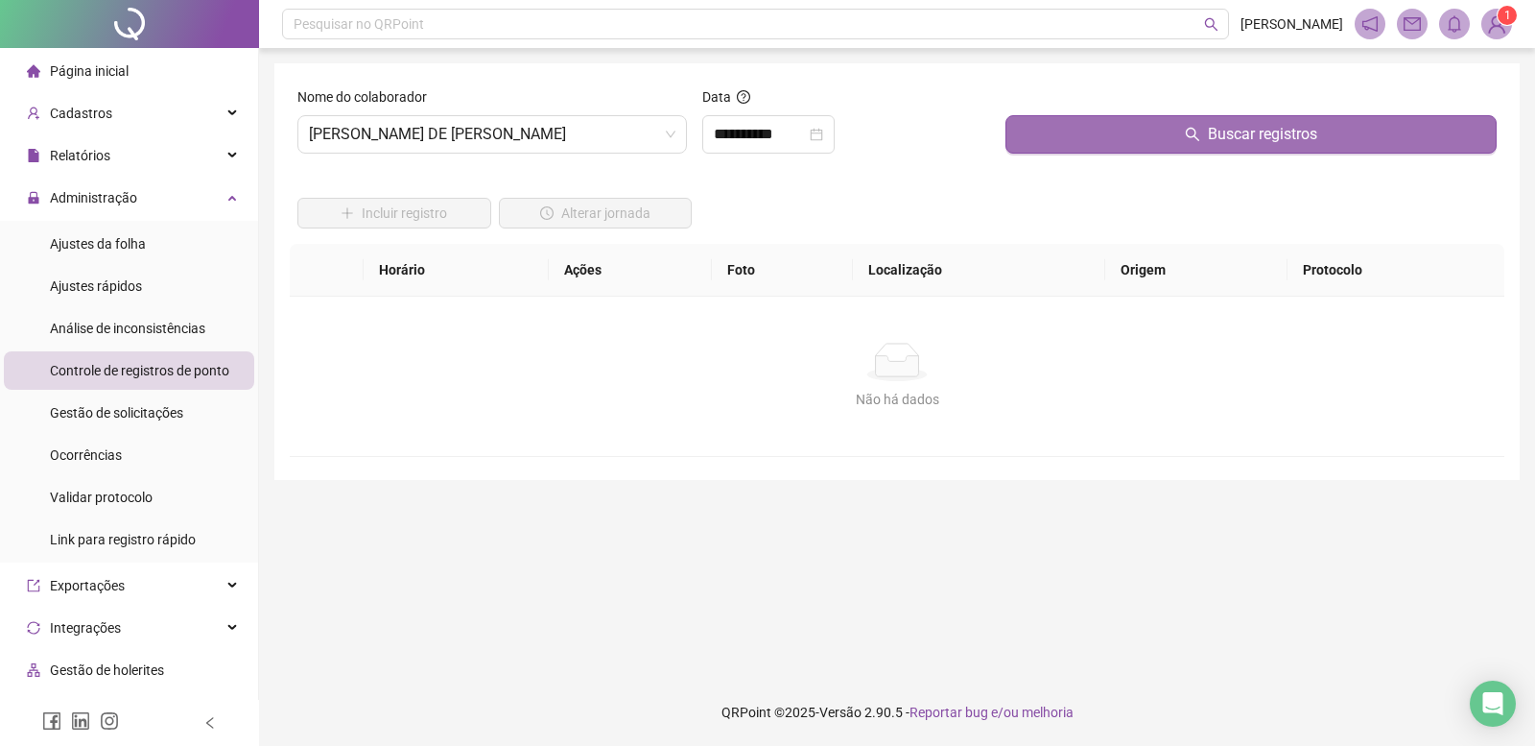
click at [1107, 153] on button "Buscar registros" at bounding box center [1251, 134] width 491 height 38
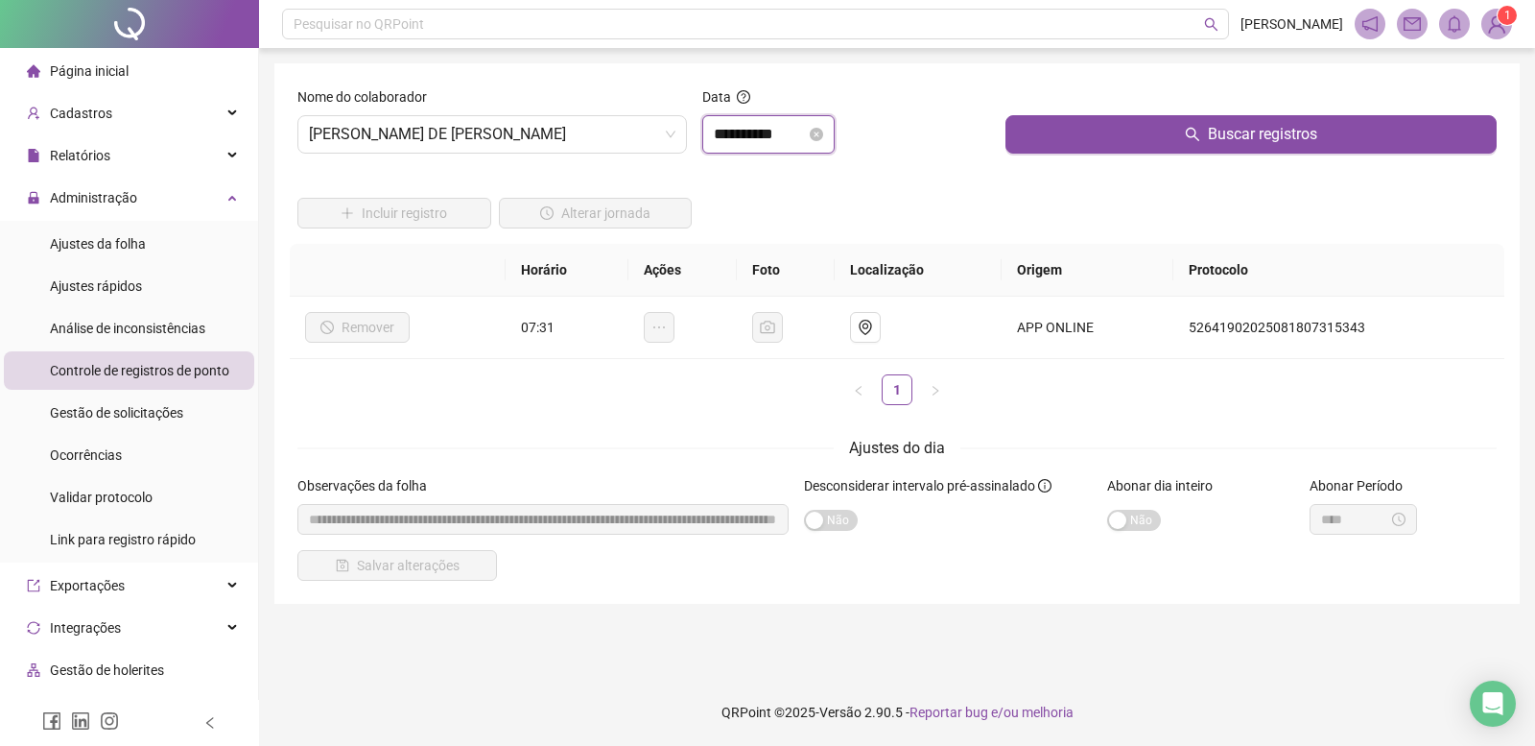
click at [788, 139] on input "**********" at bounding box center [760, 134] width 92 height 23
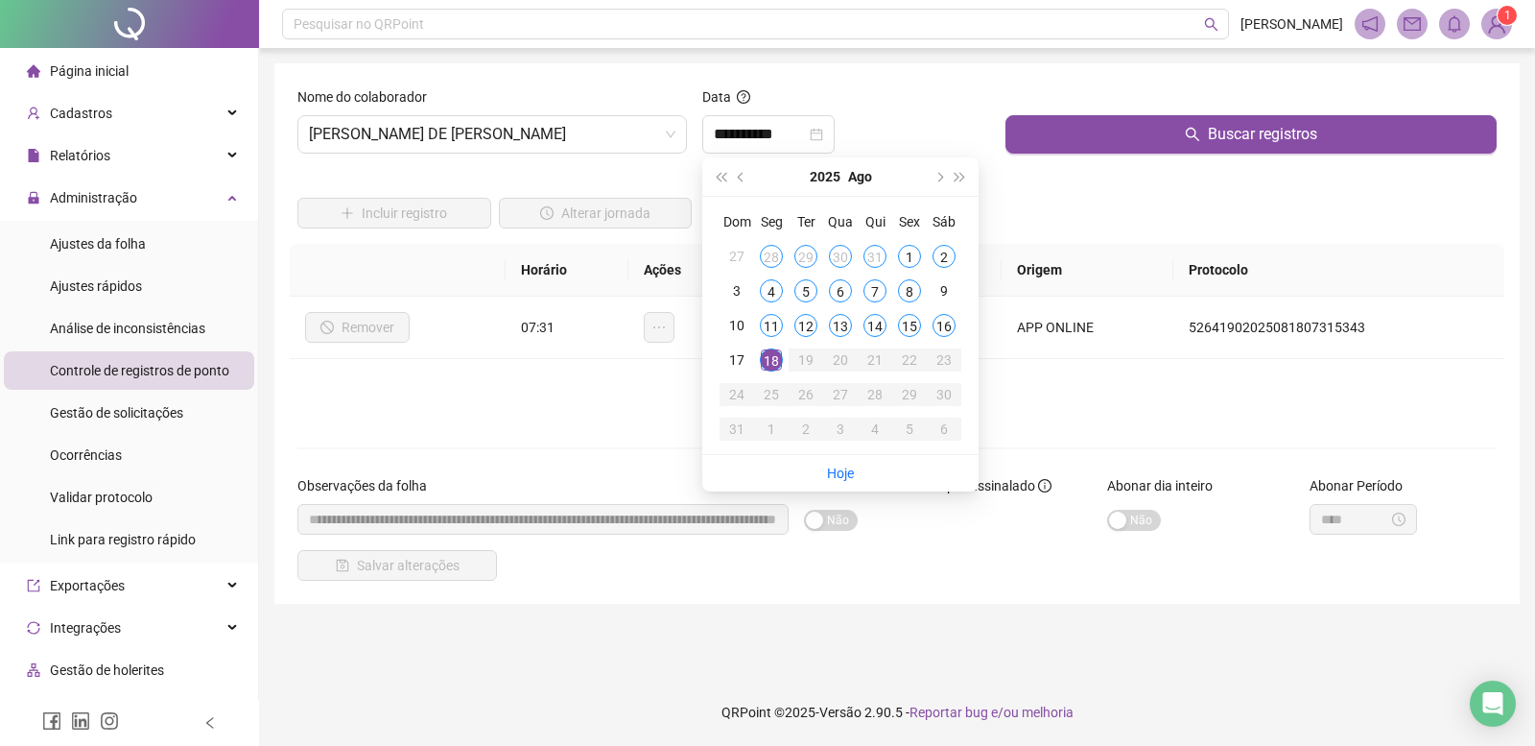
click at [656, 420] on form "**********" at bounding box center [896, 333] width 1199 height 494
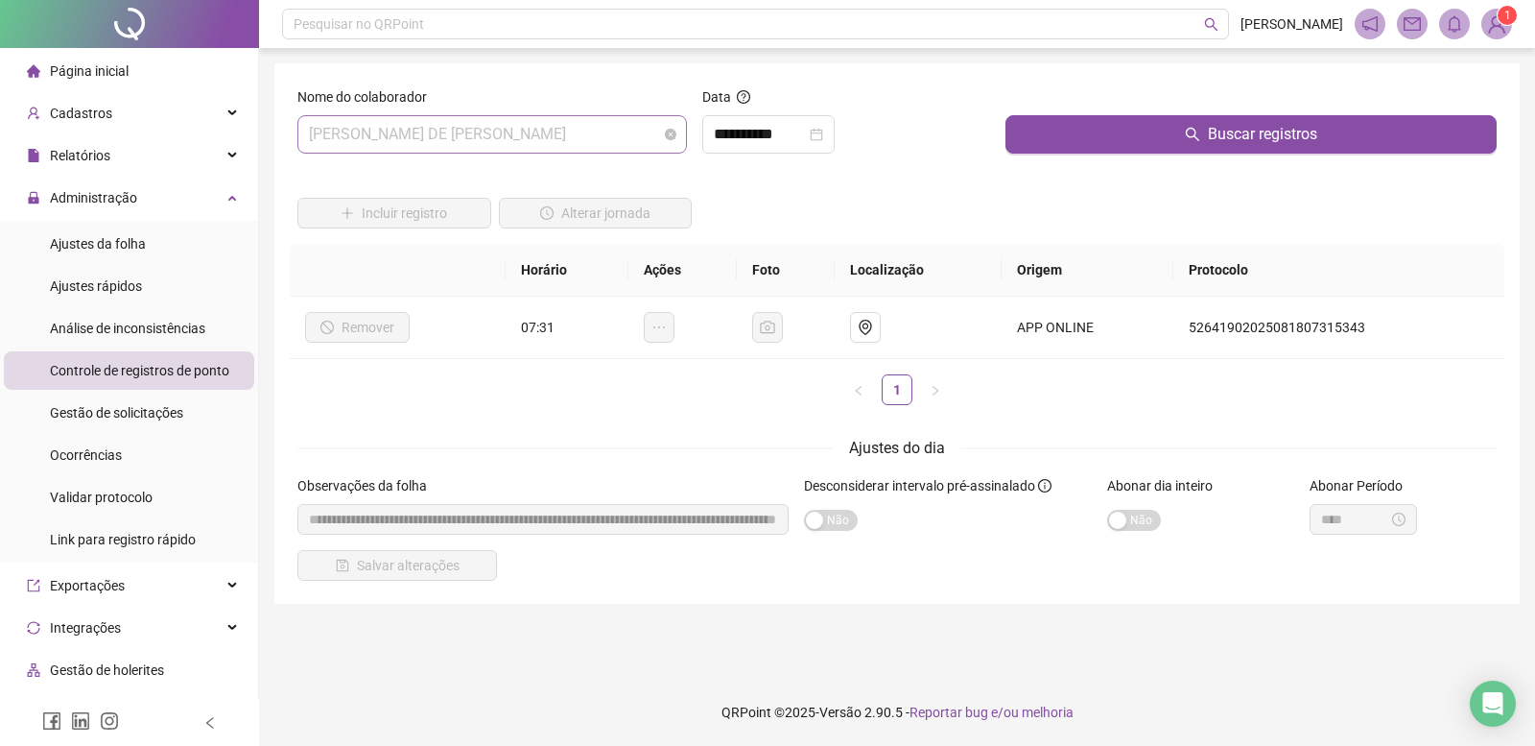
click at [447, 149] on span "[PERSON_NAME] DE [PERSON_NAME]" at bounding box center [492, 134] width 367 height 36
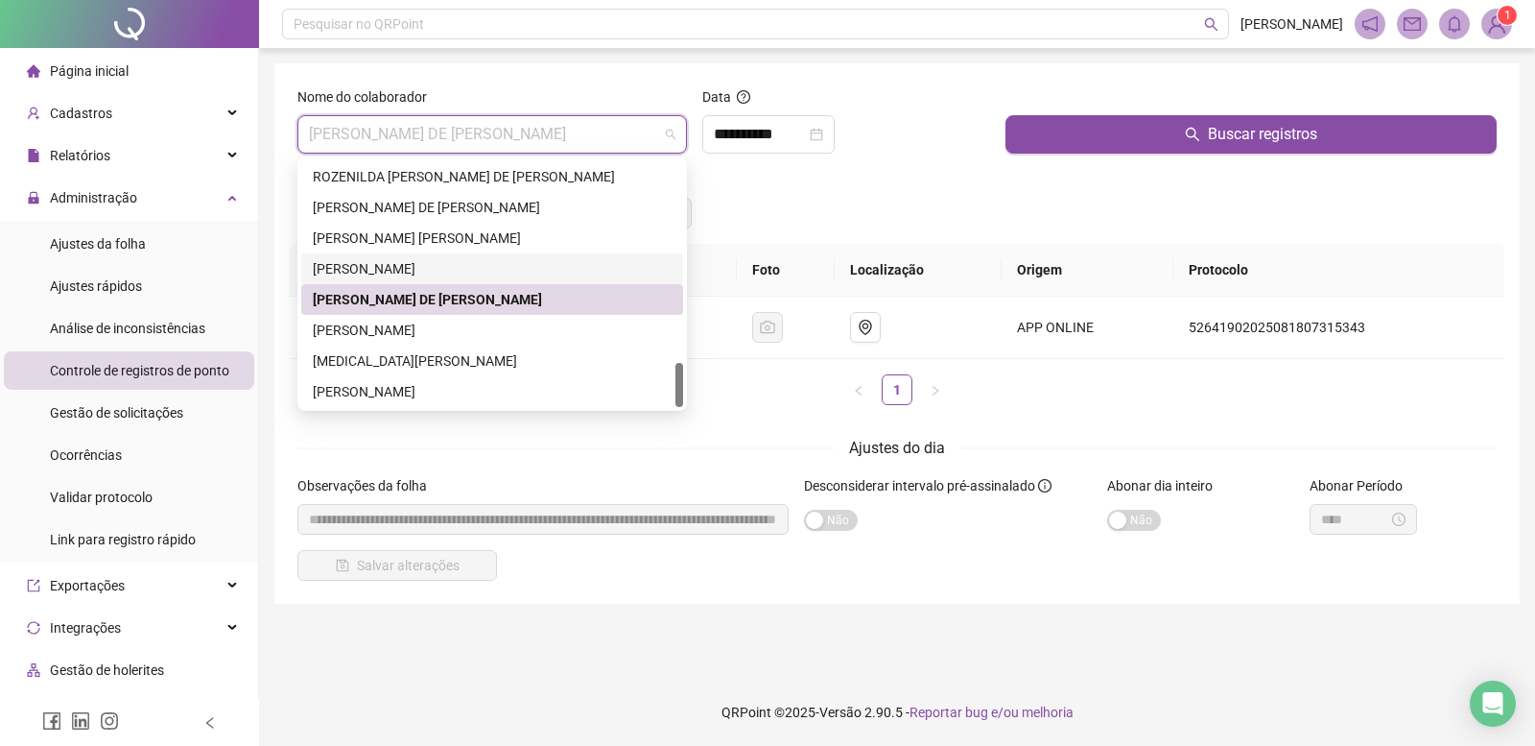
click at [376, 266] on div "[PERSON_NAME]" at bounding box center [492, 268] width 359 height 21
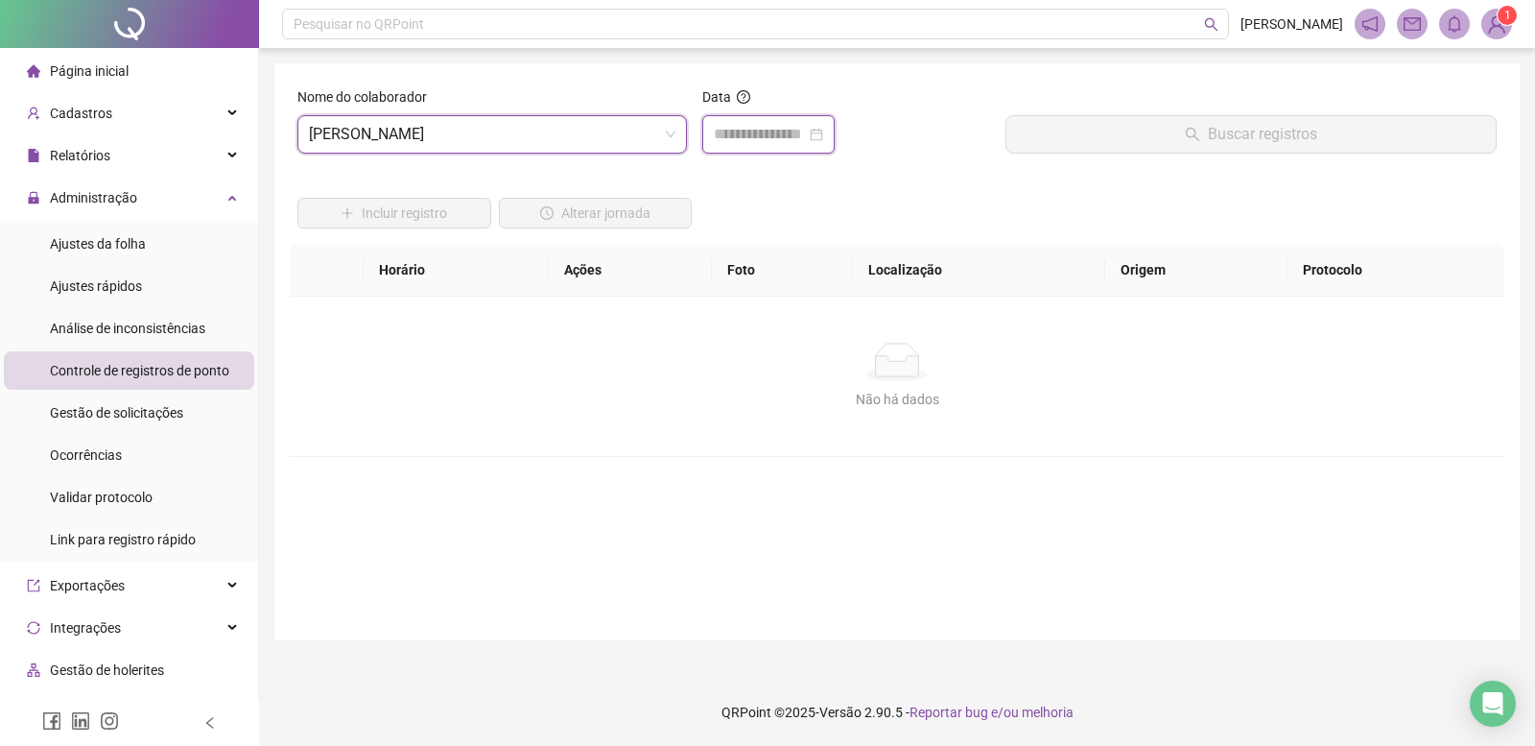
click at [806, 130] on input at bounding box center [760, 134] width 92 height 23
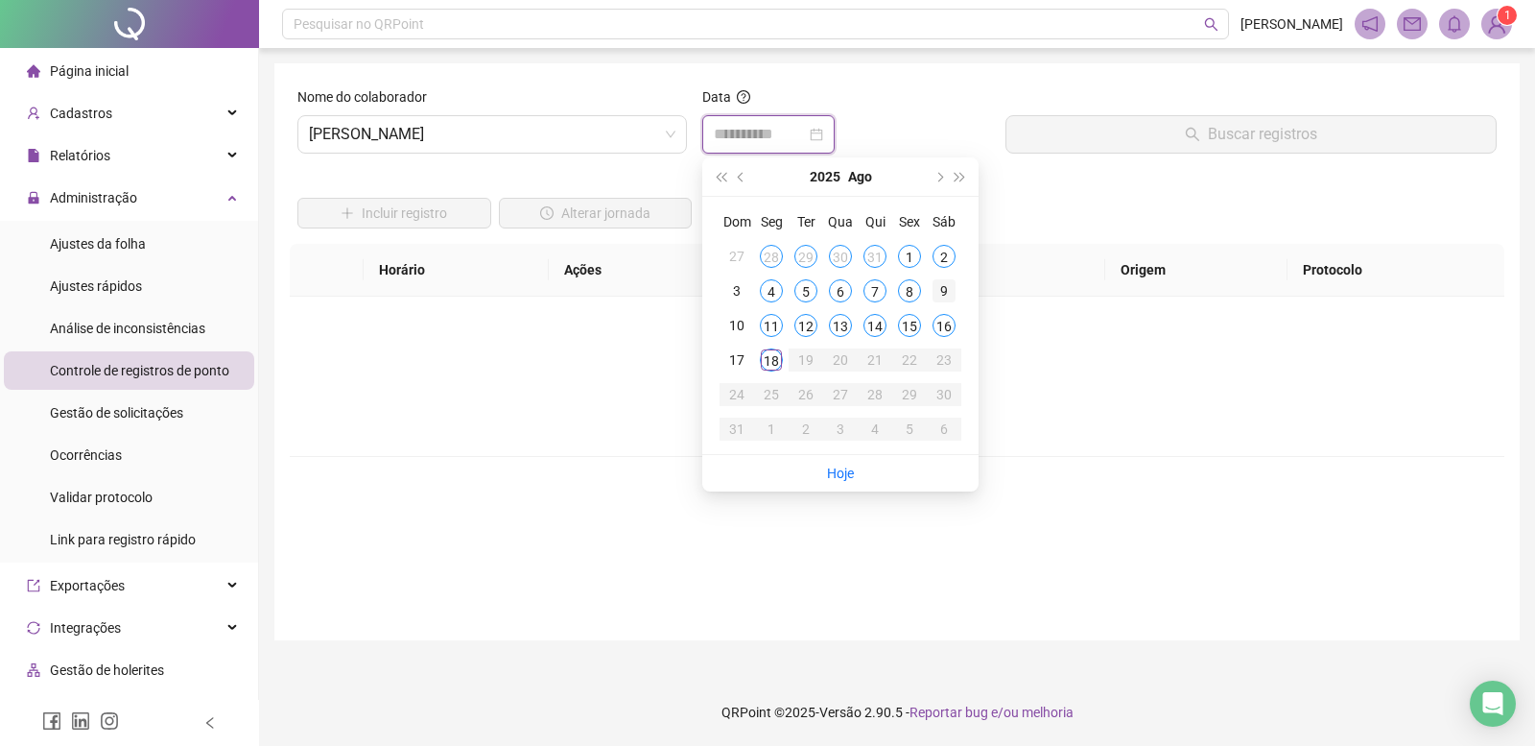
type input "**********"
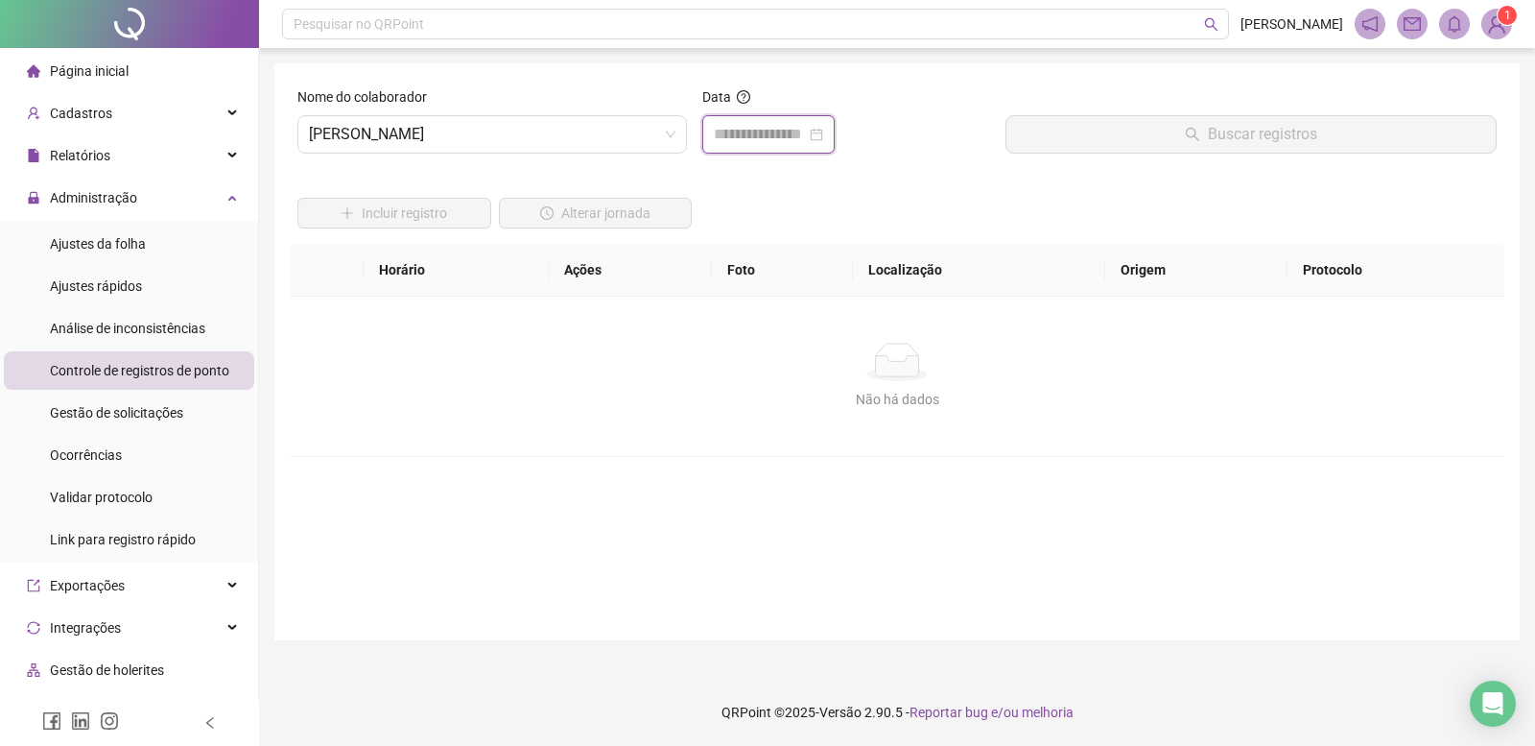
click at [823, 135] on div at bounding box center [768, 134] width 109 height 23
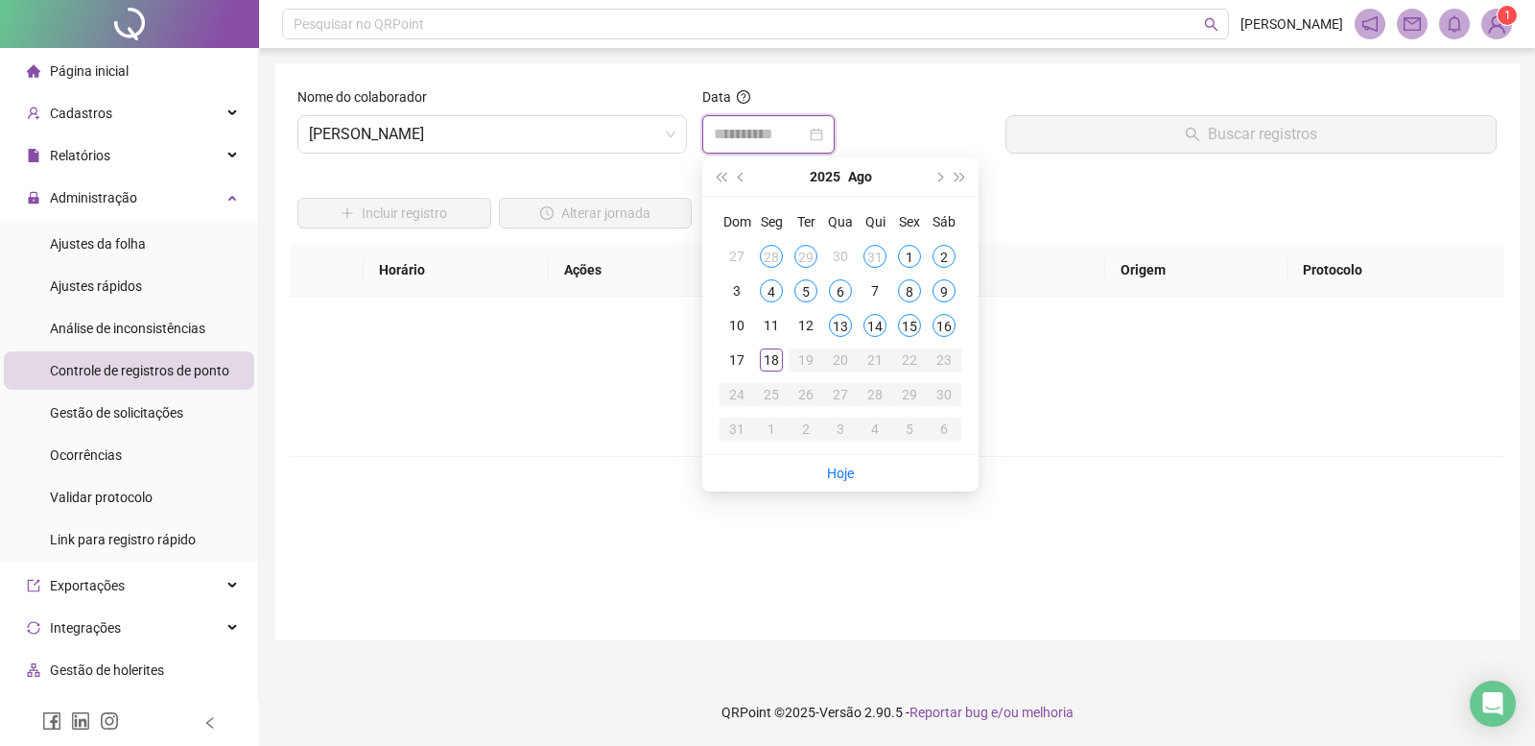
type input "**********"
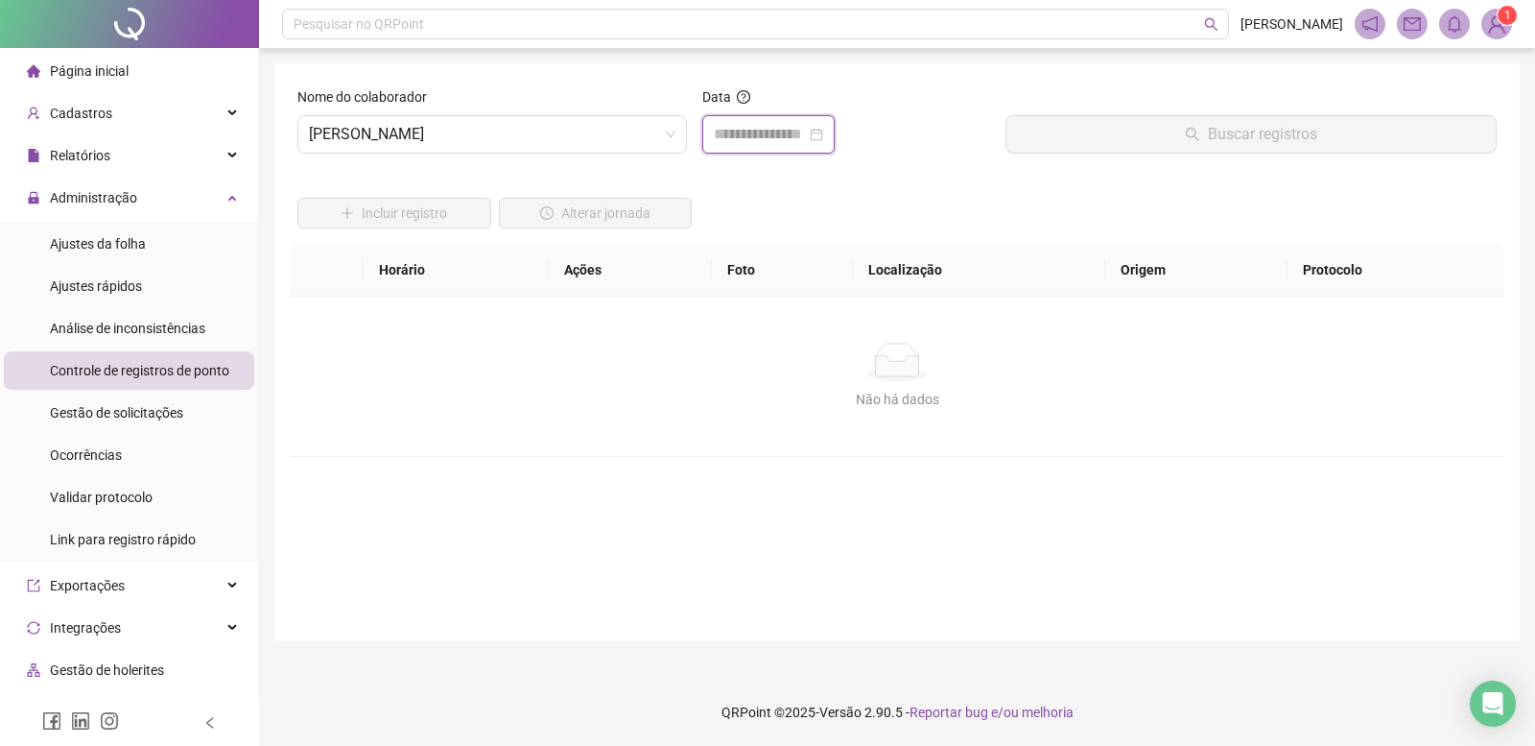
click at [786, 124] on input at bounding box center [760, 134] width 92 height 23
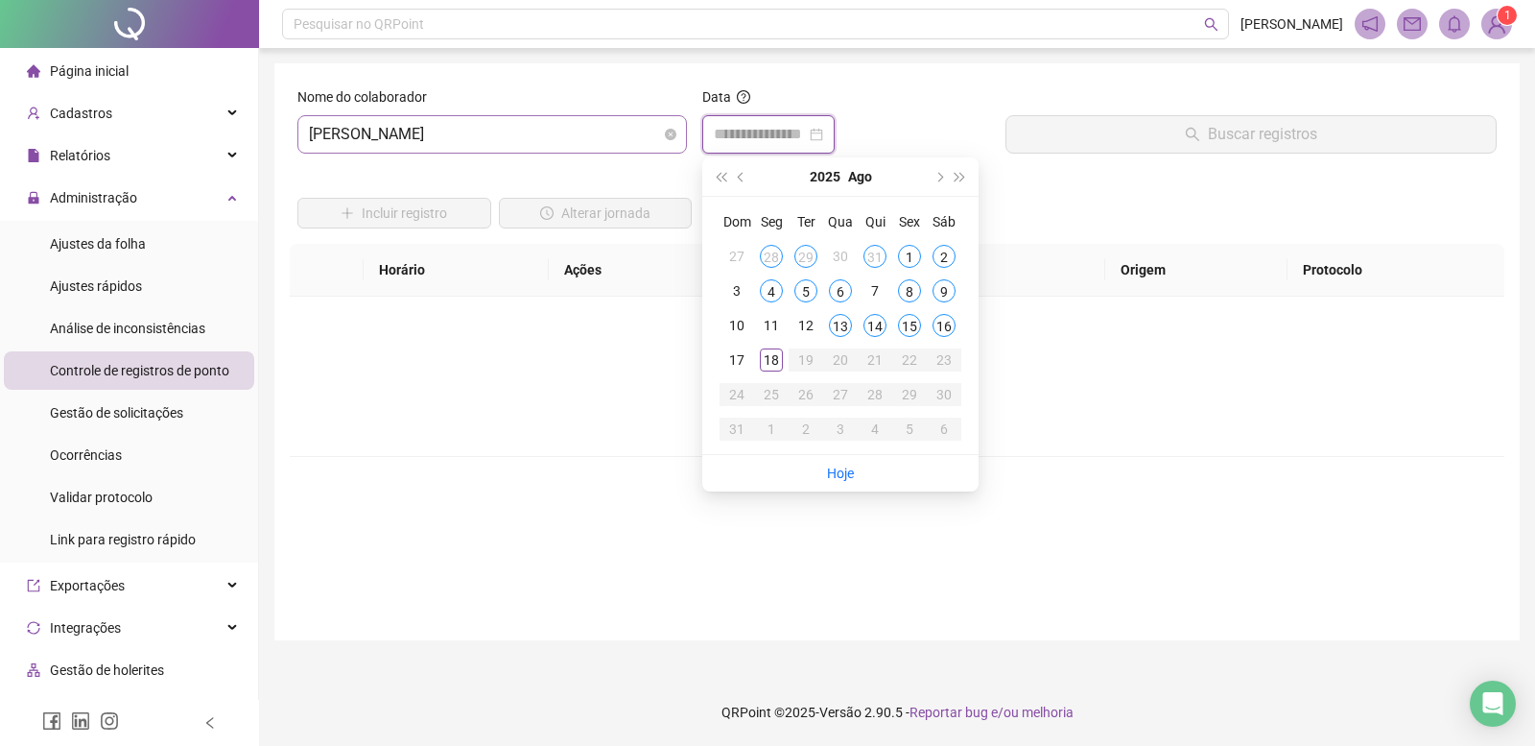
drag, startPoint x: 506, startPoint y: 134, endPoint x: 485, endPoint y: 149, distance: 25.6
click at [505, 134] on span "[PERSON_NAME]" at bounding box center [492, 134] width 367 height 36
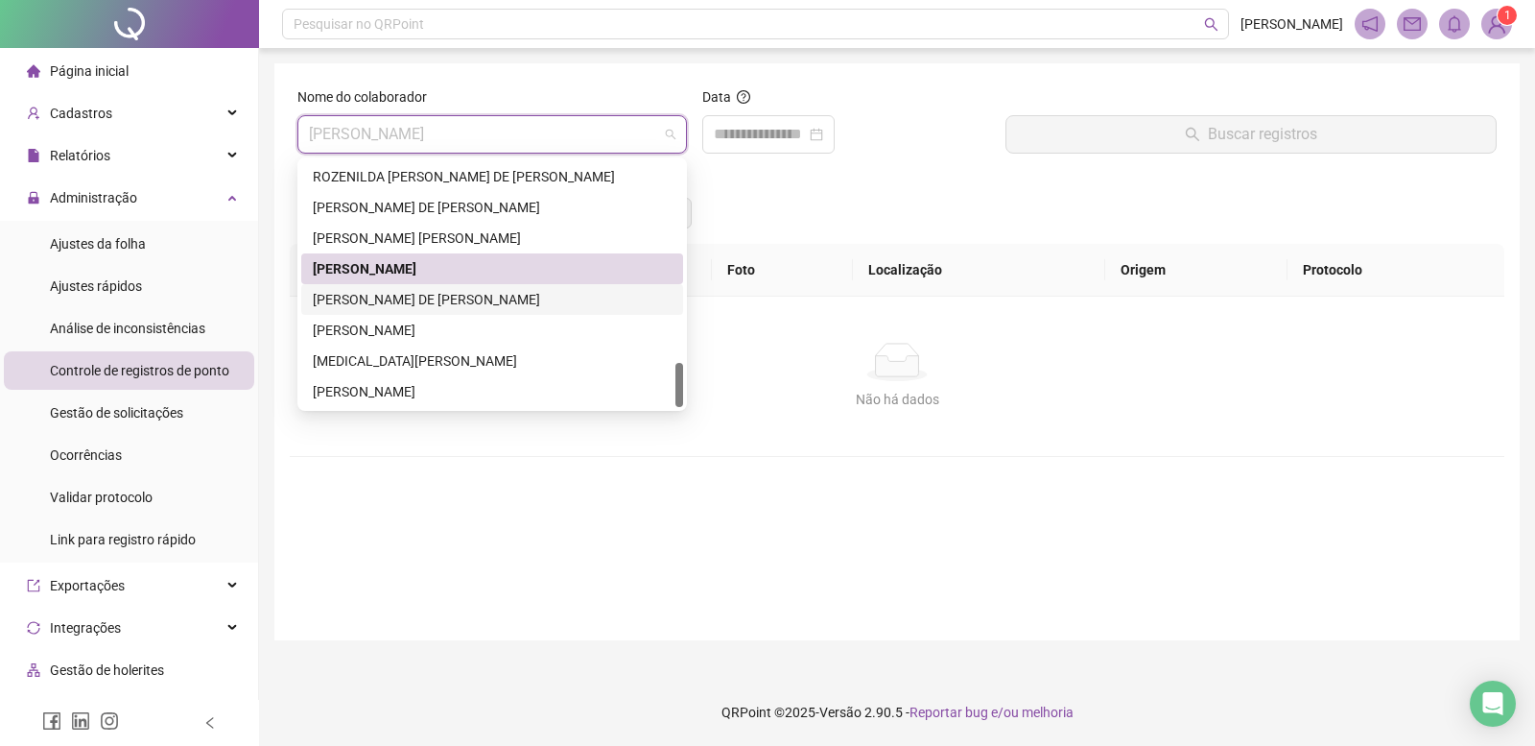
click at [405, 292] on div "[PERSON_NAME] DE [PERSON_NAME]" at bounding box center [492, 299] width 359 height 21
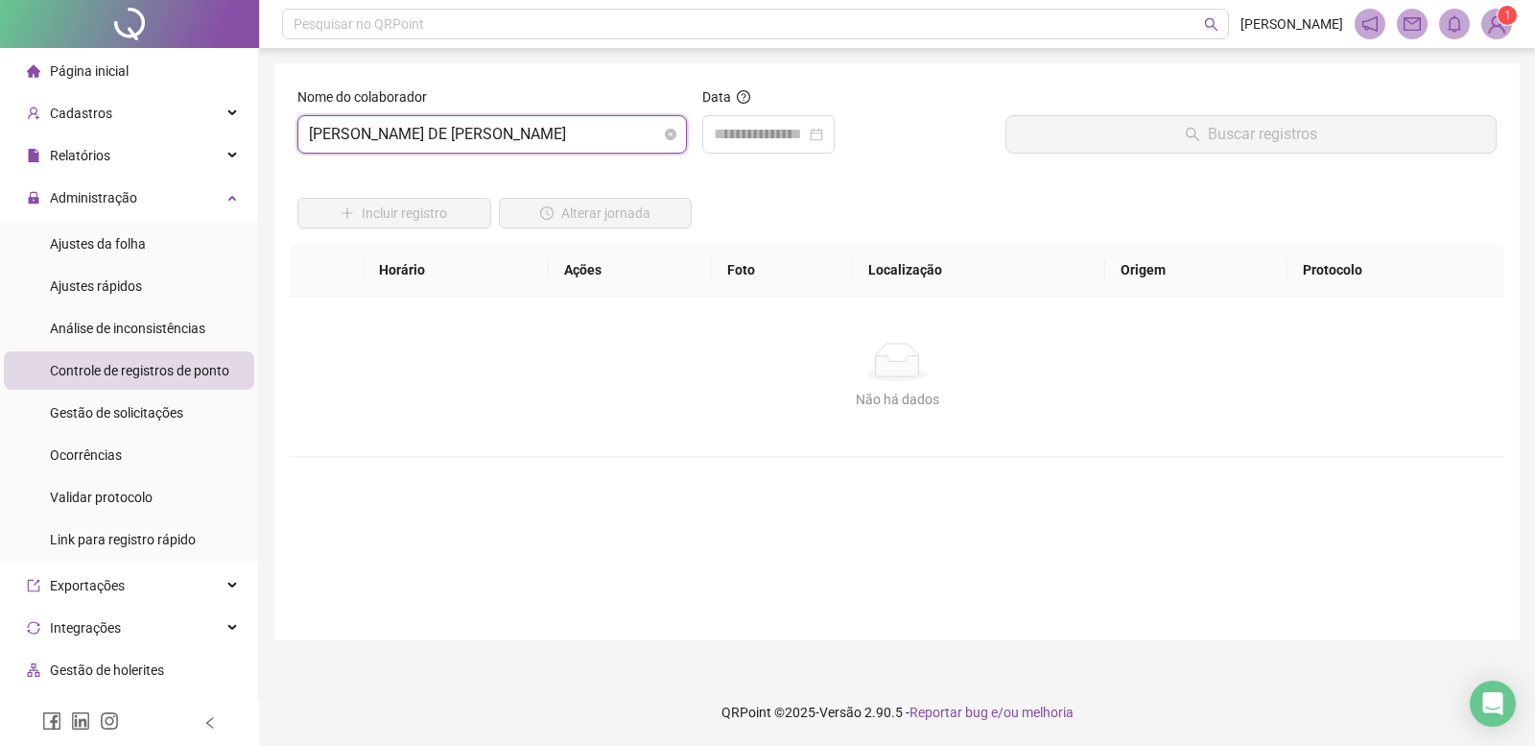
click at [440, 129] on span "[PERSON_NAME] DE [PERSON_NAME]" at bounding box center [492, 134] width 367 height 36
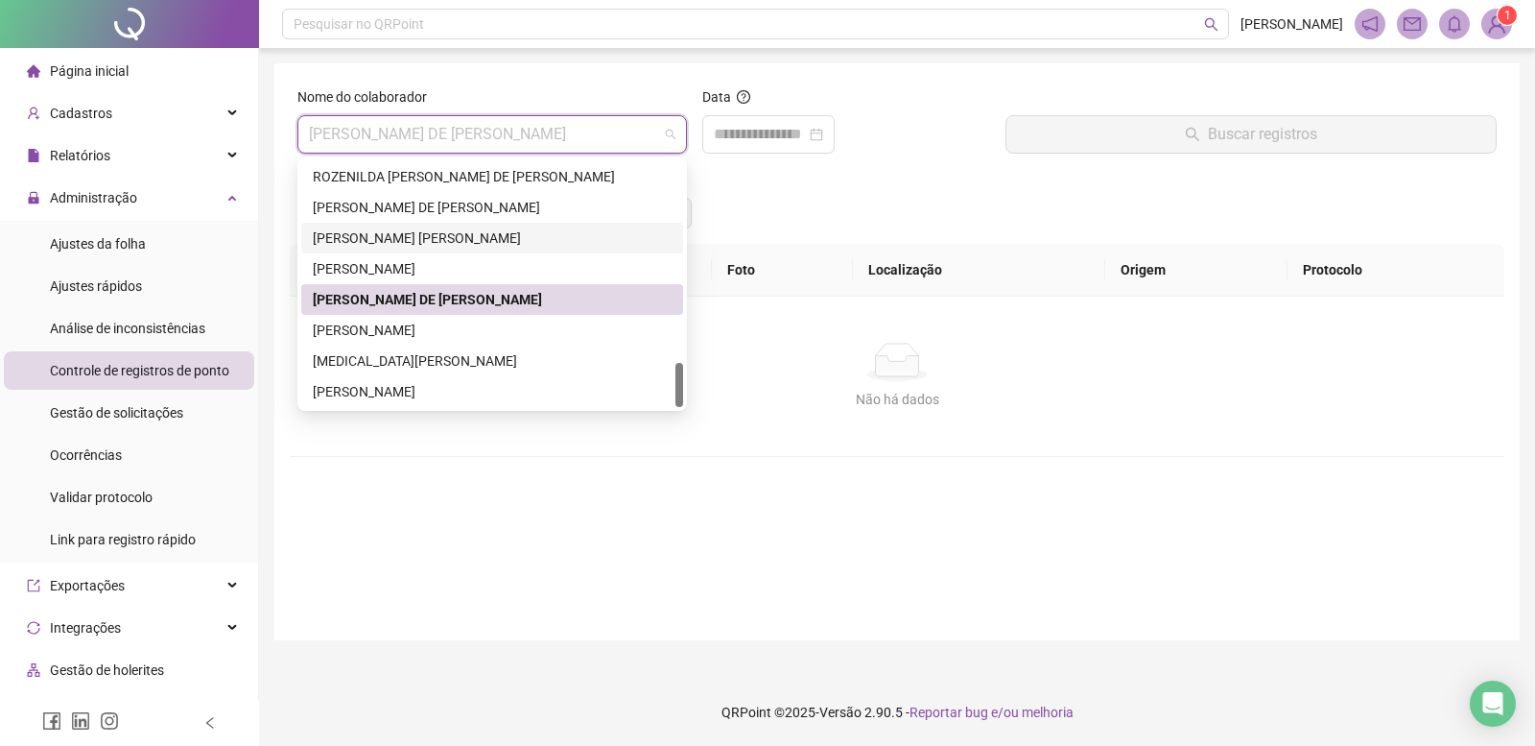
drag, startPoint x: 392, startPoint y: 235, endPoint x: 476, endPoint y: 220, distance: 84.9
click at [392, 235] on div "[PERSON_NAME] [PERSON_NAME]" at bounding box center [492, 237] width 359 height 21
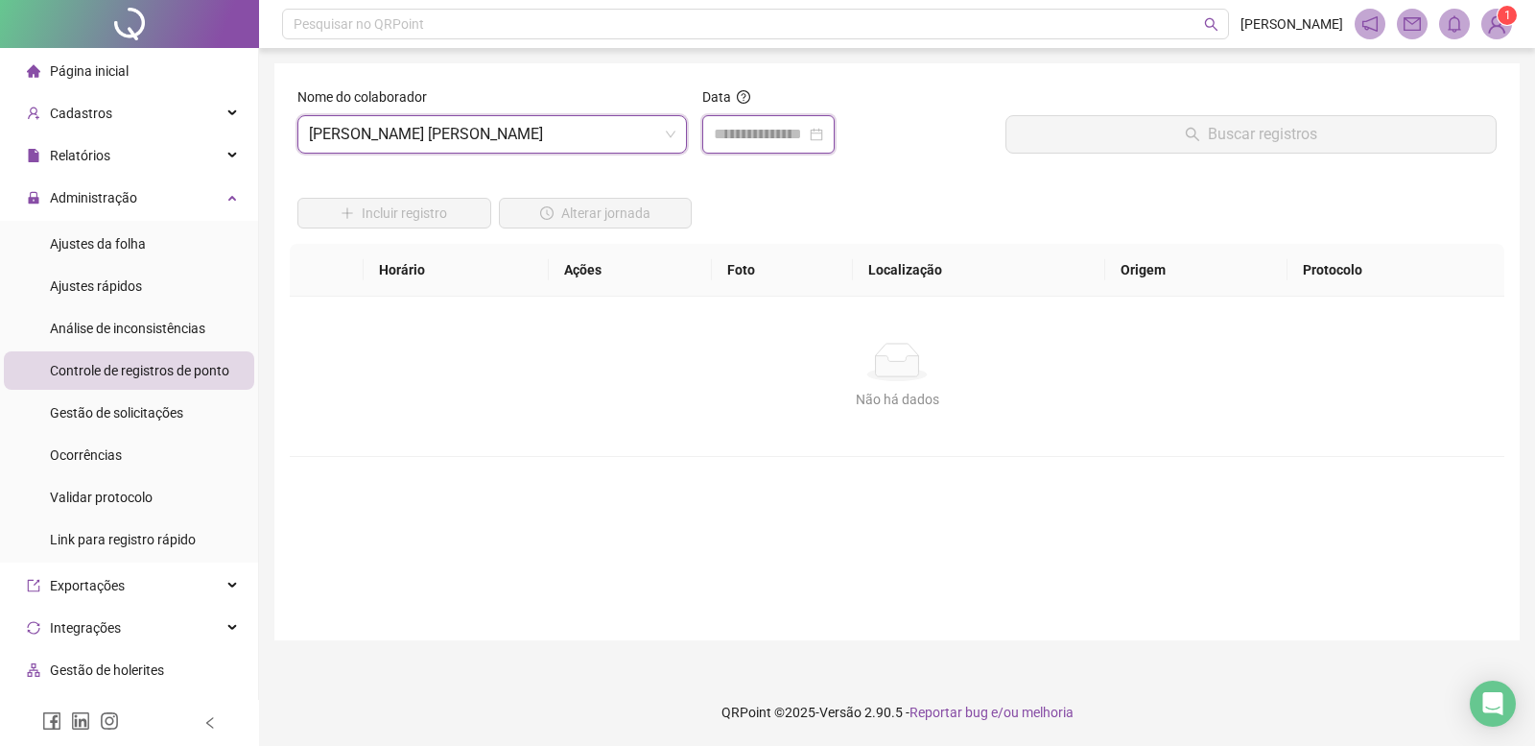
click at [768, 125] on input at bounding box center [760, 134] width 92 height 23
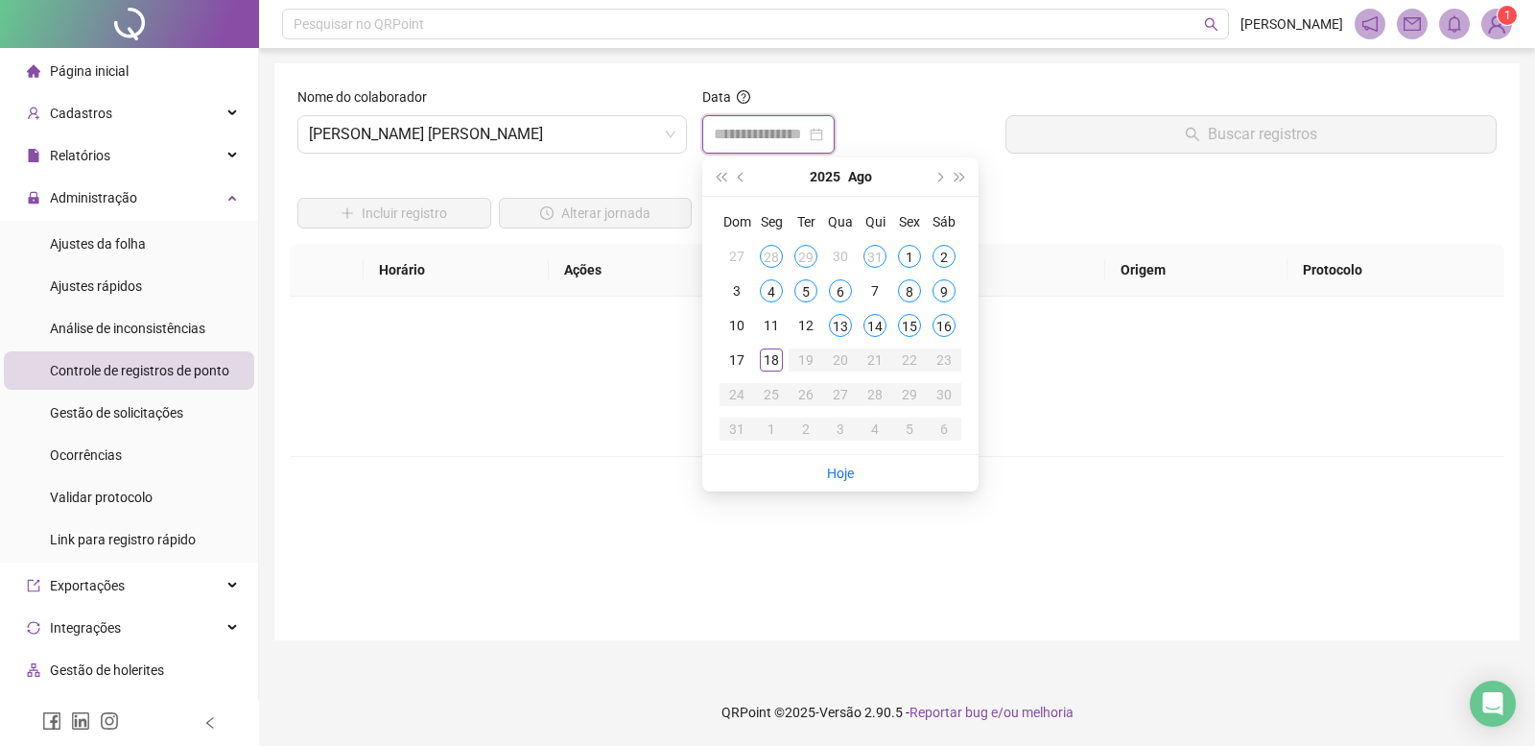
type input "**********"
click at [771, 367] on div "18" at bounding box center [771, 359] width 23 height 23
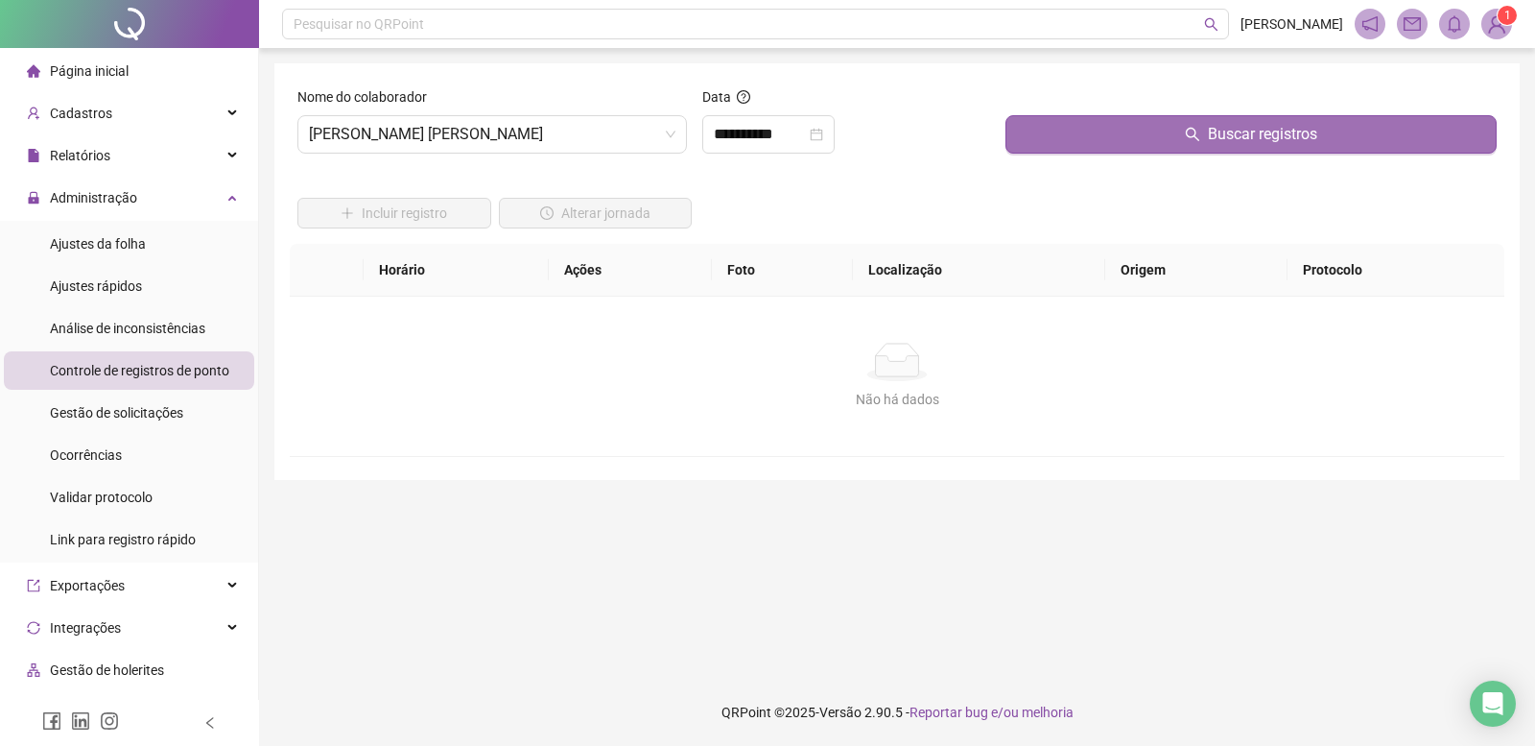
click at [1062, 115] on button "Buscar registros" at bounding box center [1251, 134] width 491 height 38
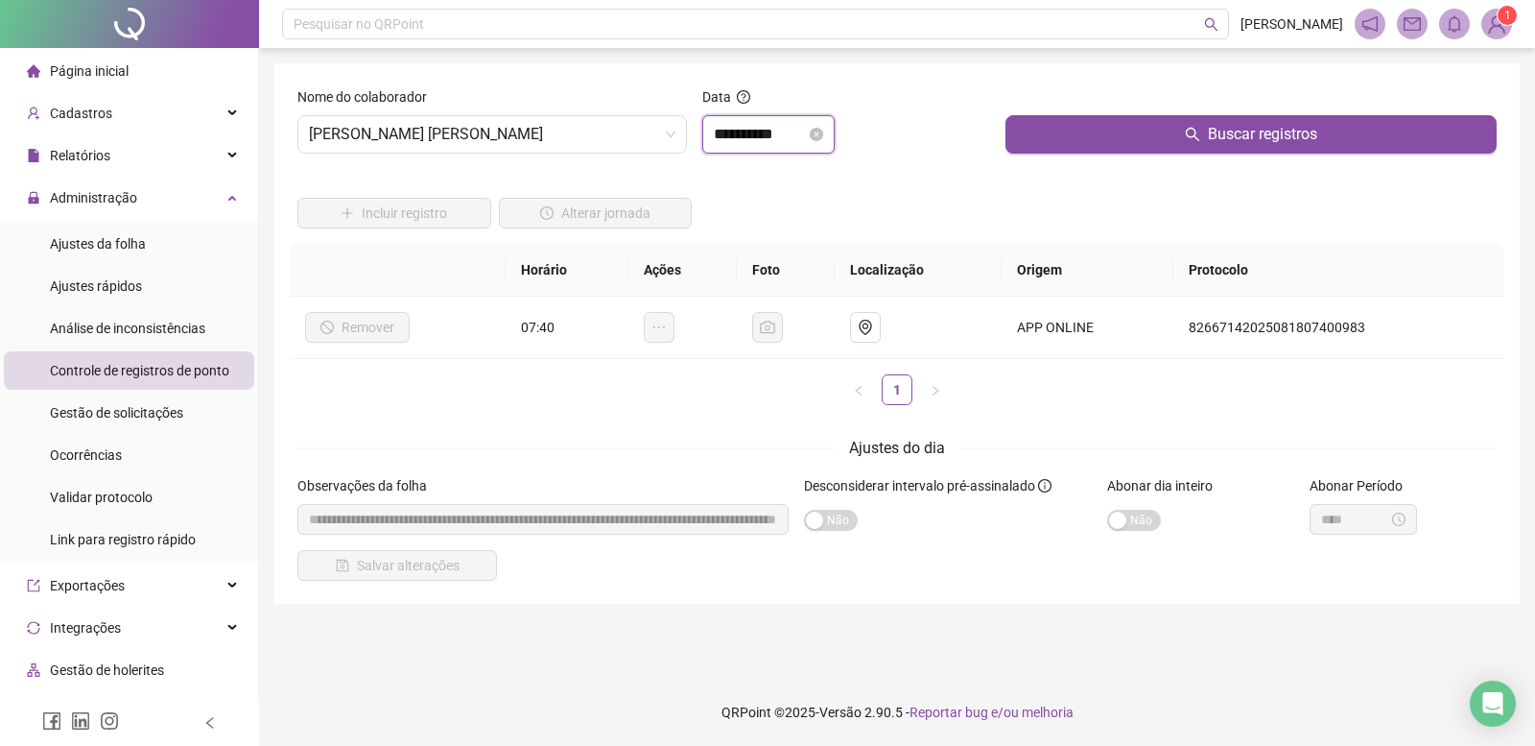
click at [746, 134] on input "**********" at bounding box center [760, 134] width 92 height 23
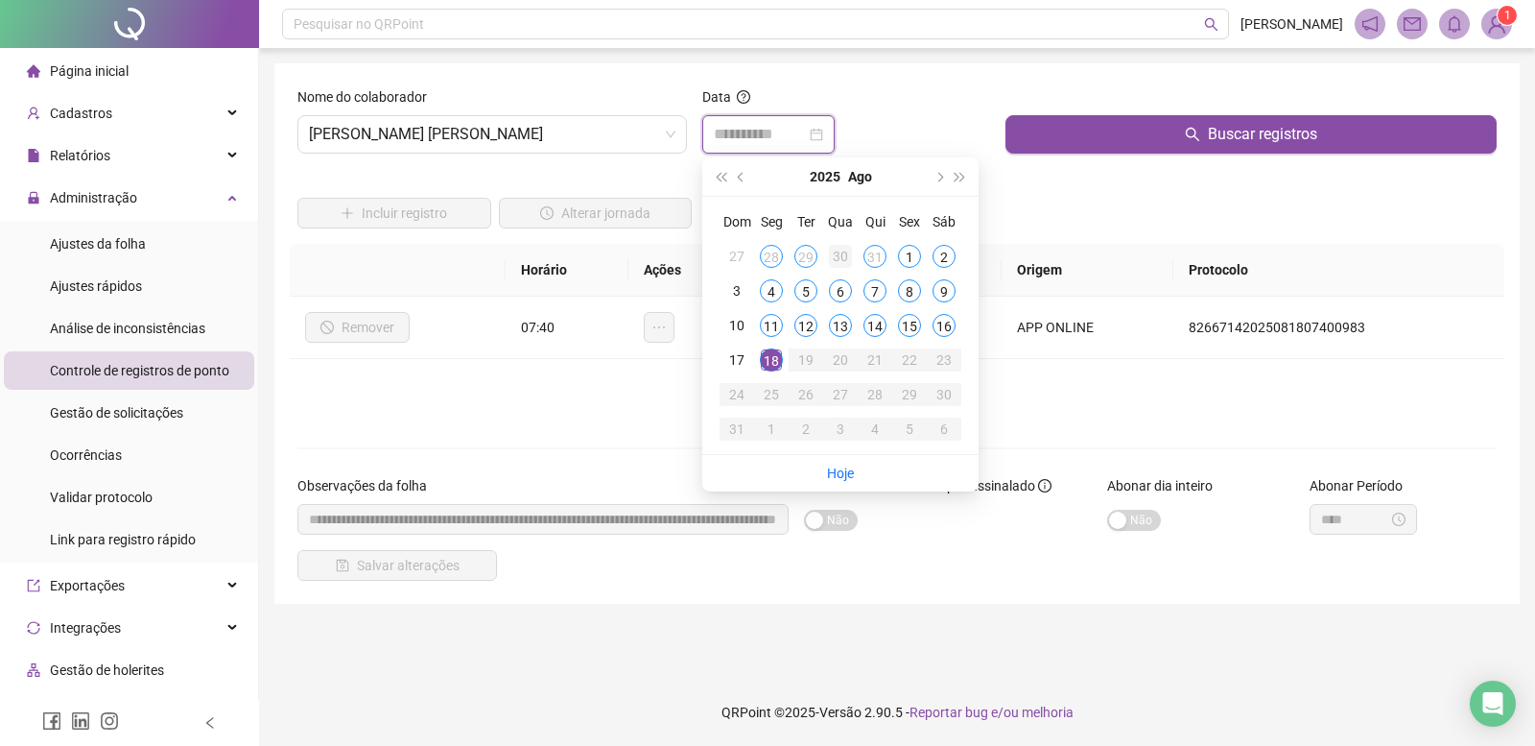
type input "**********"
click at [832, 260] on div "30" at bounding box center [840, 256] width 23 height 23
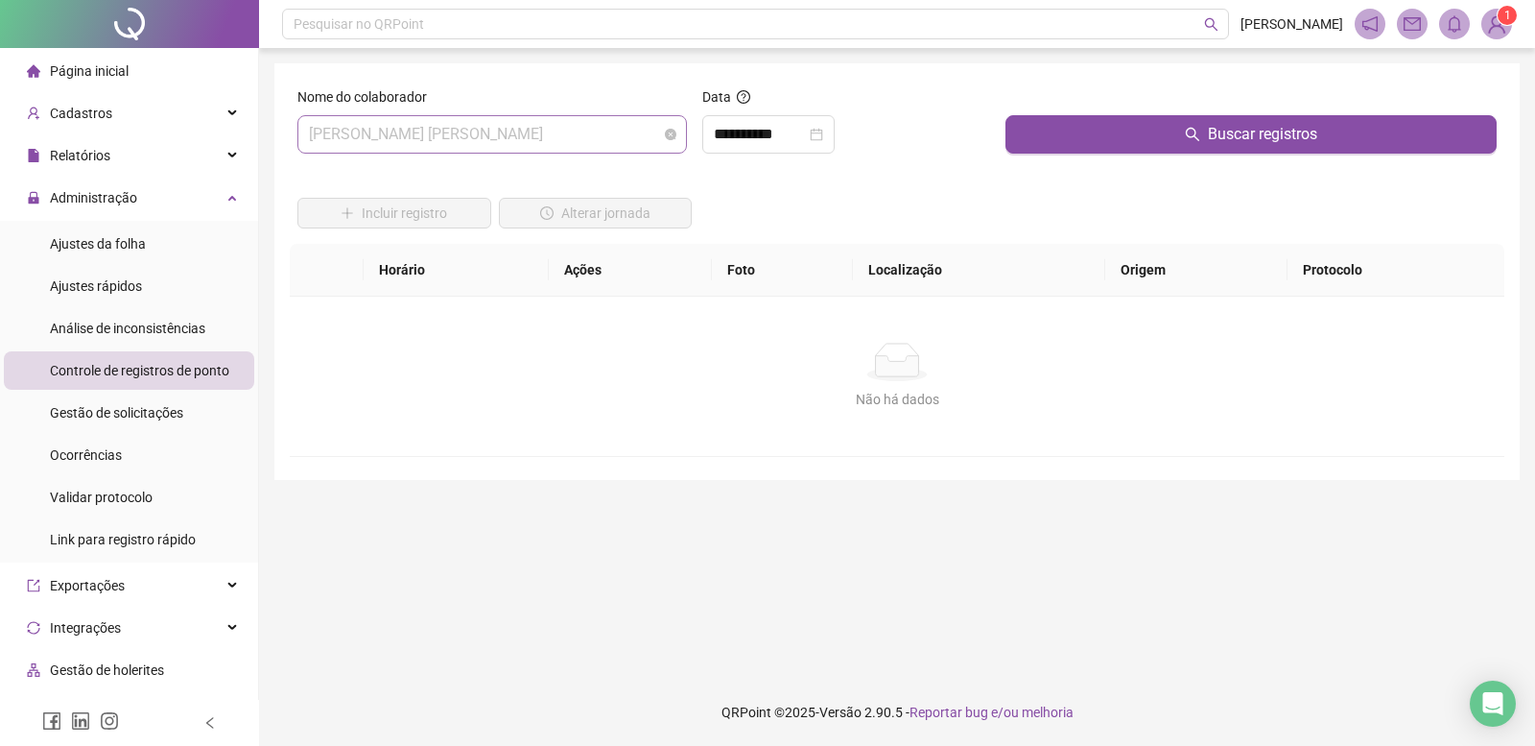
click at [410, 129] on span "[PERSON_NAME] [PERSON_NAME]" at bounding box center [492, 134] width 367 height 36
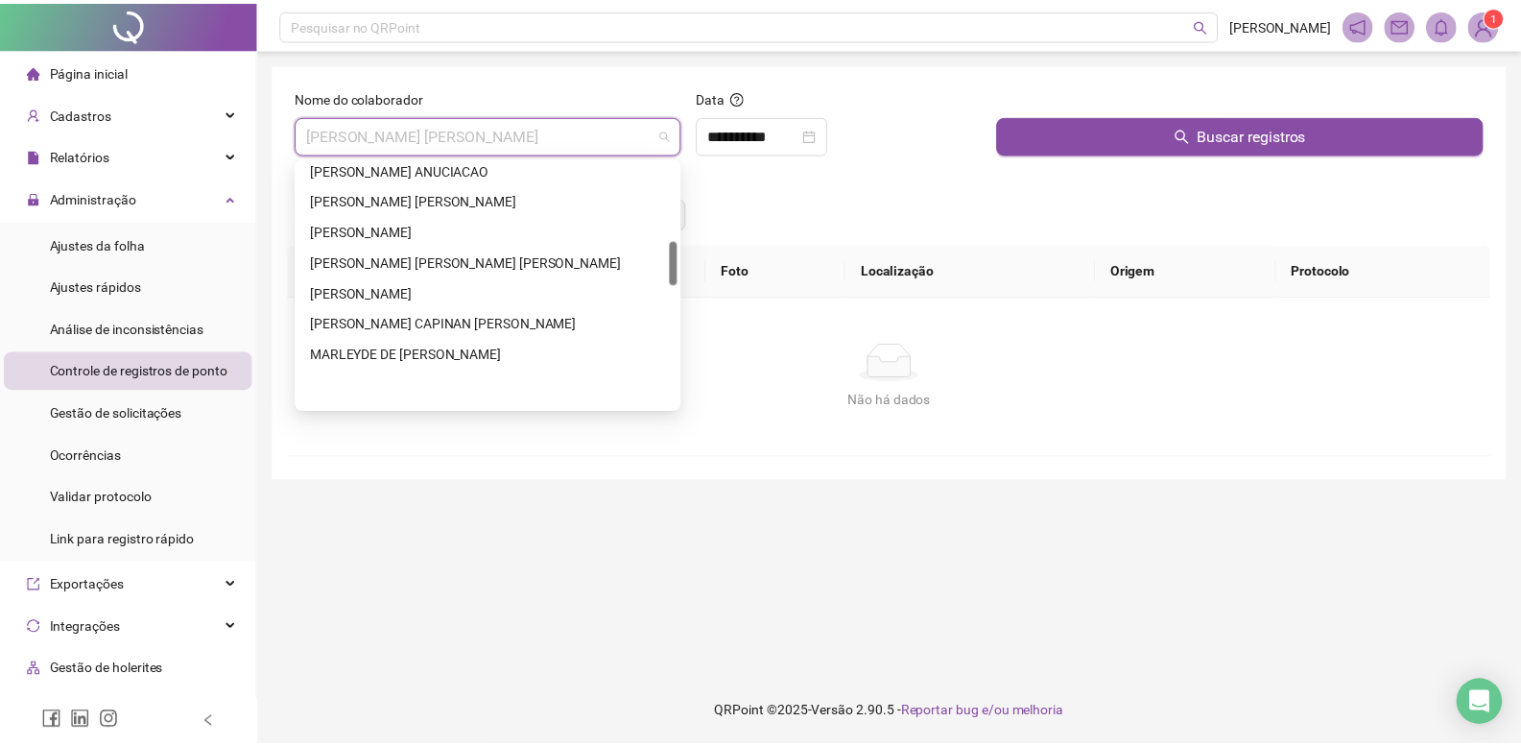
scroll to position [50, 0]
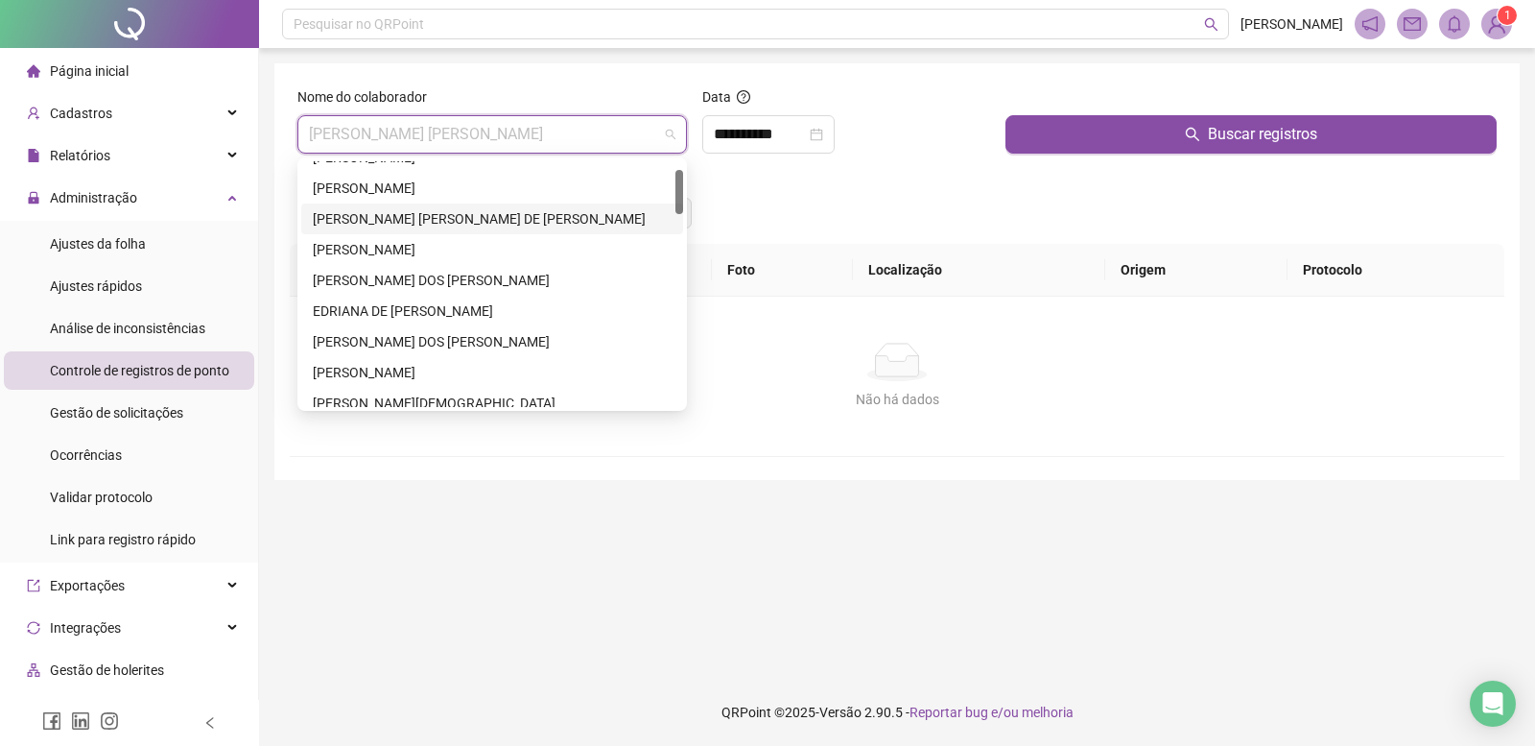
click at [106, 69] on span "Página inicial" at bounding box center [89, 70] width 79 height 15
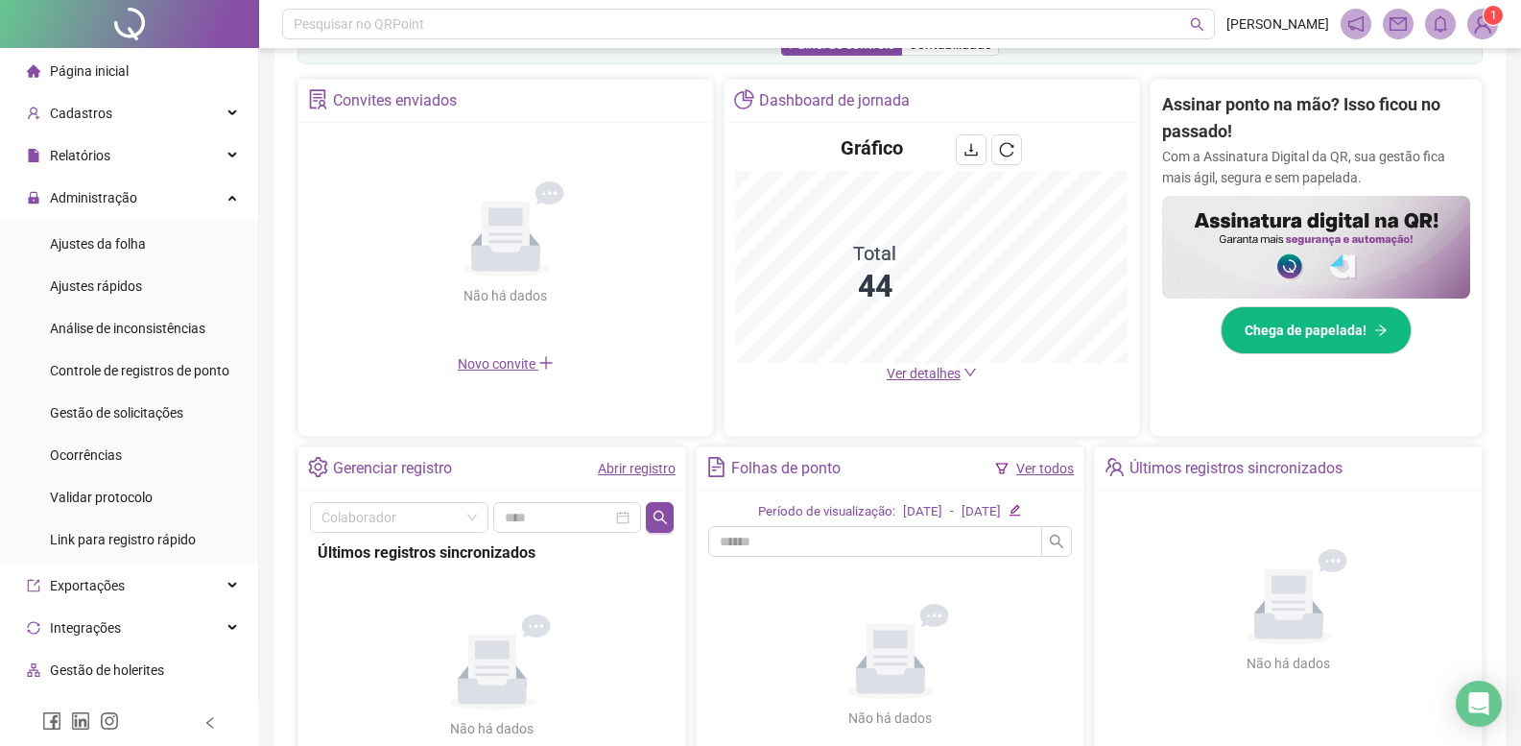
scroll to position [504, 0]
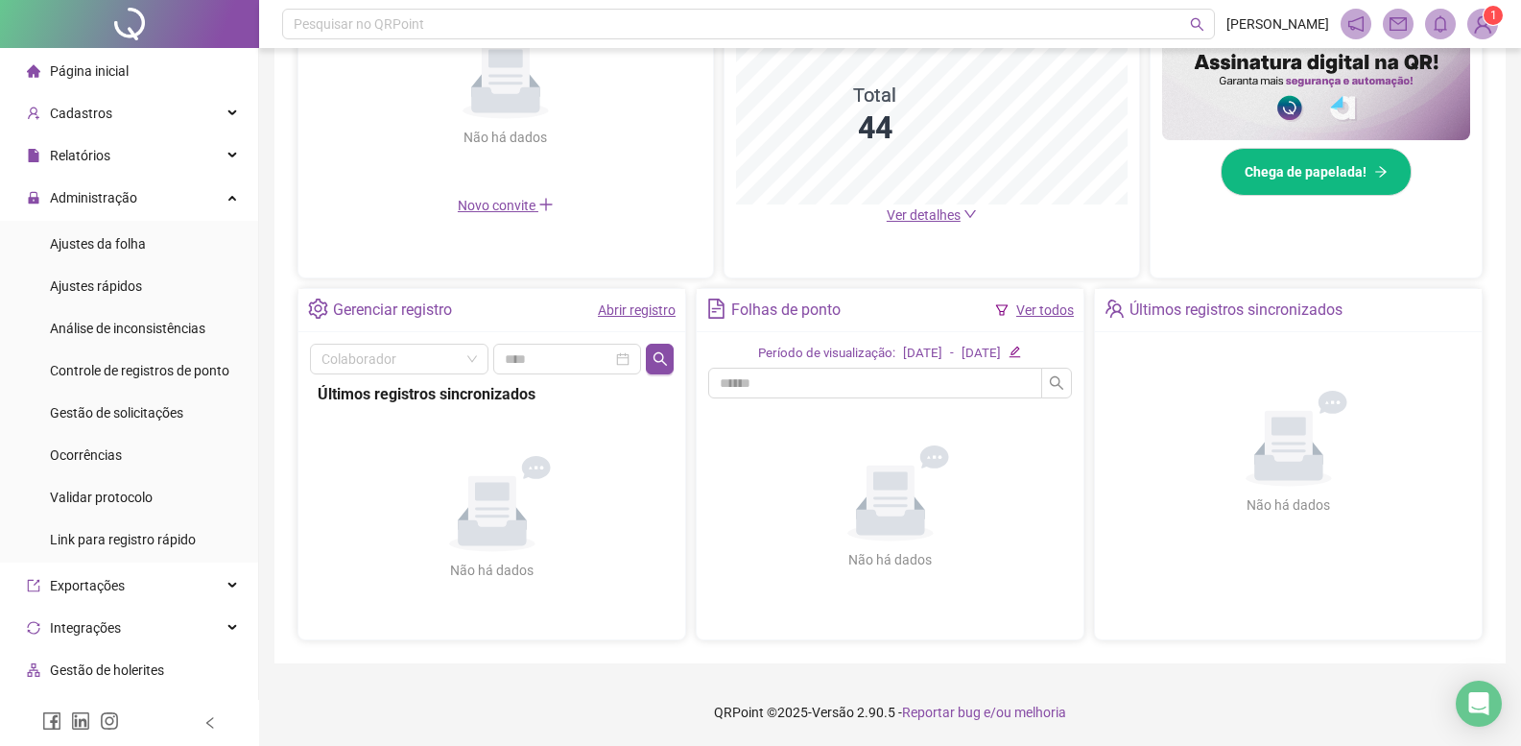
click at [666, 311] on link "Abrir registro" at bounding box center [637, 309] width 78 height 15
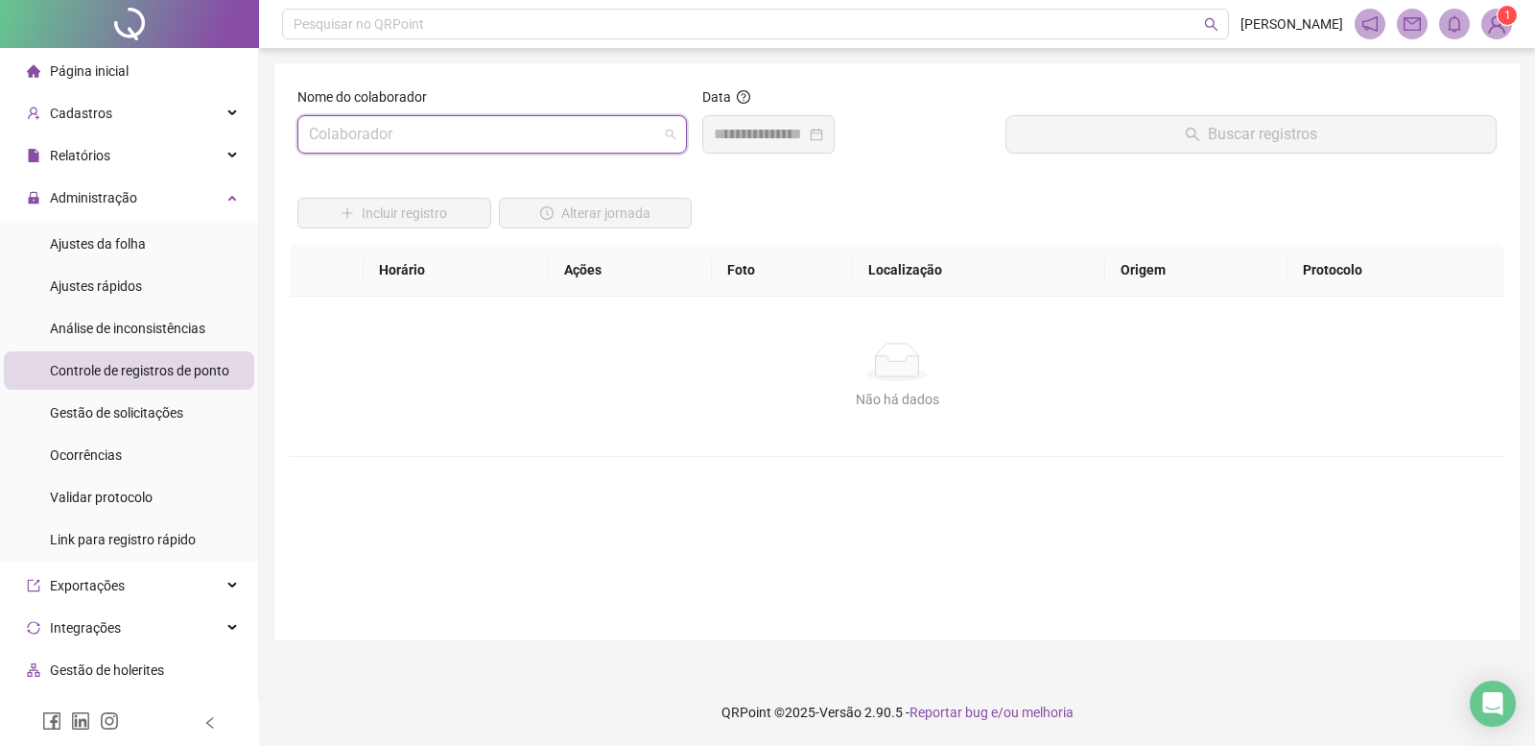
click at [421, 149] on input "search" at bounding box center [483, 134] width 349 height 36
click at [415, 146] on input "search" at bounding box center [483, 134] width 349 height 36
click at [156, 60] on li "Página inicial" at bounding box center [129, 71] width 250 height 38
